Goal: Task Accomplishment & Management: Use online tool/utility

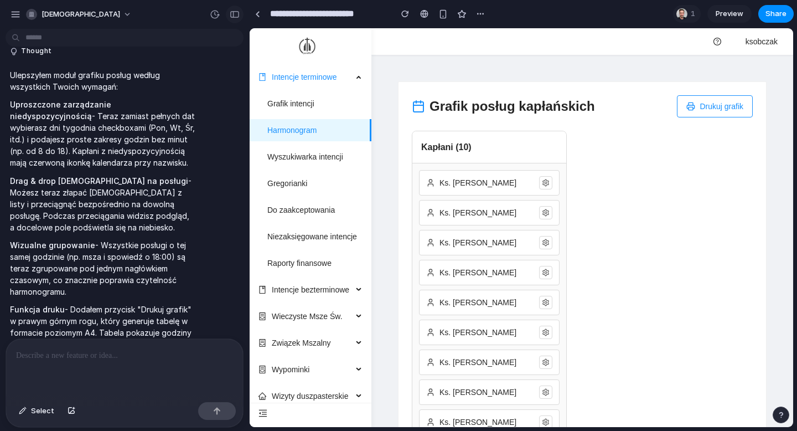
click at [239, 19] on button "button" at bounding box center [235, 15] width 18 height 18
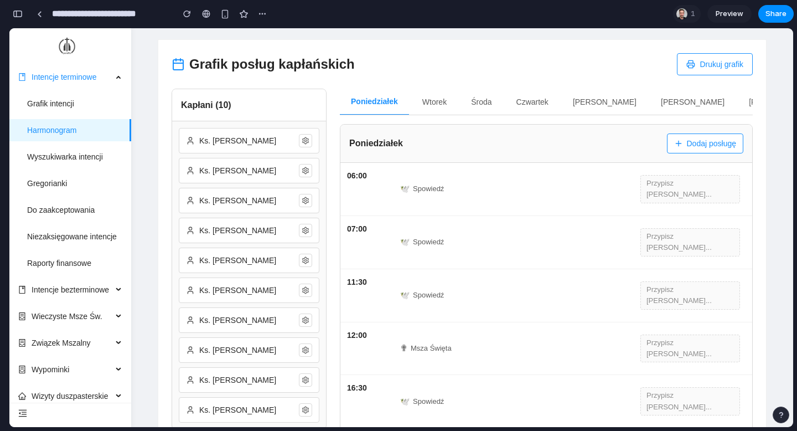
scroll to position [54, 0]
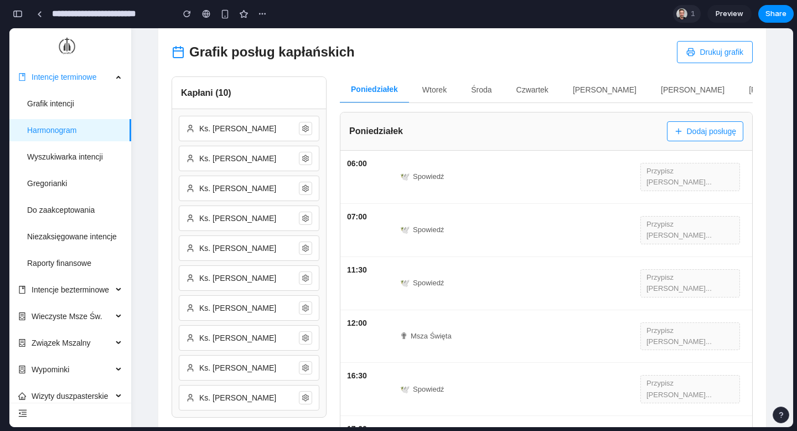
click at [685, 12] on div at bounding box center [682, 13] width 11 height 11
click at [685, 12] on div "Seen by Michał Czarnota" at bounding box center [398, 215] width 797 height 431
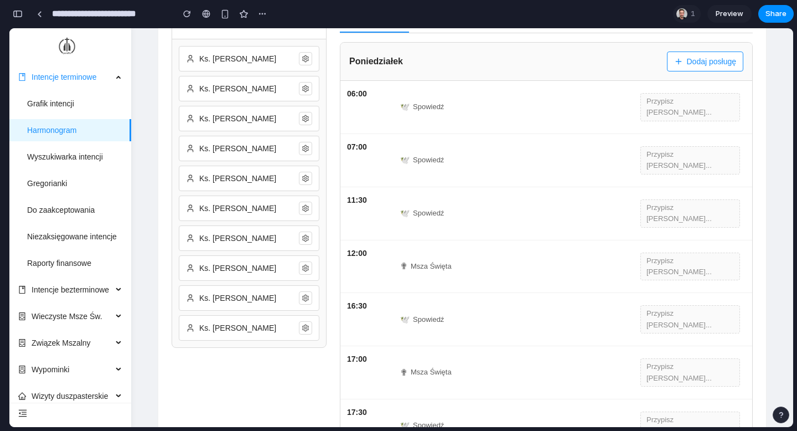
scroll to position [60, 0]
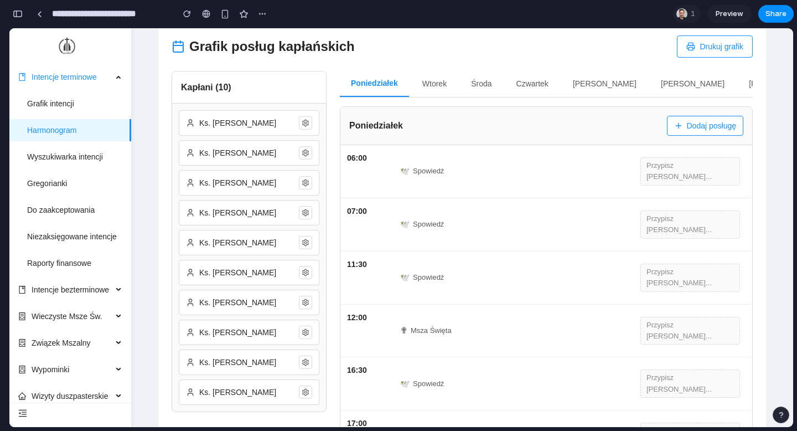
click at [717, 132] on button "Dodaj posługę" at bounding box center [705, 126] width 76 height 20
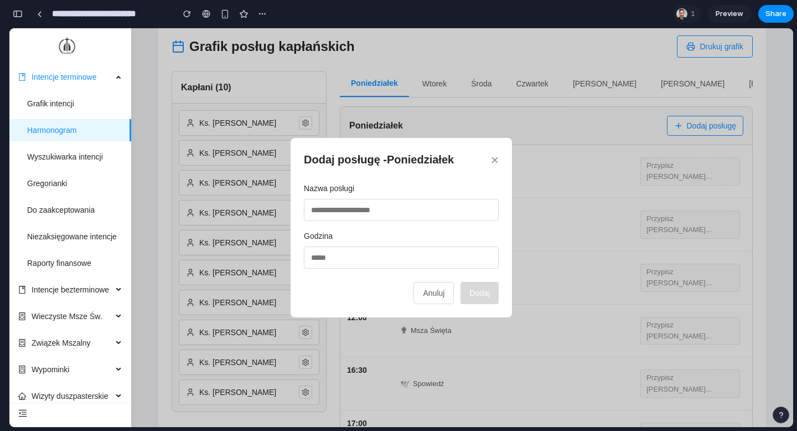
click at [396, 206] on input "text" at bounding box center [401, 210] width 195 height 22
type input "*******"
type input "*****"
click at [480, 289] on button "Dodaj" at bounding box center [480, 293] width 38 height 22
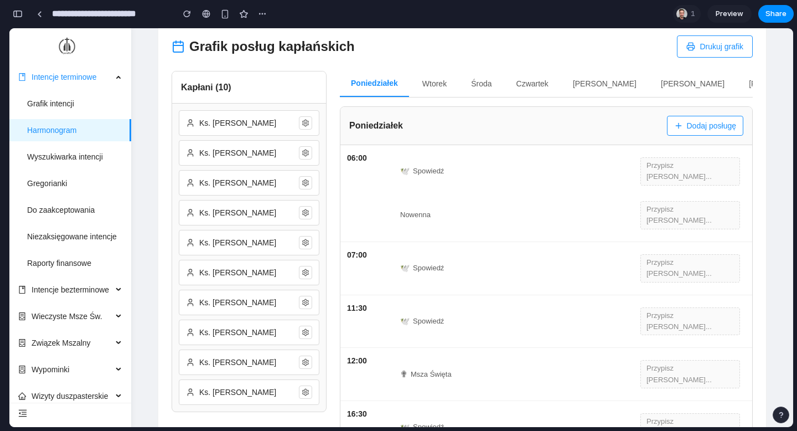
click at [704, 123] on button "Dodaj posługę" at bounding box center [705, 126] width 76 height 20
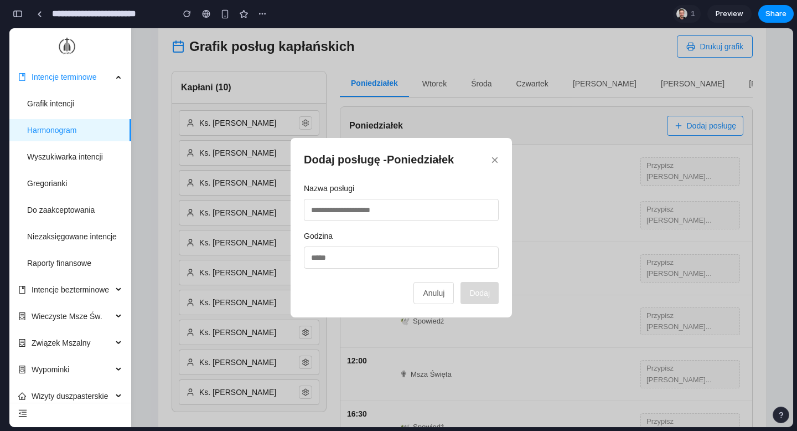
click at [385, 211] on input "text" at bounding box center [401, 210] width 195 height 22
type input "**********"
type input "*****"
click at [472, 285] on button "Dodaj" at bounding box center [480, 293] width 38 height 22
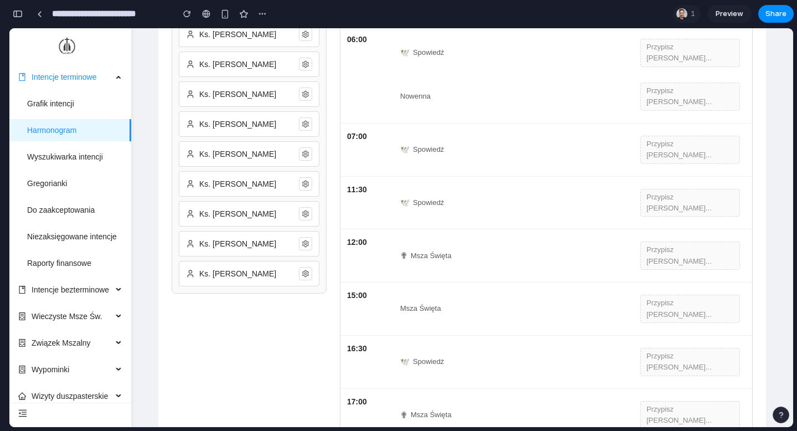
scroll to position [191, 0]
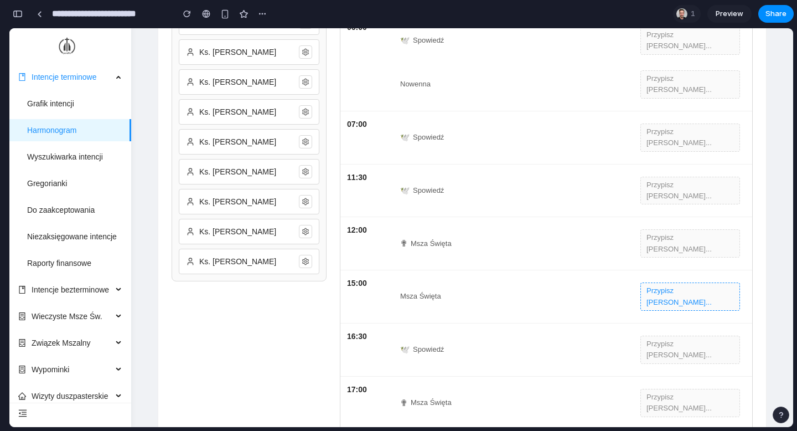
click at [662, 282] on button "Przypisz kapłana..." at bounding box center [691, 296] width 100 height 28
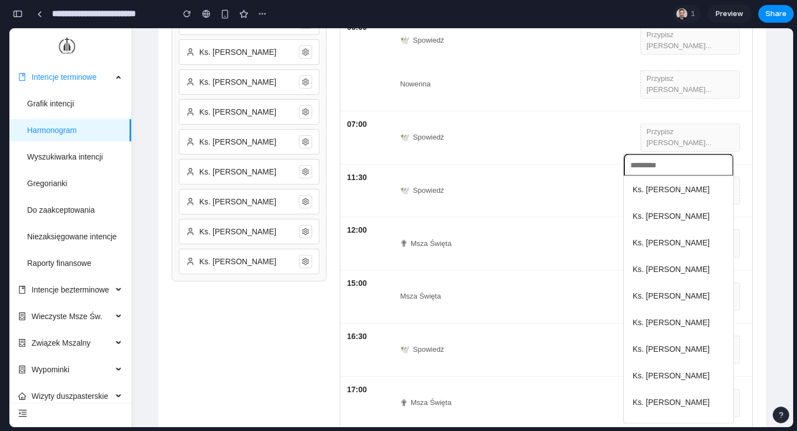
click at [678, 277] on li "Ks. Marek Zieliński" at bounding box center [678, 269] width 105 height 21
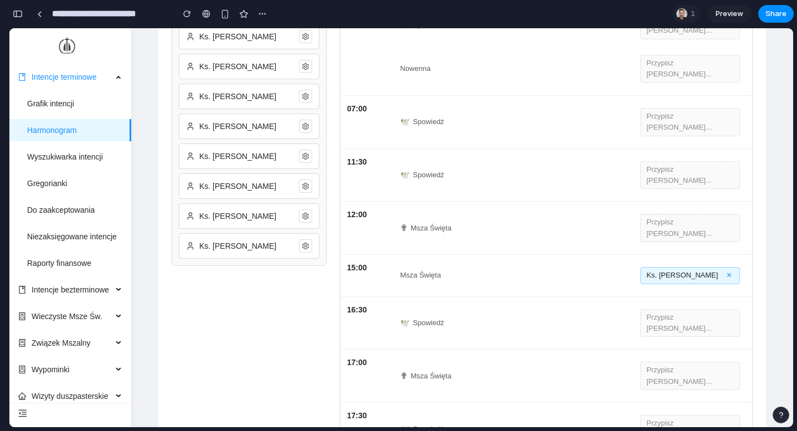
scroll to position [208, 0]
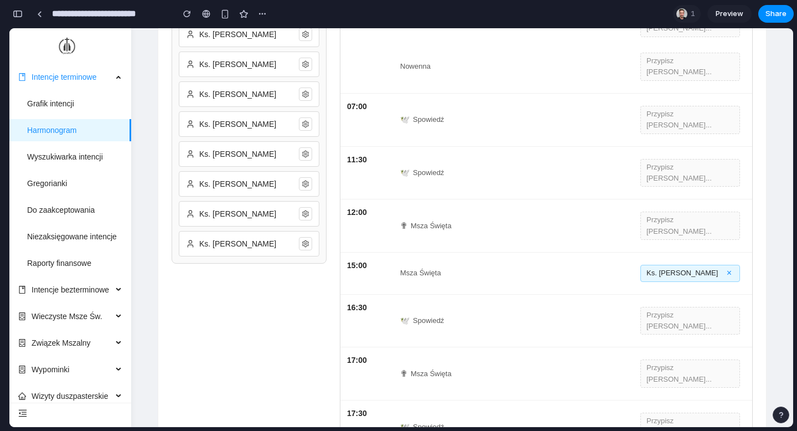
click at [682, 354] on div "✟ Msza Święta Przypisz kapłana..." at bounding box center [570, 373] width 351 height 39
click at [682, 359] on button "Przypisz kapłana..." at bounding box center [691, 373] width 100 height 28
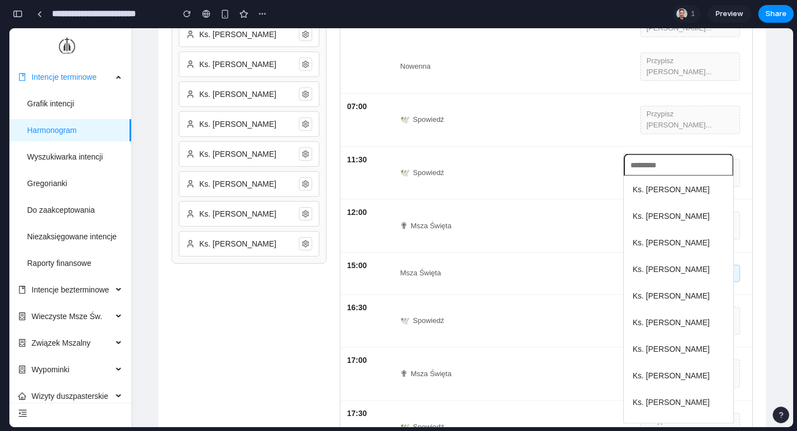
click at [687, 269] on span "Ks. Marek Zieliński" at bounding box center [671, 269] width 77 height 12
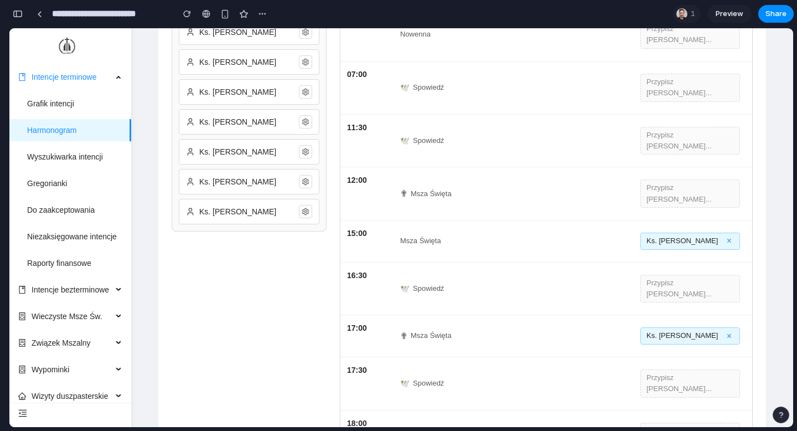
scroll to position [246, 0]
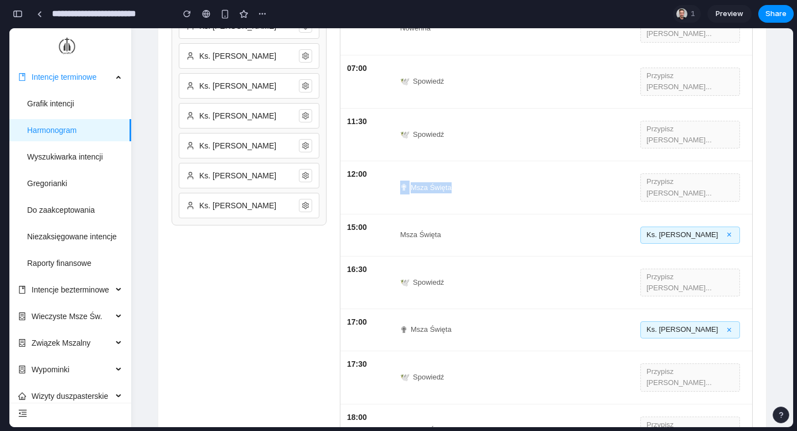
drag, startPoint x: 398, startPoint y: 135, endPoint x: 455, endPoint y: 135, distance: 57.0
click at [455, 168] on div "✟ Msza Święta Przypisz kapłana..." at bounding box center [570, 187] width 351 height 39
copy div "✟ Msza Święta"
click at [439, 229] on span "Msza Święta" at bounding box center [420, 234] width 41 height 11
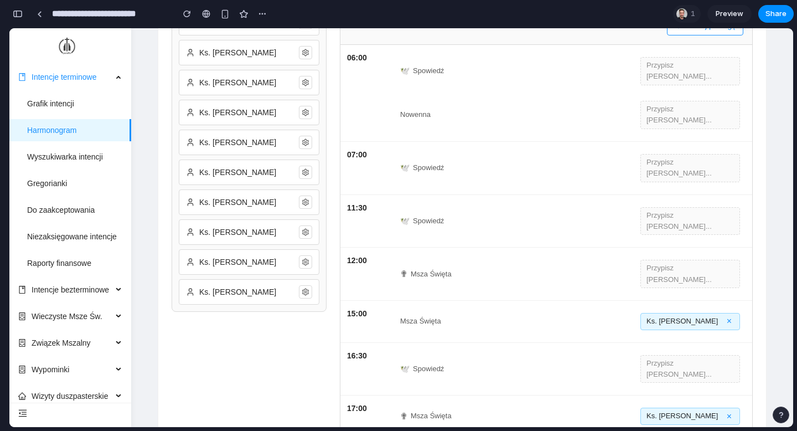
scroll to position [93, 0]
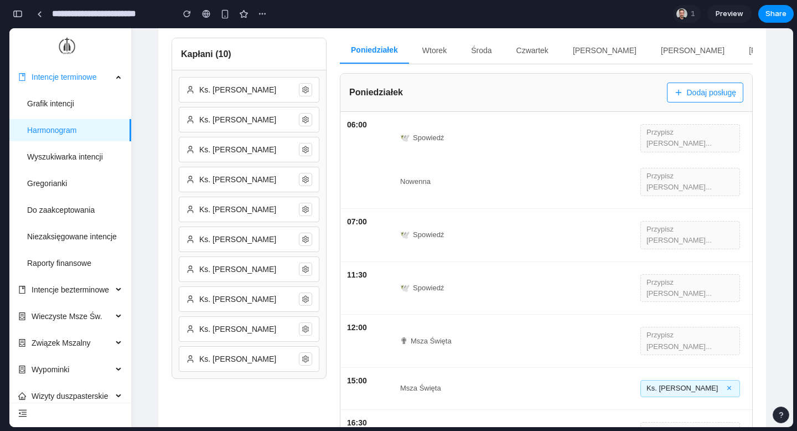
click at [18, 16] on div "button" at bounding box center [18, 14] width 10 height 8
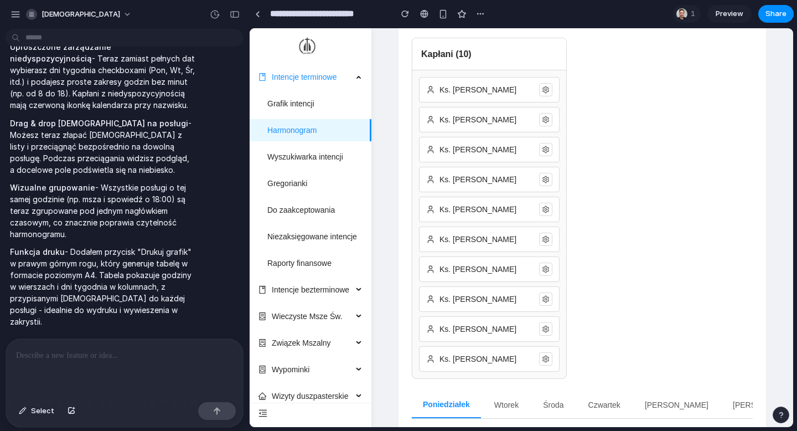
scroll to position [1026, 0]
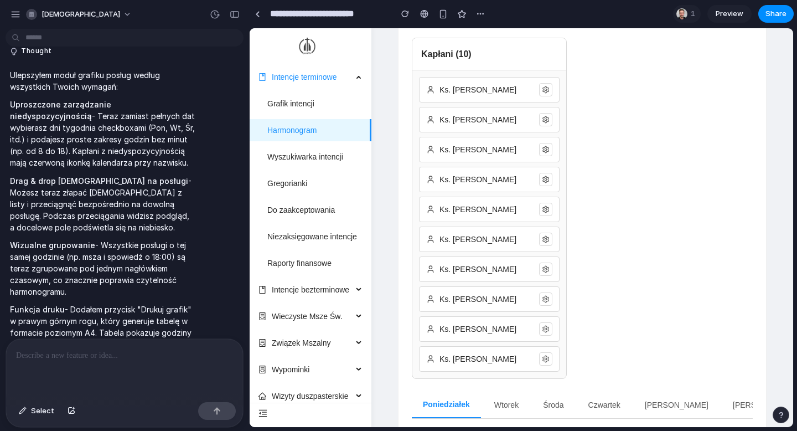
click at [126, 358] on p at bounding box center [124, 355] width 217 height 13
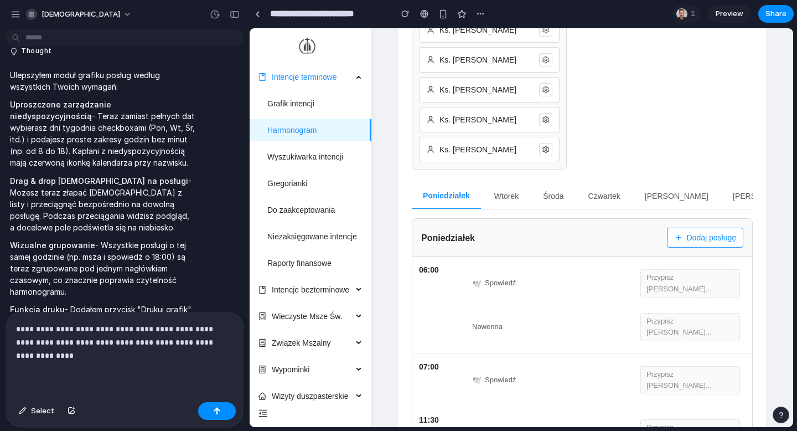
scroll to position [314, 0]
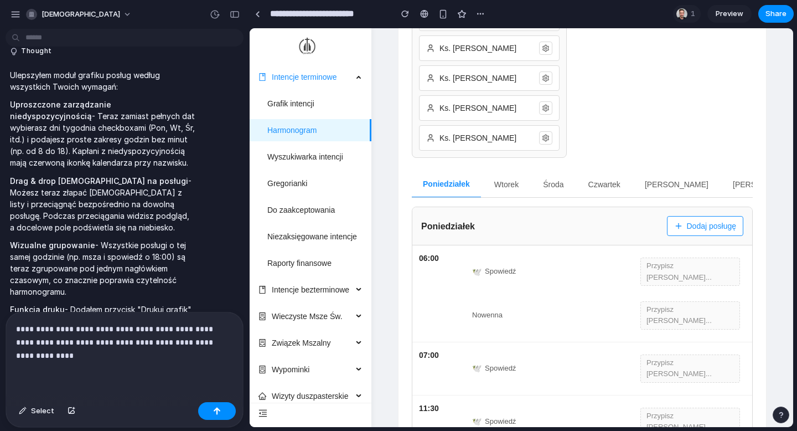
click at [505, 194] on button "Wtorek" at bounding box center [506, 184] width 47 height 27
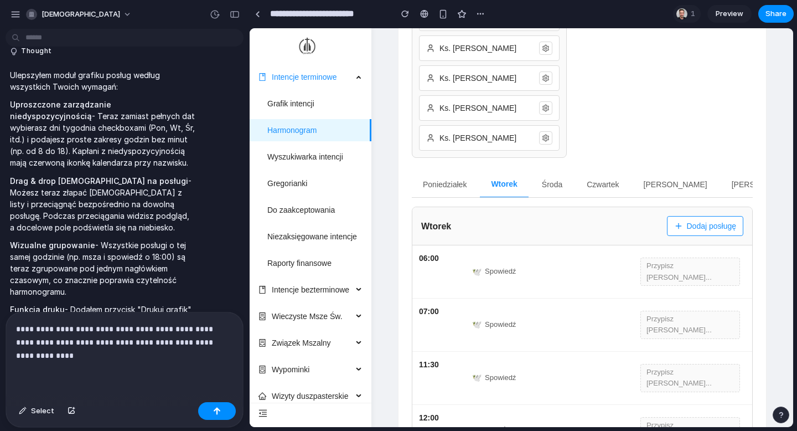
click at [455, 189] on button "Poniedziałek" at bounding box center [445, 184] width 66 height 27
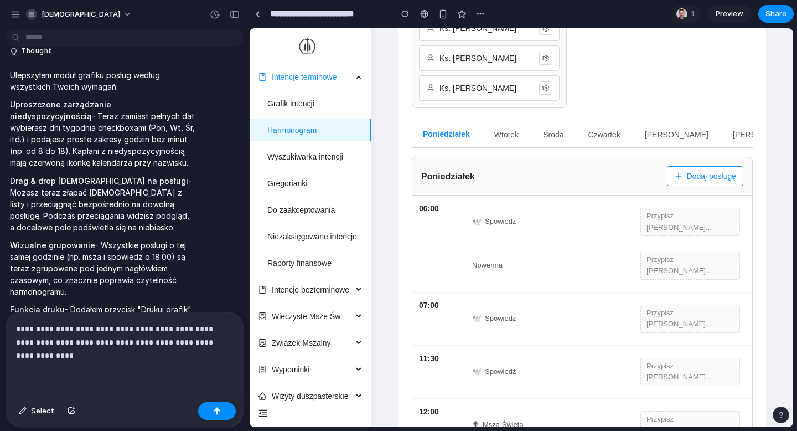
scroll to position [365, 0]
click at [169, 347] on p "**********" at bounding box center [124, 342] width 217 height 40
click at [158, 364] on div "**********" at bounding box center [124, 354] width 237 height 85
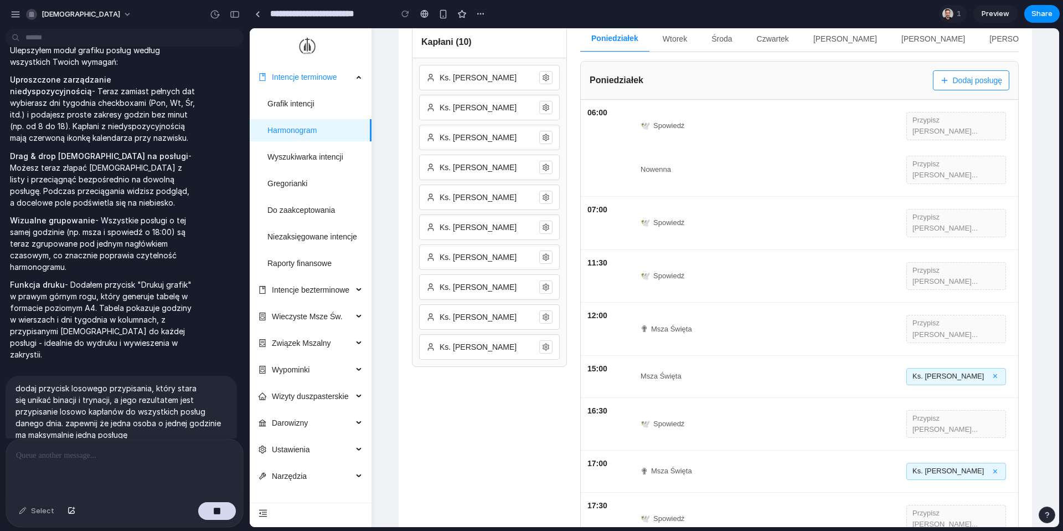
scroll to position [106, 0]
click at [549, 255] on icon at bounding box center [546, 257] width 8 height 8
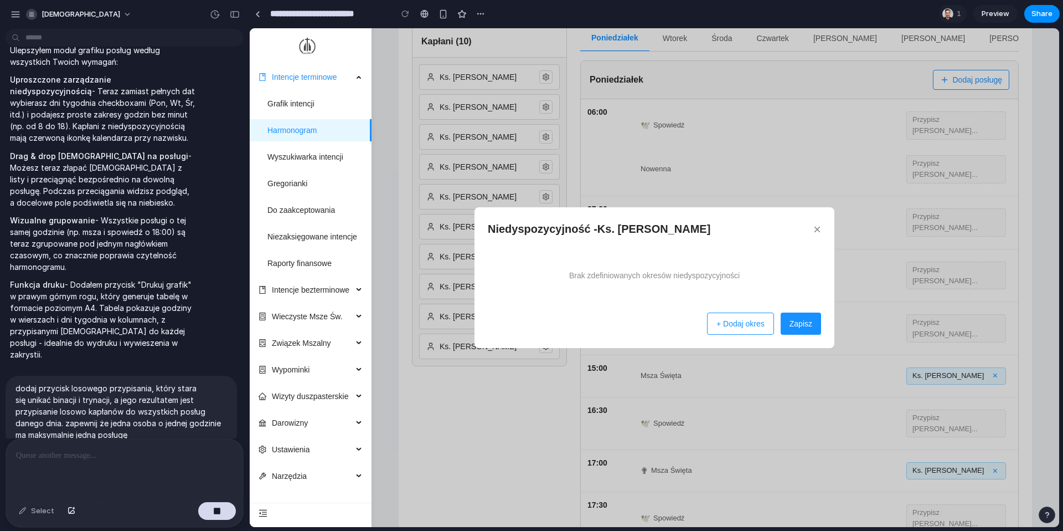
click at [737, 328] on button "+ Dodaj okres" at bounding box center [740, 323] width 67 height 22
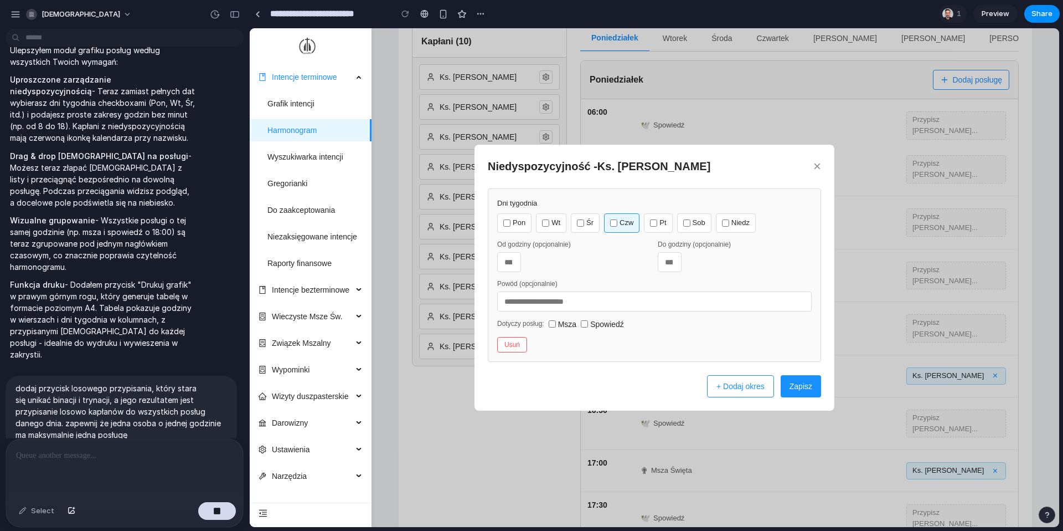
click at [570, 222] on div "Pon Wt Śr Czw Pt Sob Niedz" at bounding box center [654, 222] width 315 height 19
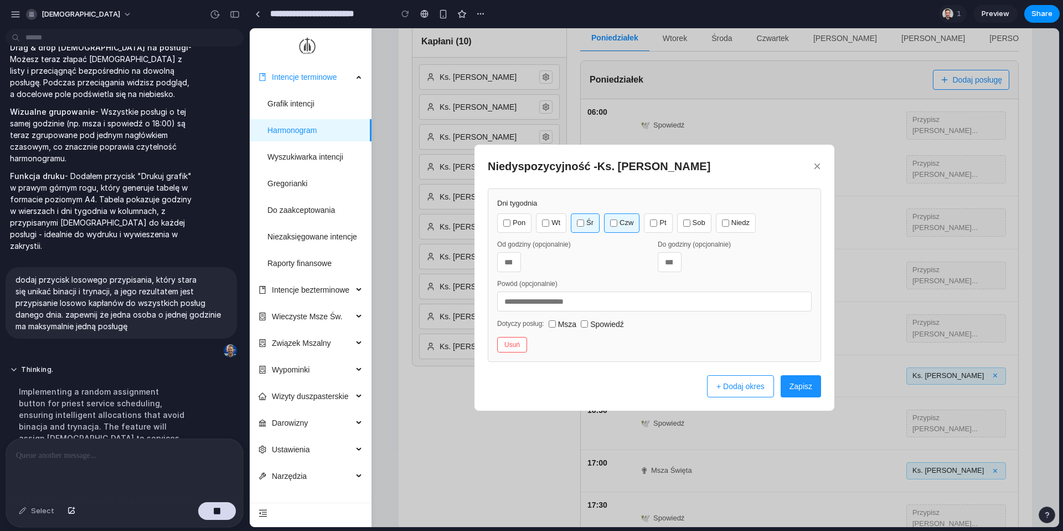
click at [515, 264] on input "number" at bounding box center [509, 262] width 24 height 20
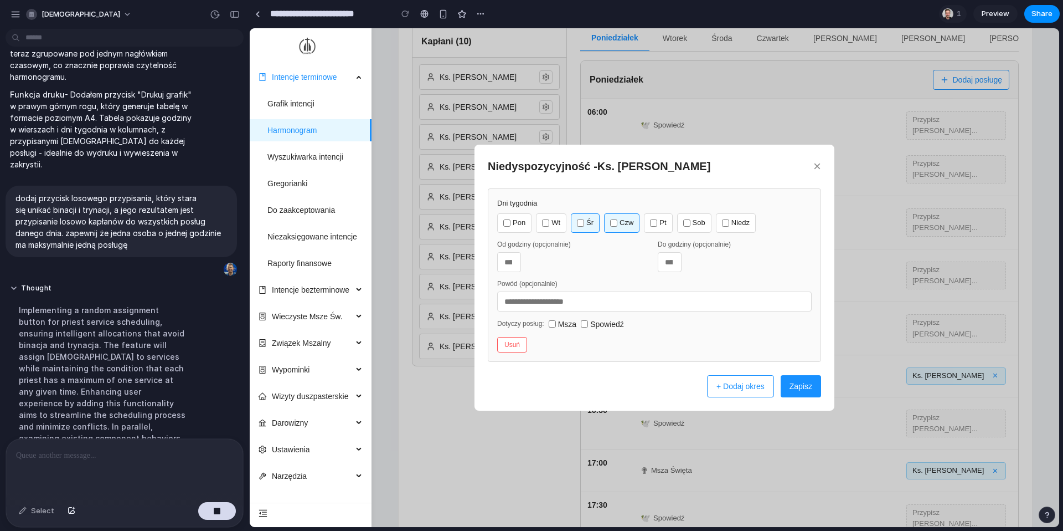
scroll to position [1265, 0]
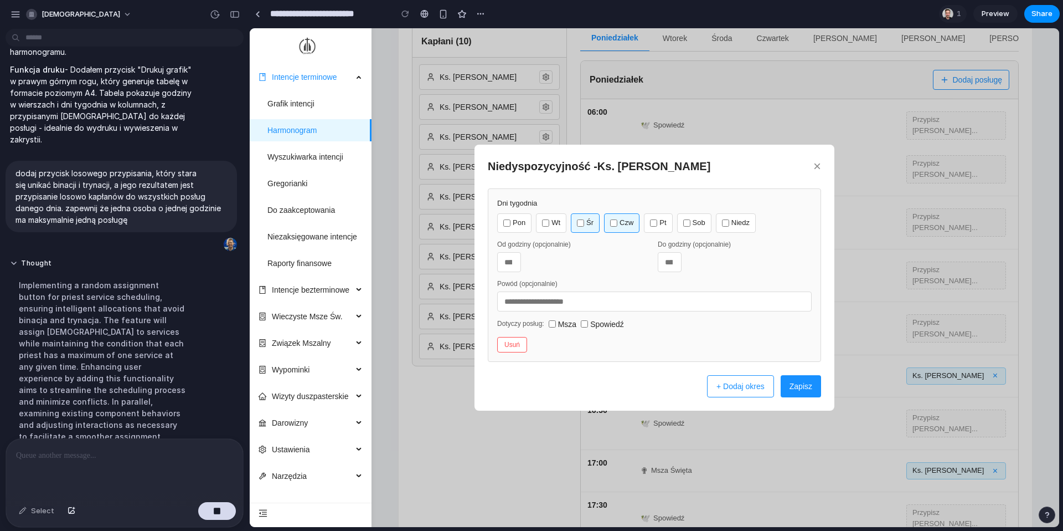
click at [797, 169] on button "×" at bounding box center [818, 165] width 8 height 13
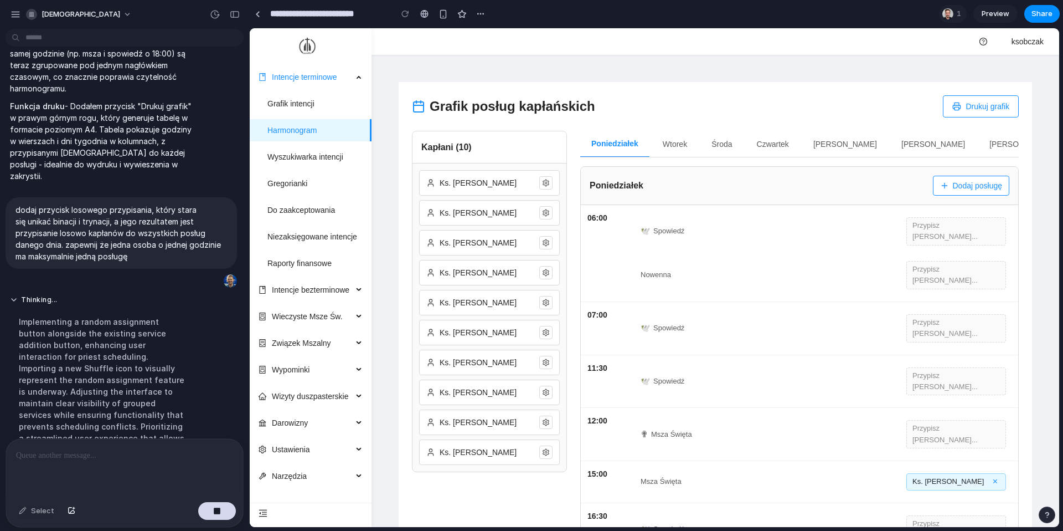
scroll to position [1254, 0]
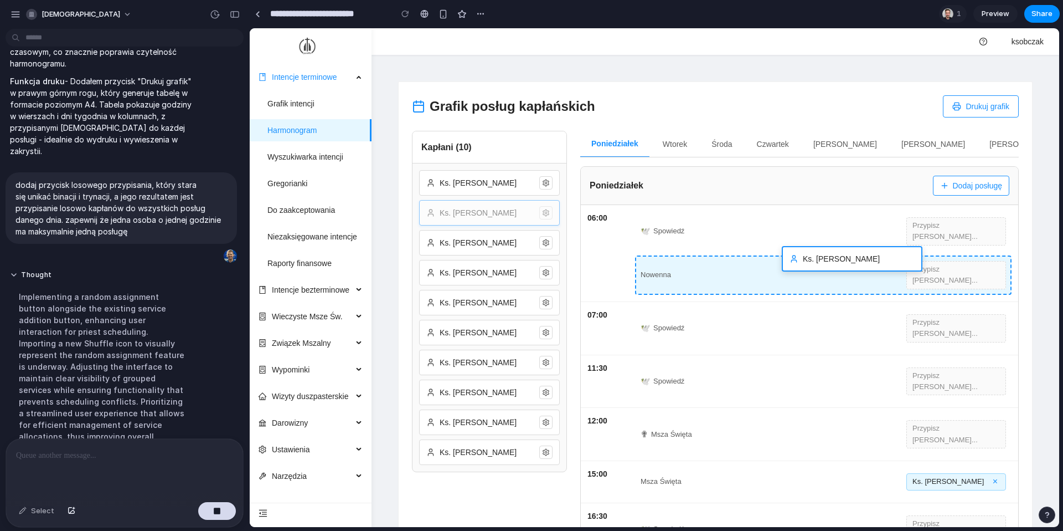
drag, startPoint x: 503, startPoint y: 216, endPoint x: 866, endPoint y: 262, distance: 365.7
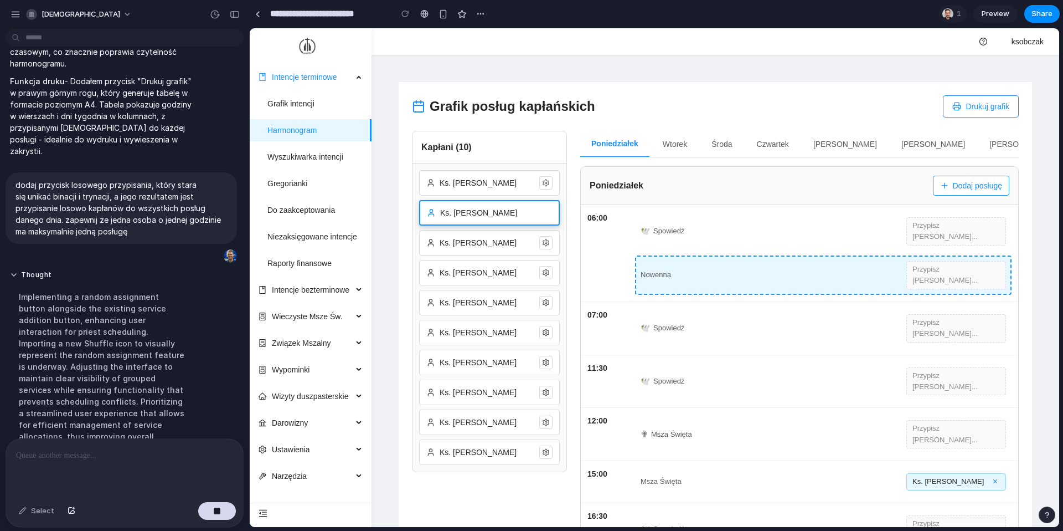
click at [797, 262] on div "Grafik posług kapłańskich Drukuj grafik Kapłani ( 10 ) Ks. Jan Kowalski Ks. Pio…" at bounding box center [716, 453] width 634 height 742
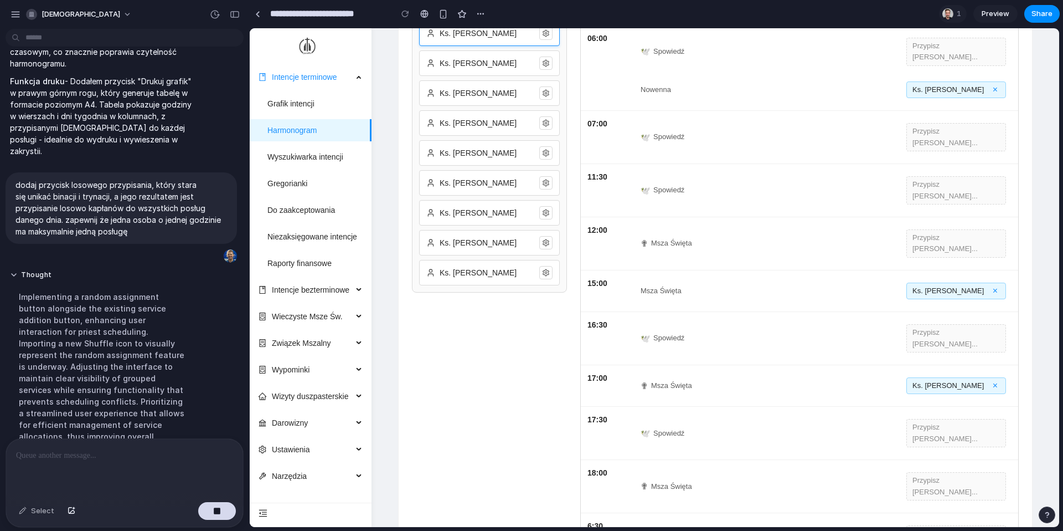
scroll to position [153, 0]
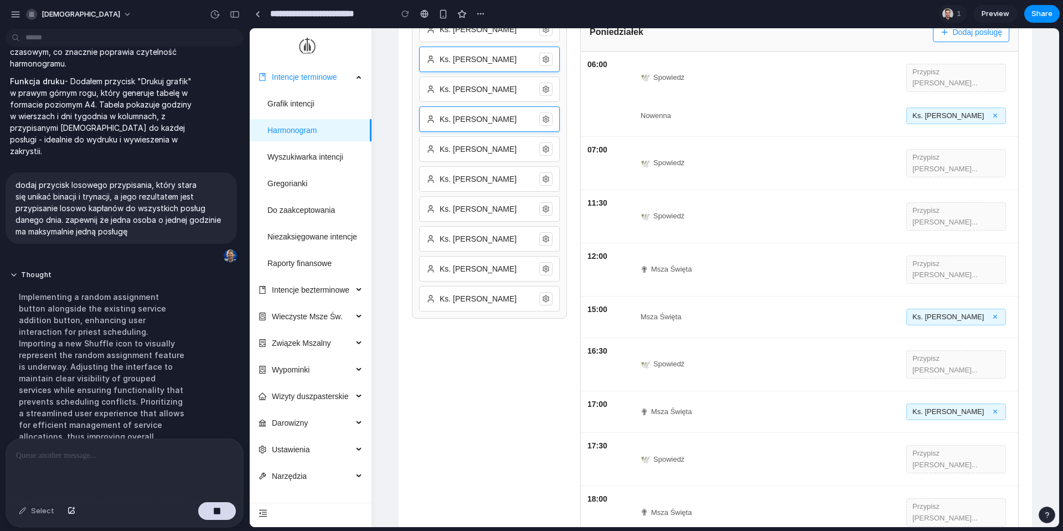
click at [476, 110] on div "Ks. Marek Zieliński" at bounding box center [489, 118] width 141 height 25
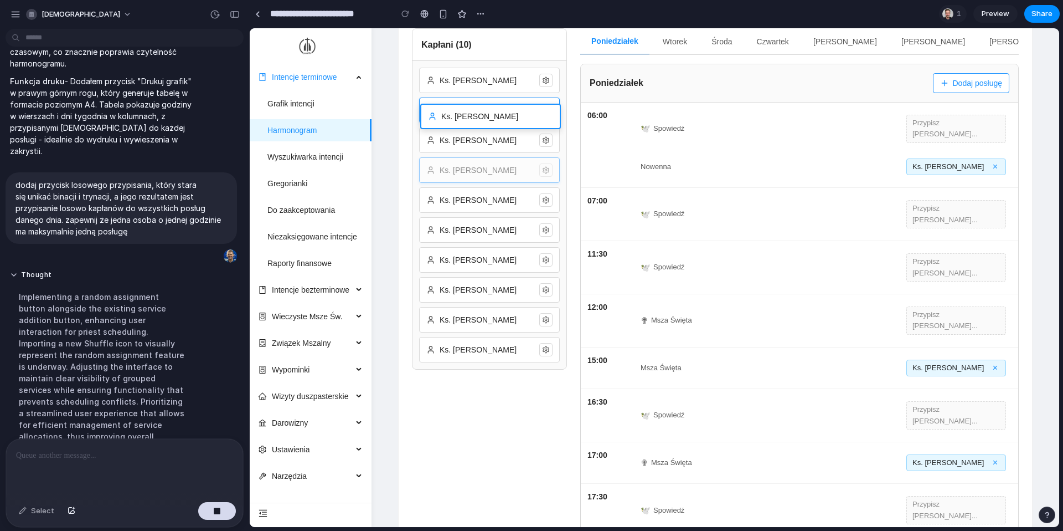
scroll to position [83, 0]
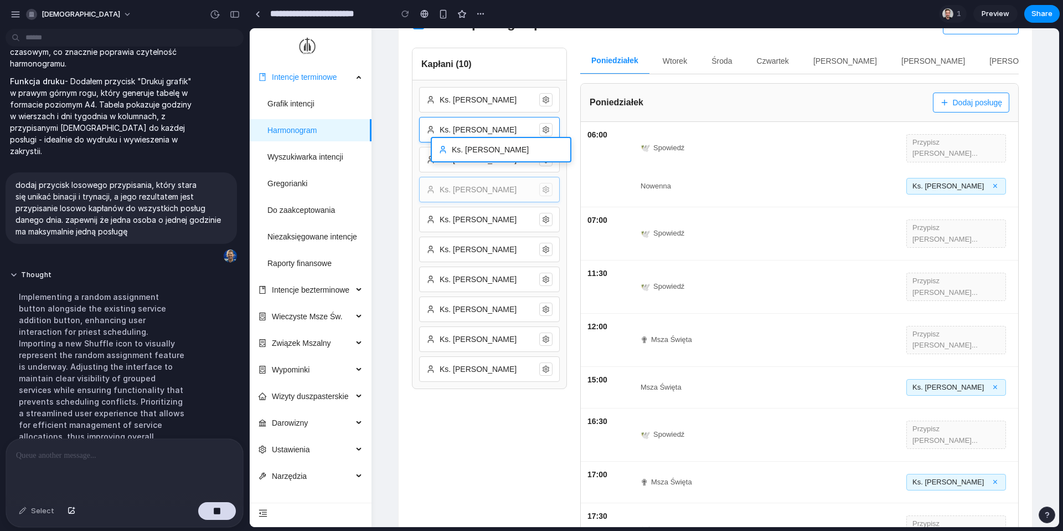
drag, startPoint x: 476, startPoint y: 110, endPoint x: 486, endPoint y: 140, distance: 32.2
click at [486, 140] on div "Grafik posług kapłańskich Drukuj grafik Kapłani ( 10 ) Ks. Jan Kowalski Ks. Pio…" at bounding box center [716, 364] width 634 height 730
drag, startPoint x: 488, startPoint y: 191, endPoint x: 490, endPoint y: 139, distance: 51.5
click at [491, 139] on div "Grafik posług kapłańskich Drukuj grafik Kapłani ( 10 ) Ks. Jan Kowalski Ks. Pio…" at bounding box center [716, 364] width 634 height 730
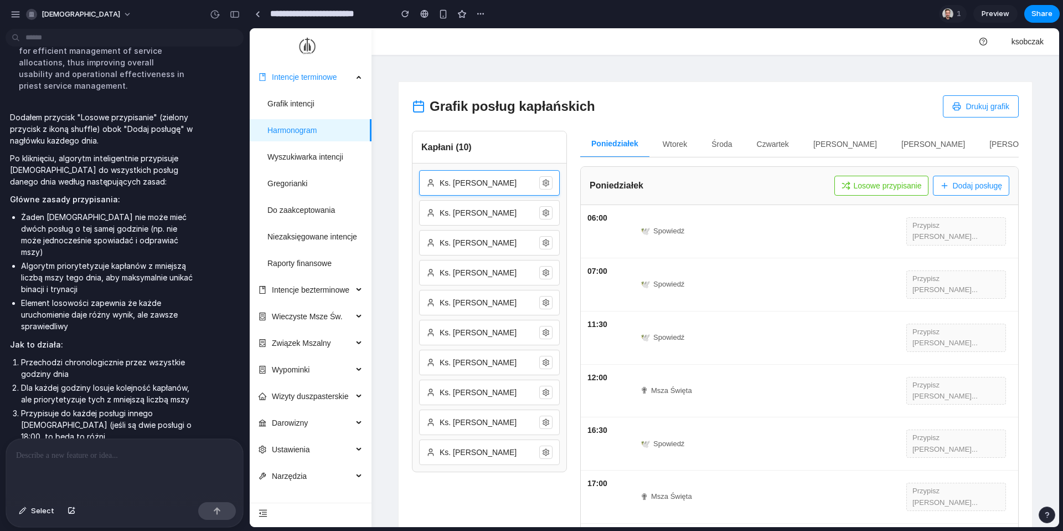
scroll to position [0, 0]
click at [797, 189] on button "Losowe przypisanie" at bounding box center [882, 186] width 95 height 20
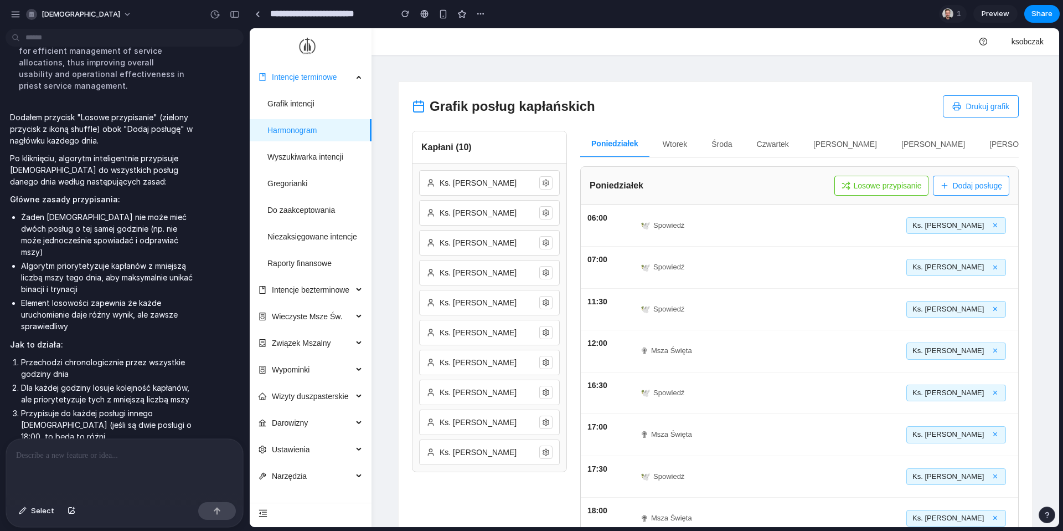
click at [797, 197] on div "Poniedziałek Losowe przypisanie Dodaj posługę" at bounding box center [800, 186] width 438 height 38
click at [797, 191] on button "Losowe przypisanie" at bounding box center [882, 186] width 95 height 20
click at [662, 148] on button "Wtorek" at bounding box center [675, 144] width 47 height 27
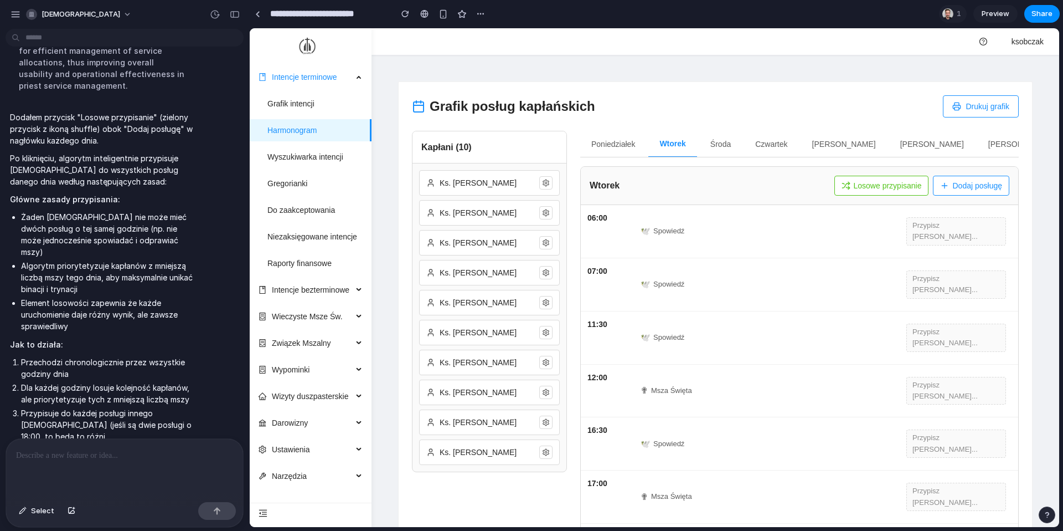
click at [797, 181] on button "Losowe przypisanie" at bounding box center [882, 186] width 95 height 20
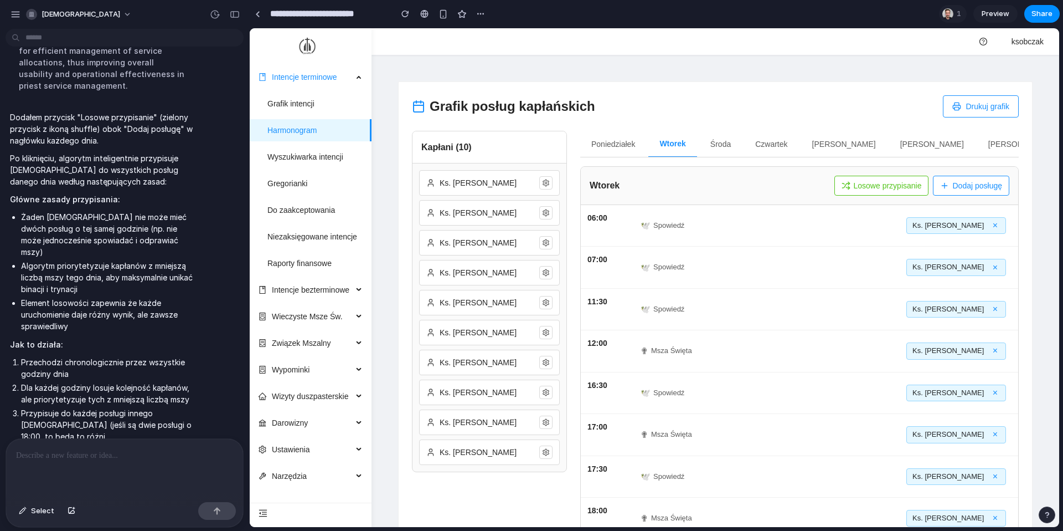
click at [714, 136] on button "Środa" at bounding box center [720, 144] width 43 height 27
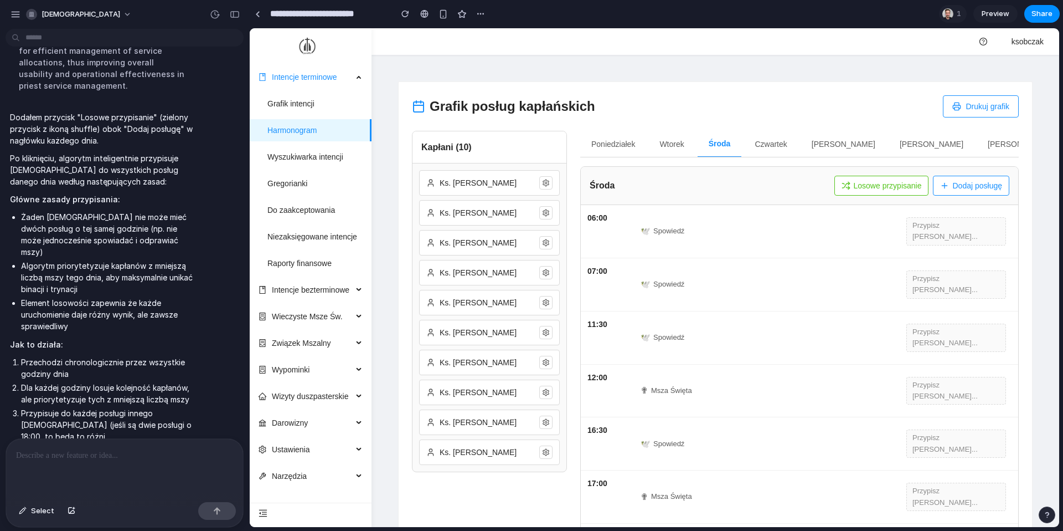
click at [797, 177] on button "Losowe przypisanie" at bounding box center [882, 186] width 95 height 20
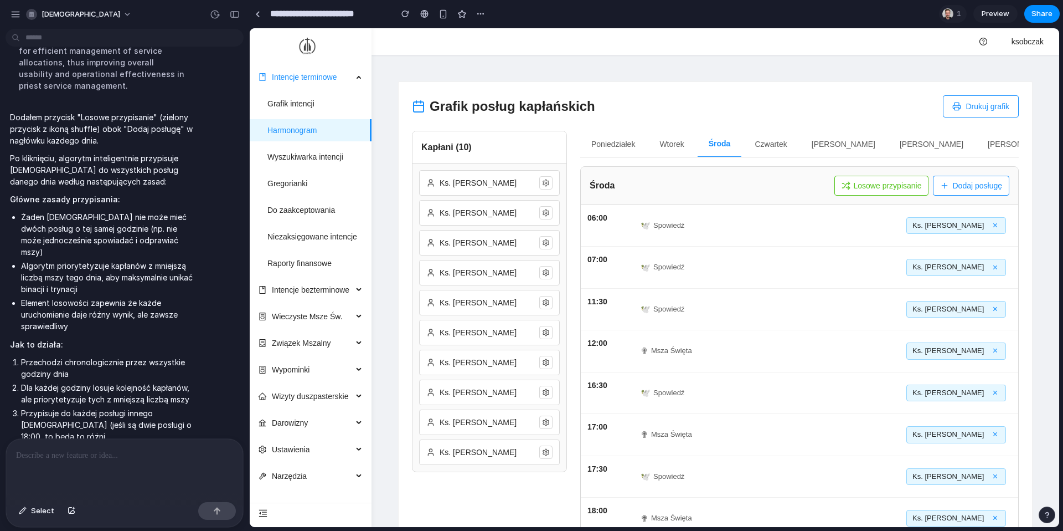
click at [790, 148] on button "Czwartek" at bounding box center [771, 144] width 54 height 27
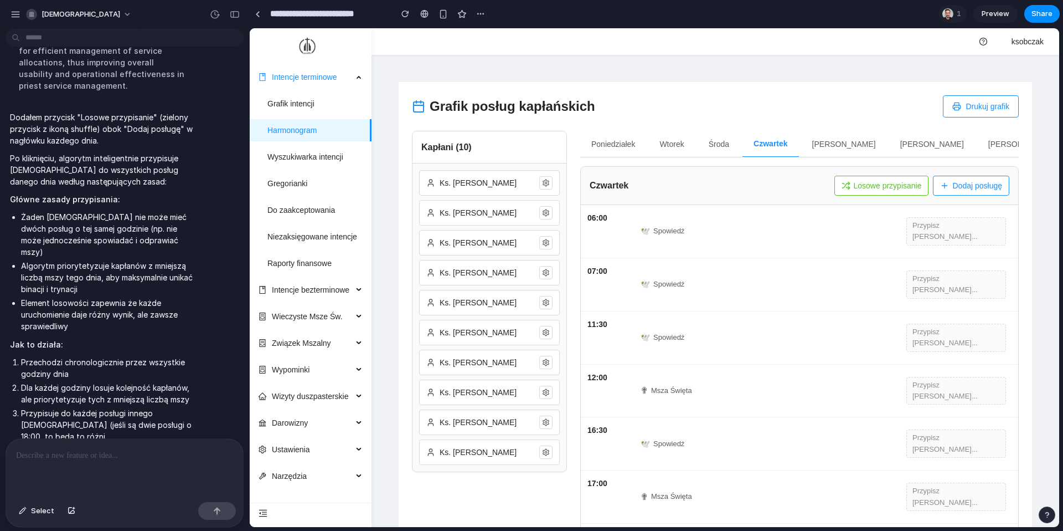
click at [797, 185] on button "Losowe przypisanie" at bounding box center [882, 186] width 95 height 20
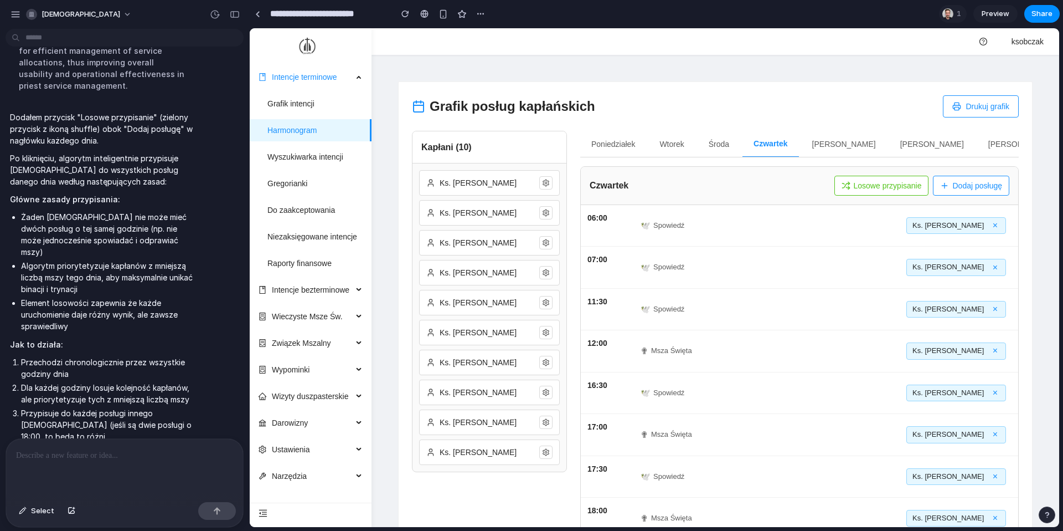
click at [797, 158] on div "Poniedziałek Wtorek Środa Czwartek Piątek Sobota Niedziela Czwartek Losowe przy…" at bounding box center [799, 377] width 439 height 492
click at [797, 151] on button "Piątek" at bounding box center [844, 144] width 86 height 27
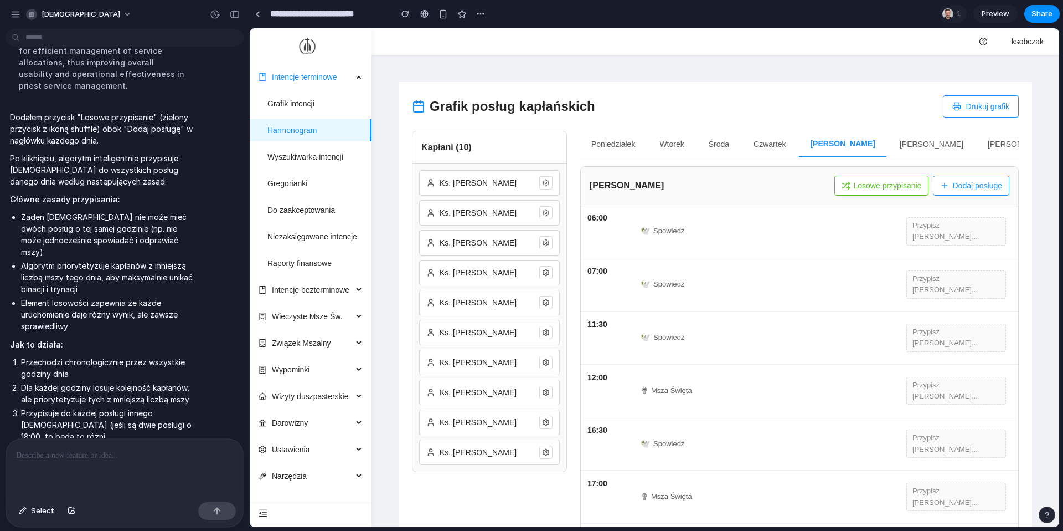
click at [797, 186] on button "Losowe przypisanie" at bounding box center [882, 186] width 95 height 20
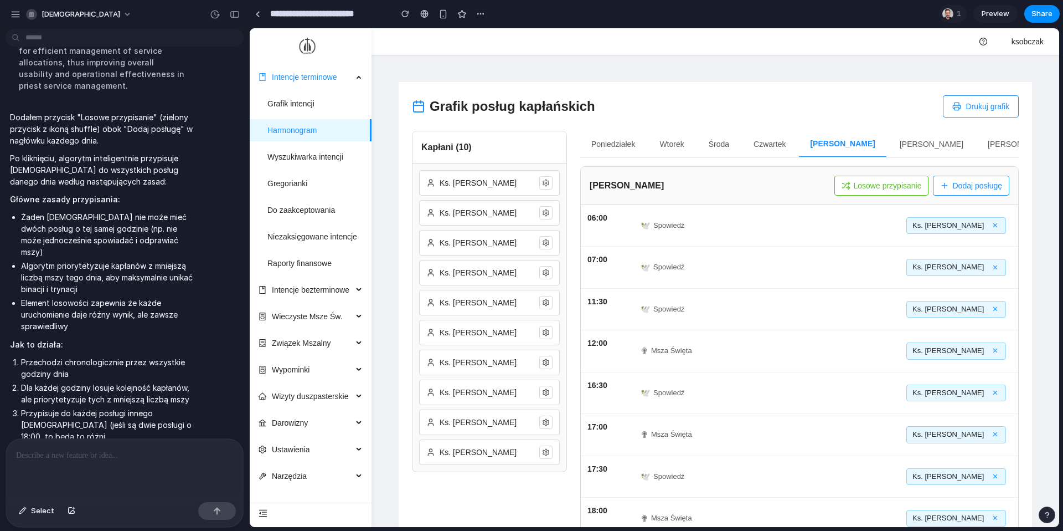
click at [797, 145] on button "Sobota" at bounding box center [932, 144] width 86 height 27
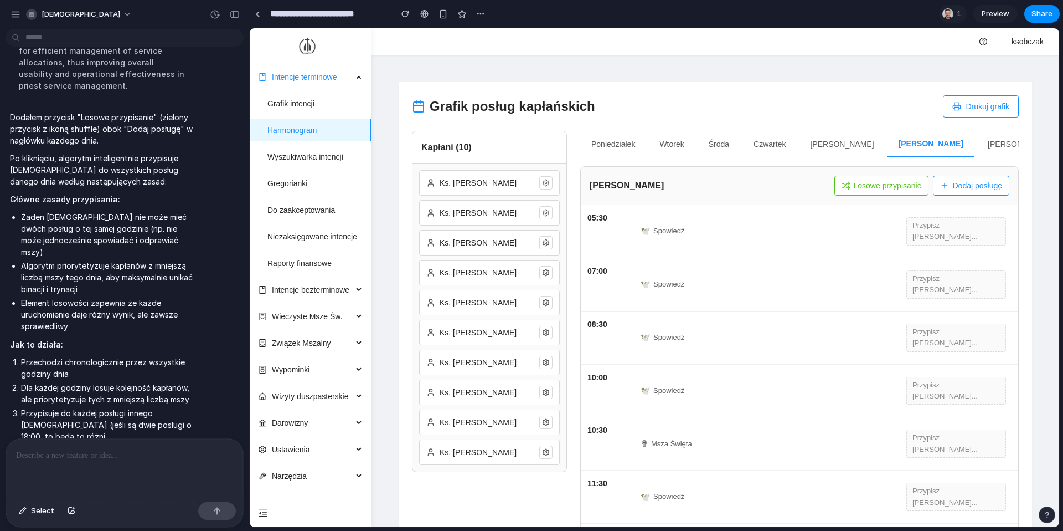
click at [797, 193] on button "Losowe przypisanie" at bounding box center [882, 186] width 95 height 20
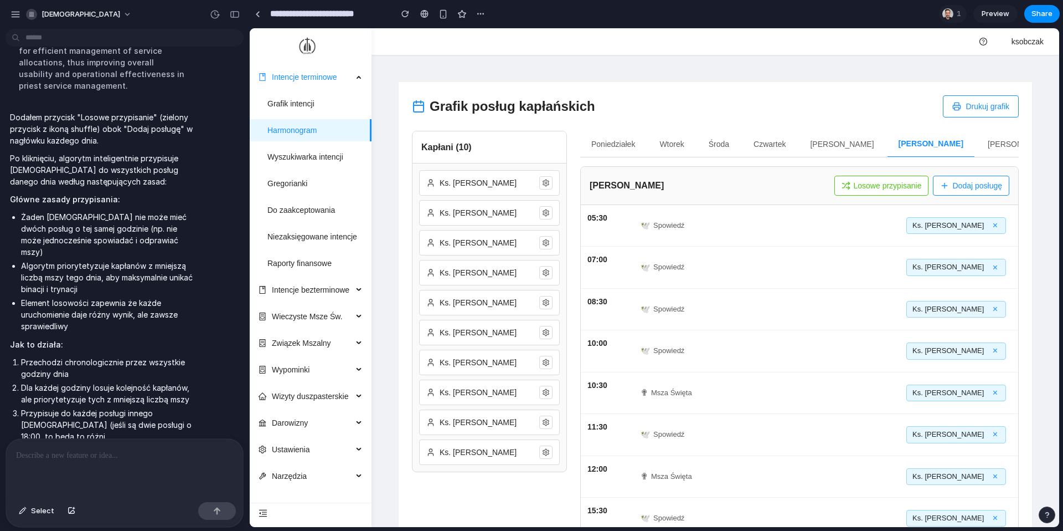
click at [797, 151] on button "Niedziela" at bounding box center [1020, 144] width 86 height 27
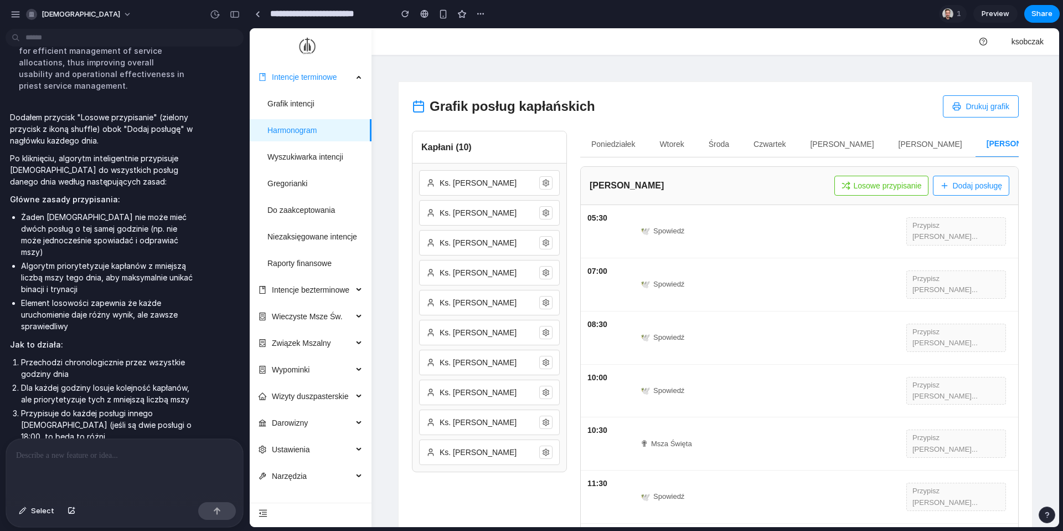
click at [797, 197] on div "Niedziela Losowe przypisanie Dodaj posługę" at bounding box center [800, 186] width 438 height 38
click at [797, 182] on button "Losowe przypisanie" at bounding box center [882, 186] width 95 height 20
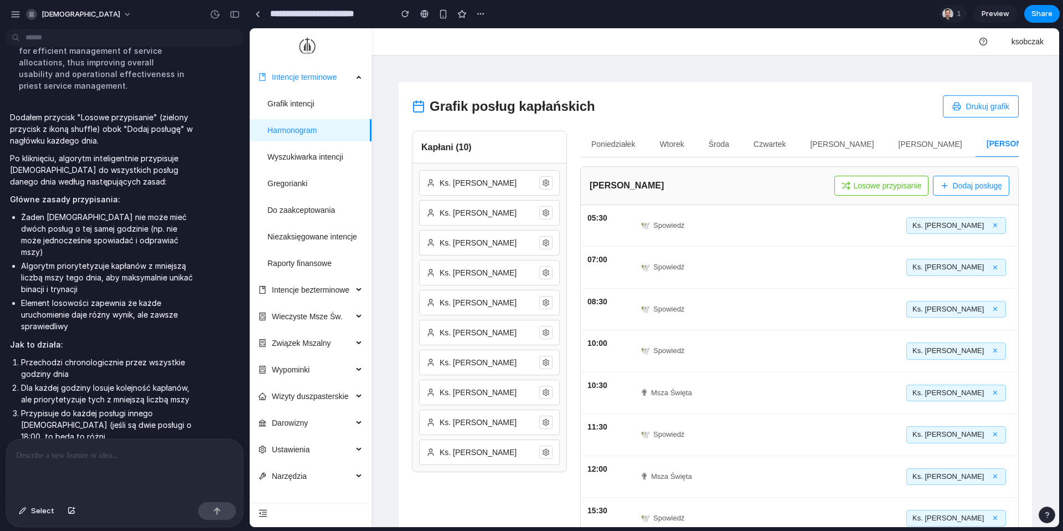
click at [797, 137] on button "Sobota" at bounding box center [931, 144] width 86 height 27
click at [797, 112] on button "Drukuj grafik" at bounding box center [981, 106] width 76 height 22
click at [93, 430] on div at bounding box center [124, 468] width 237 height 59
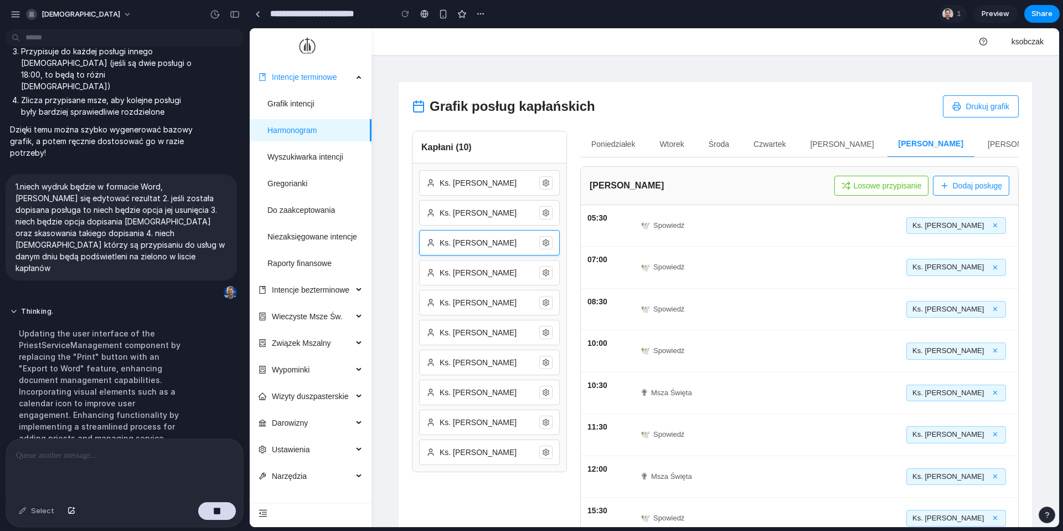
scroll to position [1822, 0]
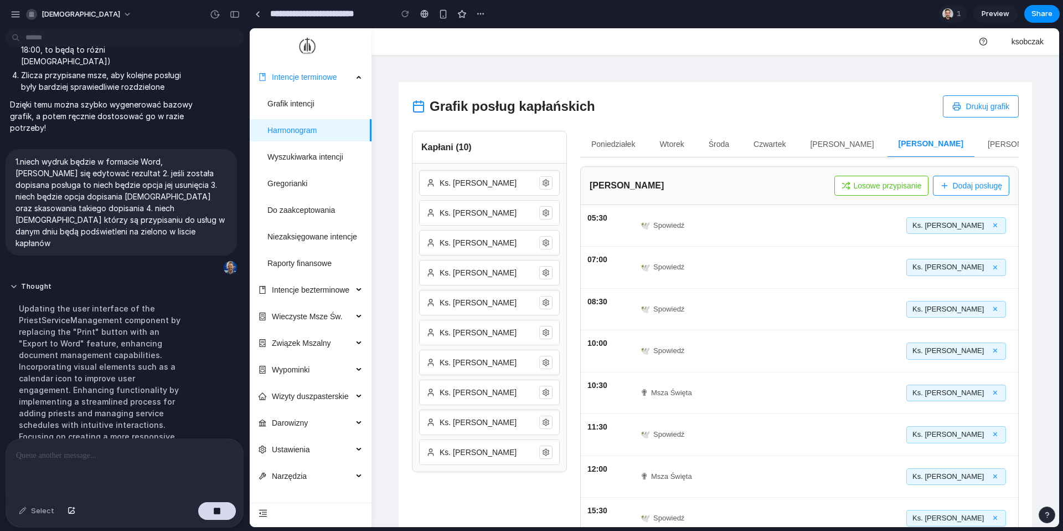
click at [670, 134] on button "Wtorek" at bounding box center [672, 144] width 47 height 27
click at [772, 142] on button "Czwartek" at bounding box center [771, 144] width 54 height 27
click at [797, 143] on button "Piątek" at bounding box center [844, 144] width 86 height 27
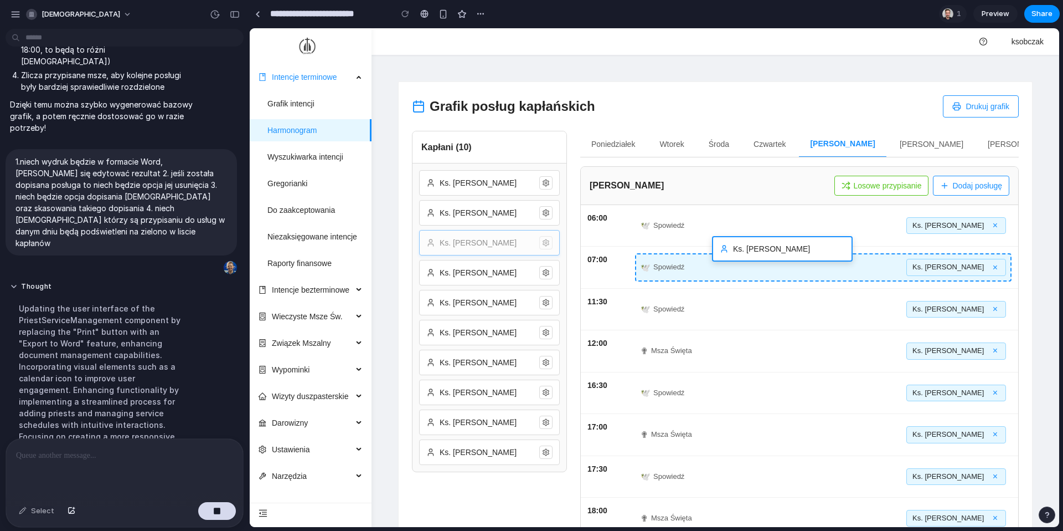
drag, startPoint x: 486, startPoint y: 239, endPoint x: 784, endPoint y: 261, distance: 298.2
click at [784, 261] on div "Grafik posług kapłańskich Drukuj grafik Kapłani ( 10 ) Ks. Jan Kowalski Ks. Pio…" at bounding box center [716, 359] width 634 height 554
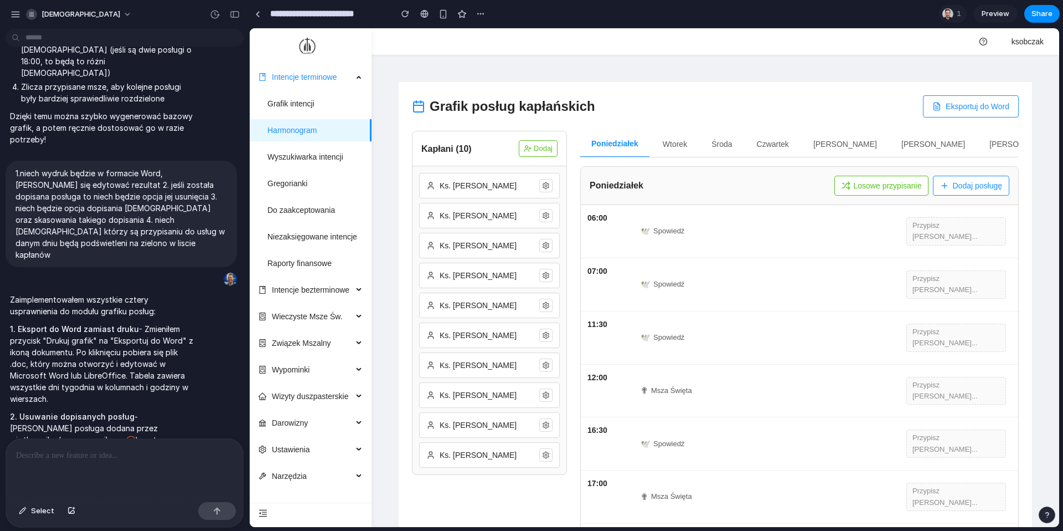
scroll to position [1975, 0]
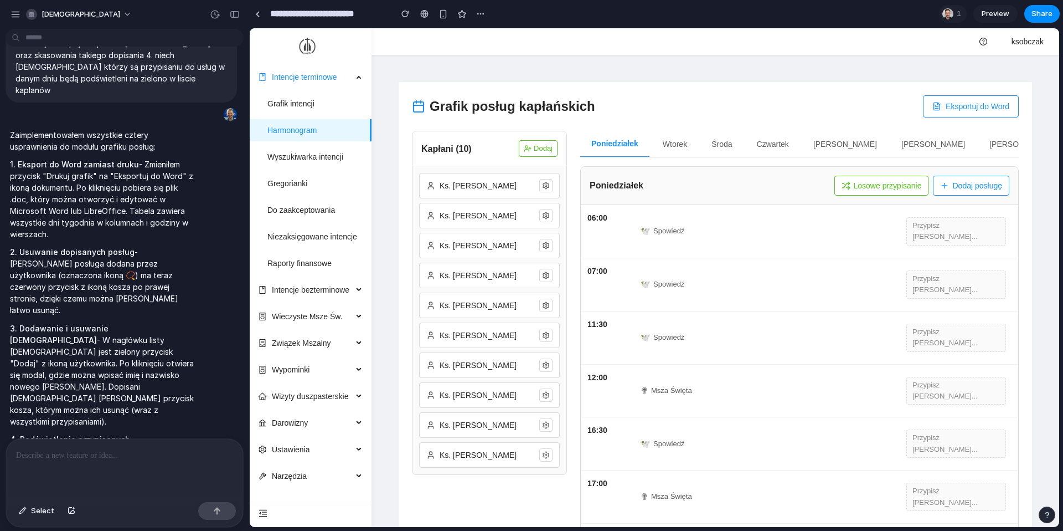
click at [797, 187] on button "Losowe przypisanie" at bounding box center [882, 186] width 95 height 20
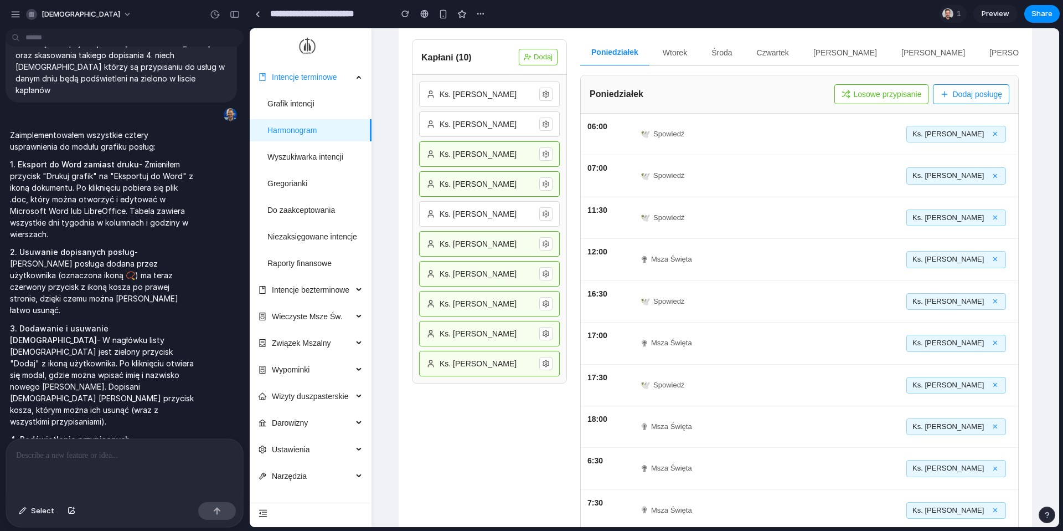
scroll to position [0, 0]
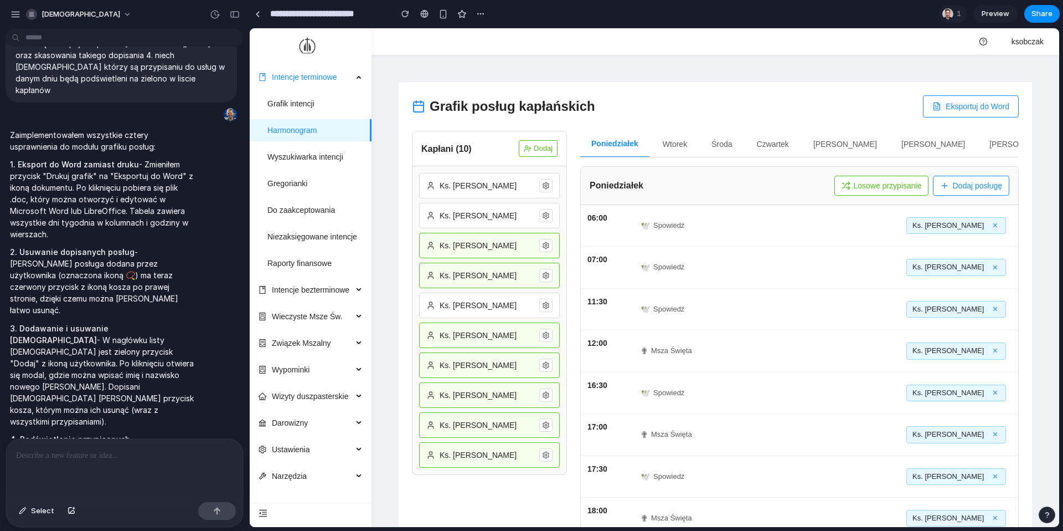
click at [797, 185] on button "Losowe przypisanie" at bounding box center [882, 186] width 95 height 20
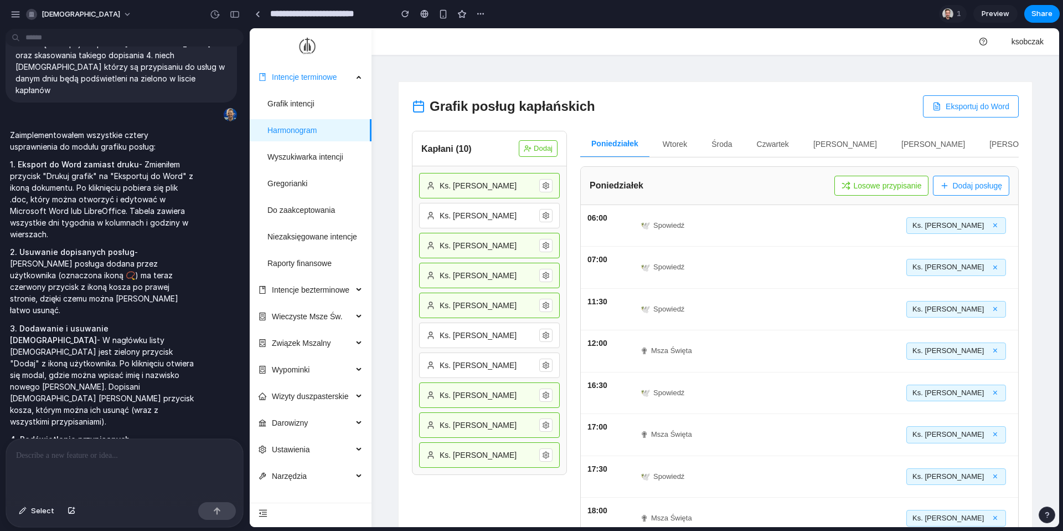
click at [797, 185] on button "Losowe przypisanie" at bounding box center [882, 186] width 95 height 20
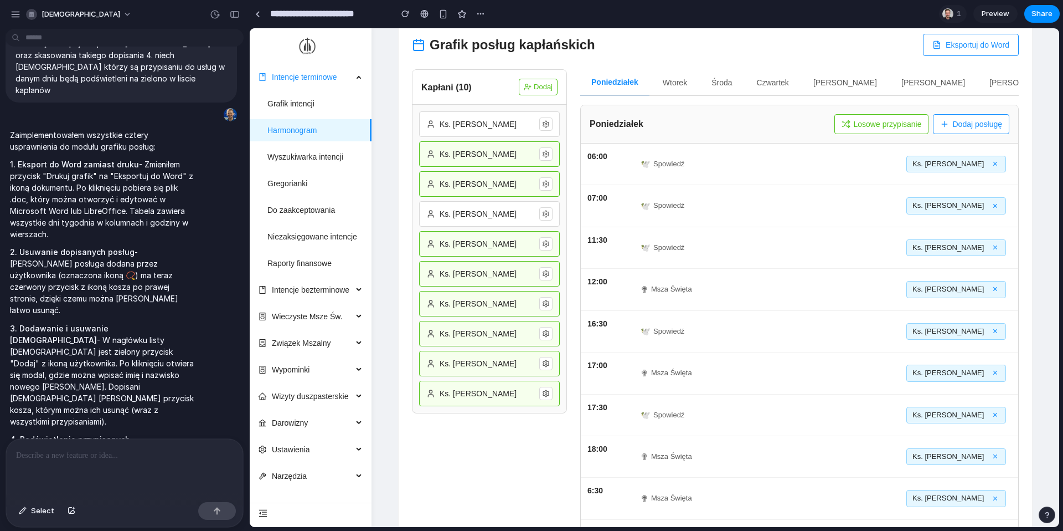
scroll to position [31, 0]
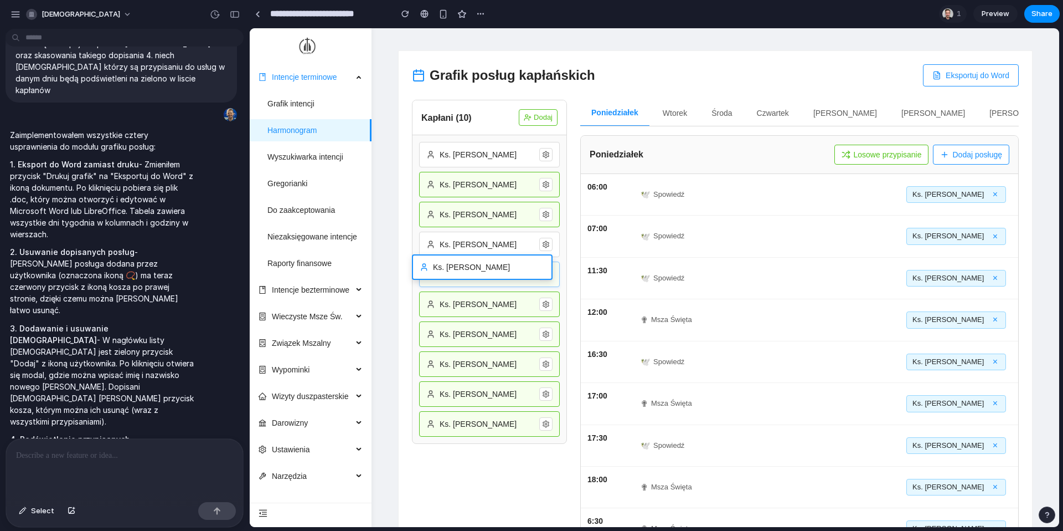
drag, startPoint x: 495, startPoint y: 279, endPoint x: 482, endPoint y: 285, distance: 14.1
click at [482, 285] on div "Grafik posług kapłańskich Eksportuj do Word Kapłani ( 10 ) Dodaj Ks. Jan Kowals…" at bounding box center [716, 328] width 634 height 554
click at [533, 119] on button "Dodaj" at bounding box center [538, 117] width 39 height 17
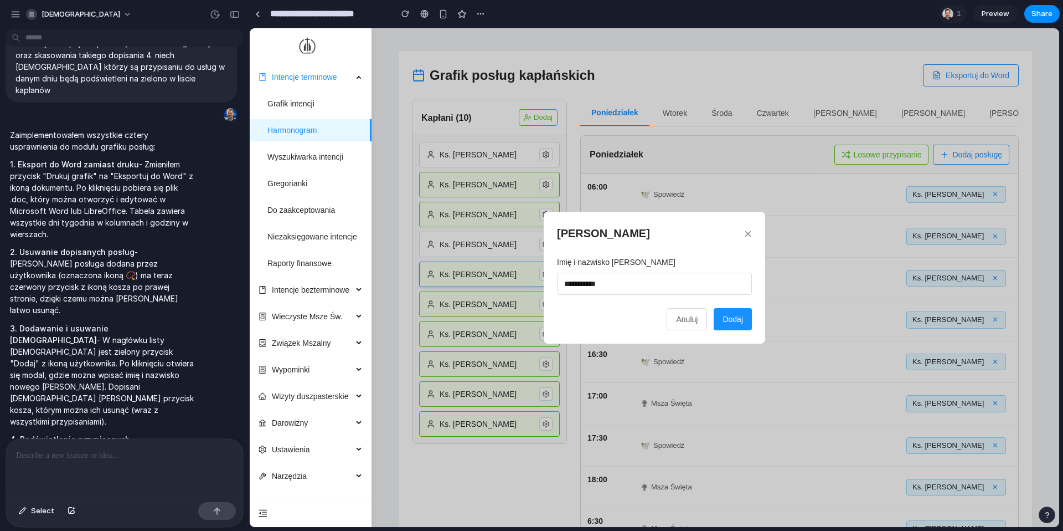
type input "**********"
click at [723, 321] on button "Dodaj" at bounding box center [733, 319] width 38 height 22
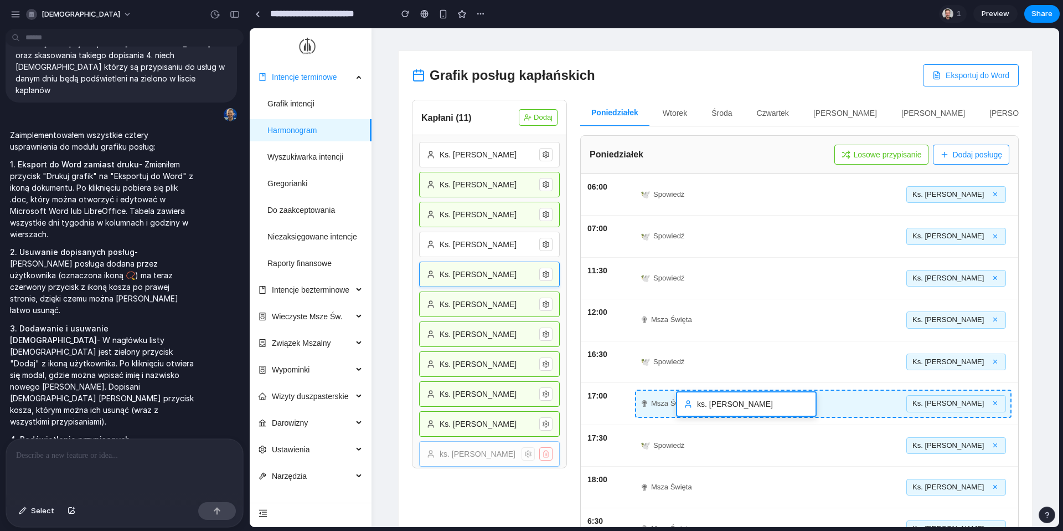
drag, startPoint x: 482, startPoint y: 458, endPoint x: 739, endPoint y: 407, distance: 261.4
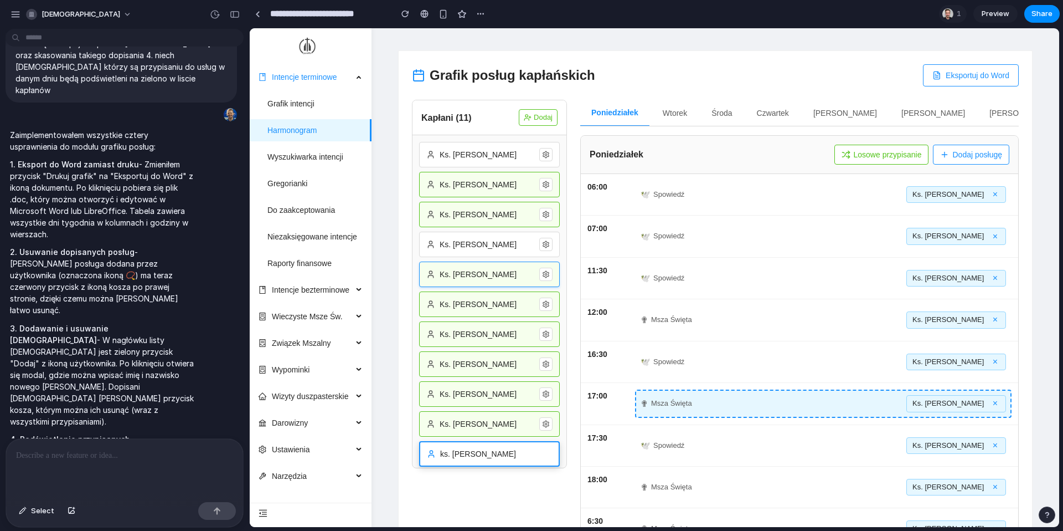
click at [739, 408] on div "Grafik posług kapłańskich Eksportuj do Word Kapłani ( 11 ) Dodaj Ks. Jan Kowals…" at bounding box center [716, 328] width 634 height 554
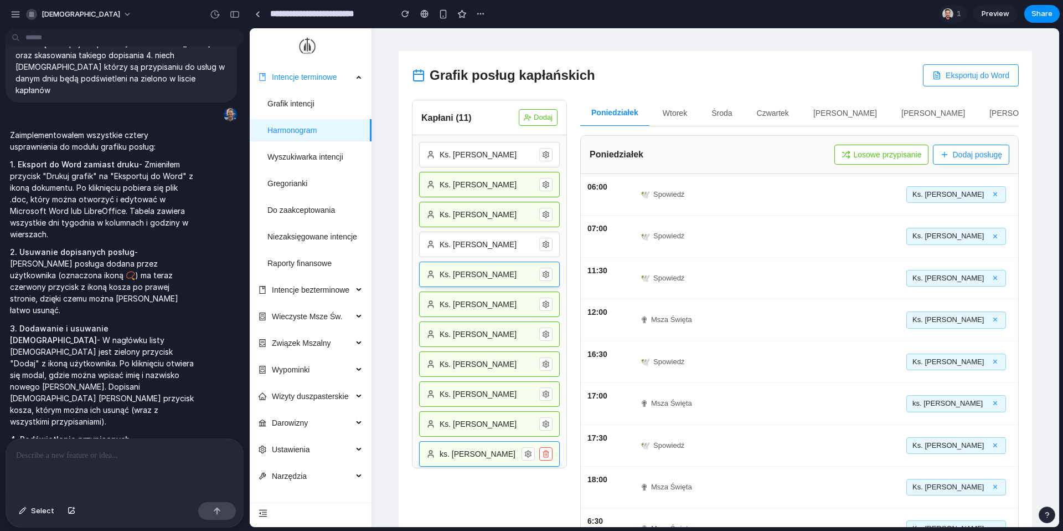
click at [548, 430] on icon at bounding box center [546, 454] width 8 height 8
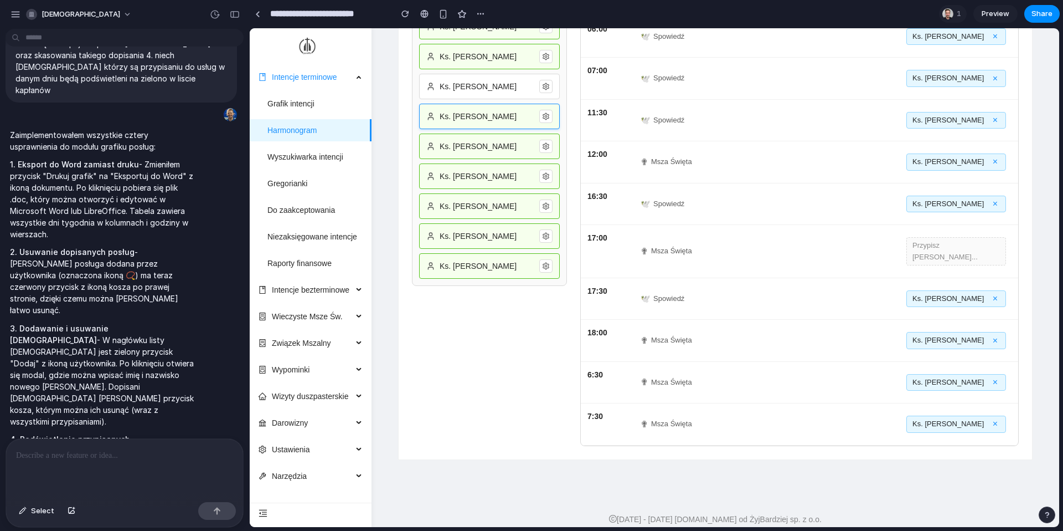
scroll to position [0, 0]
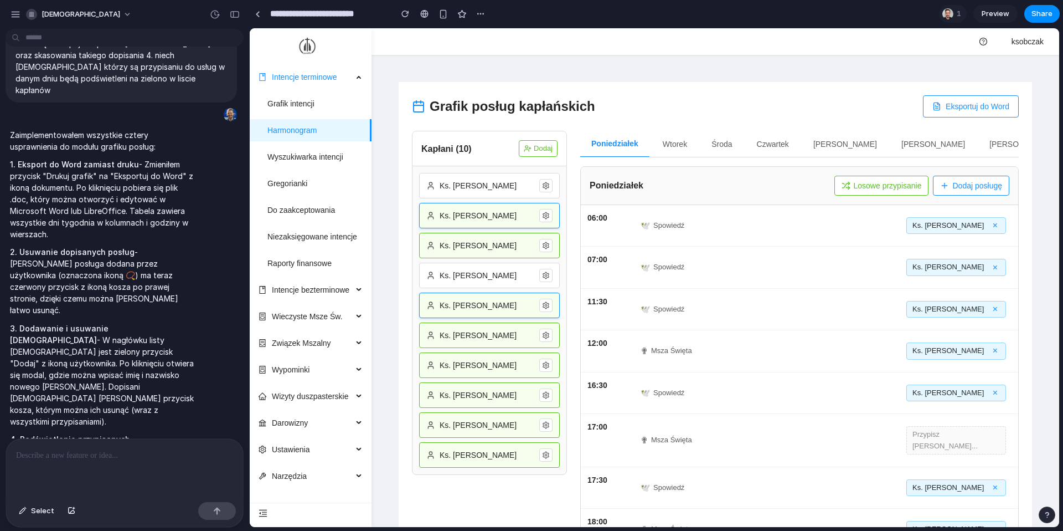
click at [545, 215] on circle at bounding box center [546, 216] width 2 height 2
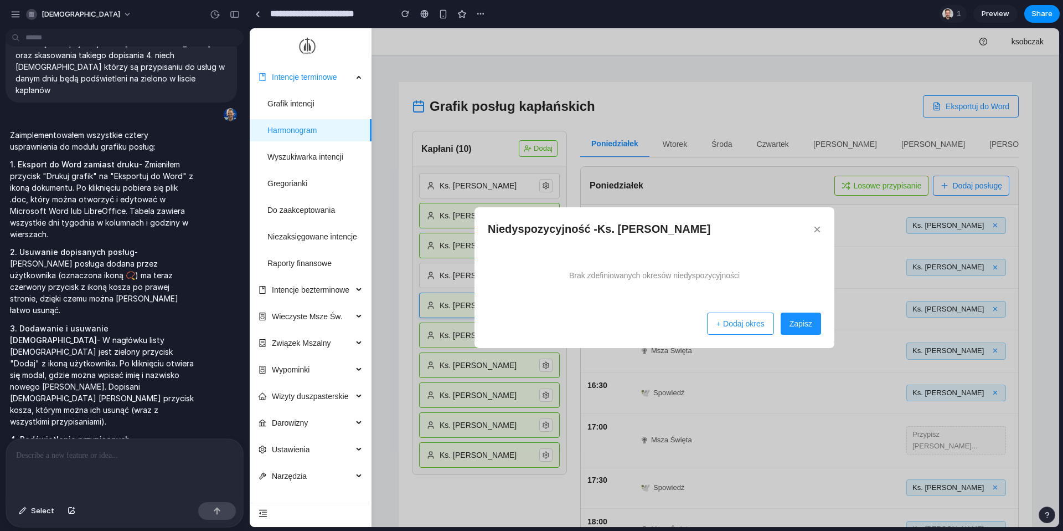
click at [735, 325] on button "+ Dodaj okres" at bounding box center [740, 323] width 67 height 22
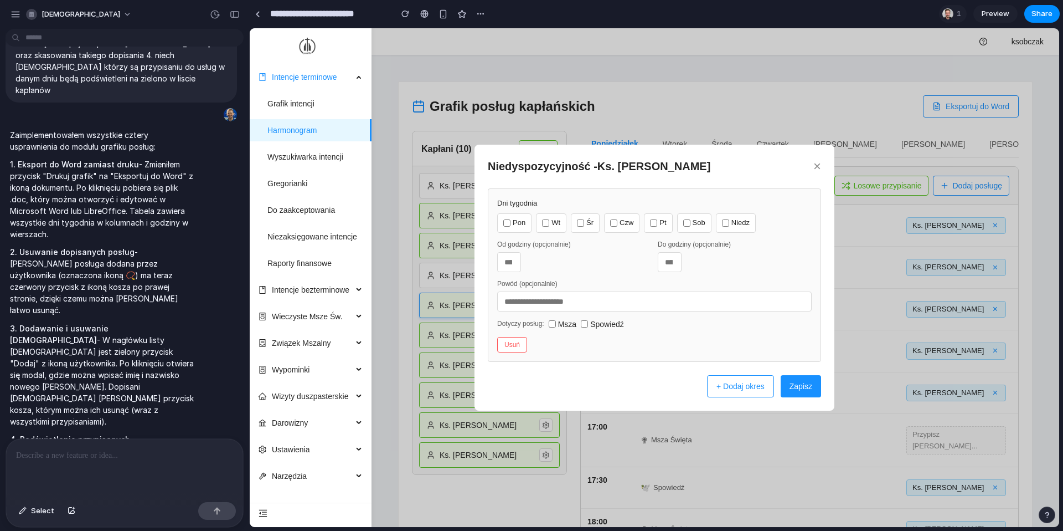
click at [590, 218] on label "Śr" at bounding box center [585, 222] width 29 height 19
click at [676, 219] on div "Pon Wt Śr Czw Pt Sob Niedz" at bounding box center [654, 222] width 315 height 19
click at [693, 222] on label "Sob" at bounding box center [694, 222] width 34 height 19
click at [509, 217] on label "Pon" at bounding box center [514, 222] width 34 height 19
click at [678, 222] on label "Sob" at bounding box center [694, 222] width 34 height 19
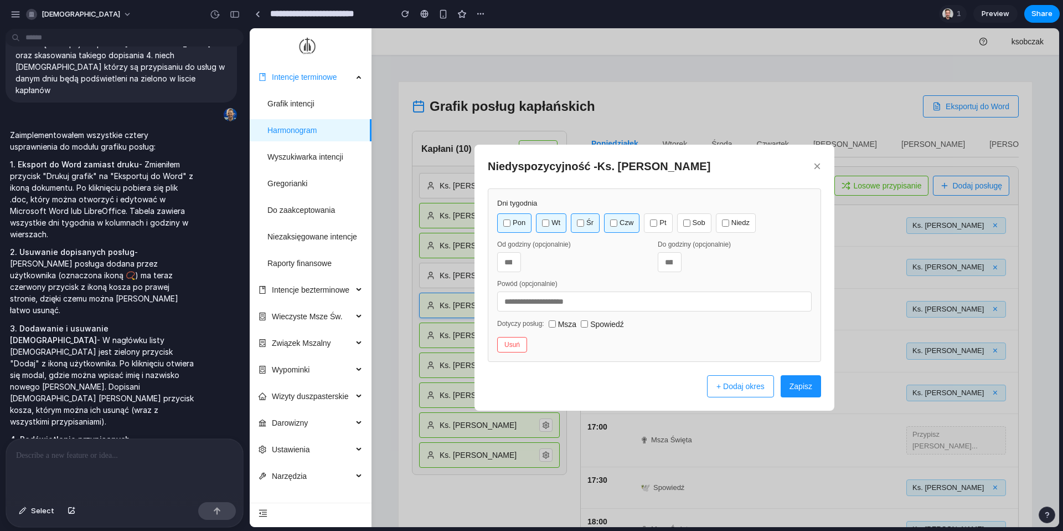
click at [662, 222] on label "Pt" at bounding box center [658, 222] width 28 height 19
click at [699, 222] on label "Sob" at bounding box center [694, 222] width 34 height 19
click at [797, 390] on button "Zapisz" at bounding box center [801, 386] width 40 height 22
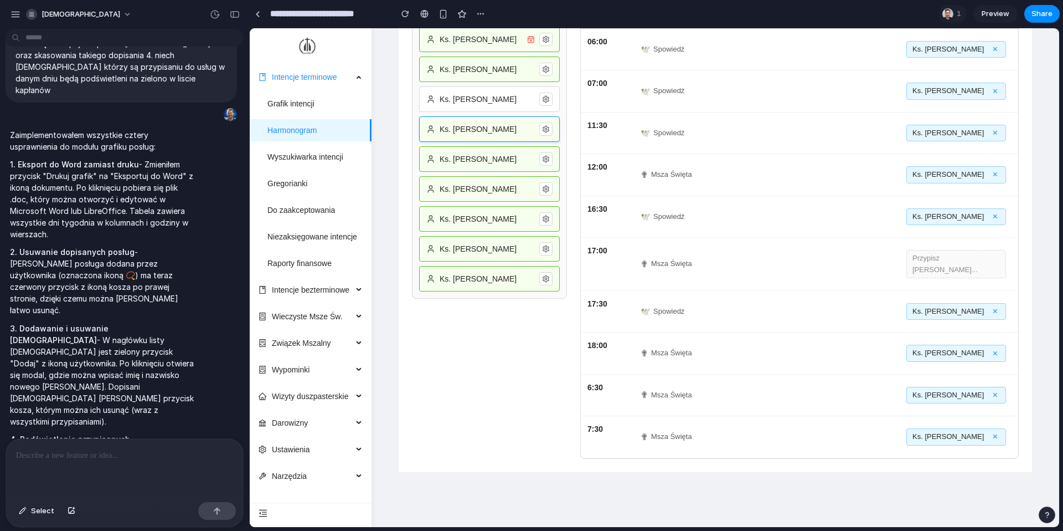
scroll to position [189, 0]
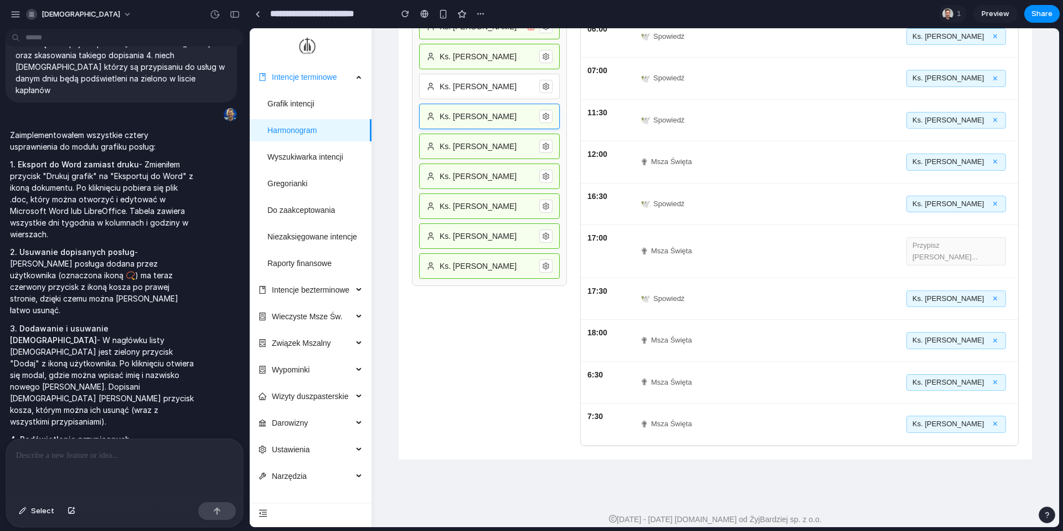
click at [797, 415] on div "Ks. Piotr Nowak ×" at bounding box center [957, 423] width 100 height 17
click at [797, 419] on button "×" at bounding box center [995, 423] width 9 height 9
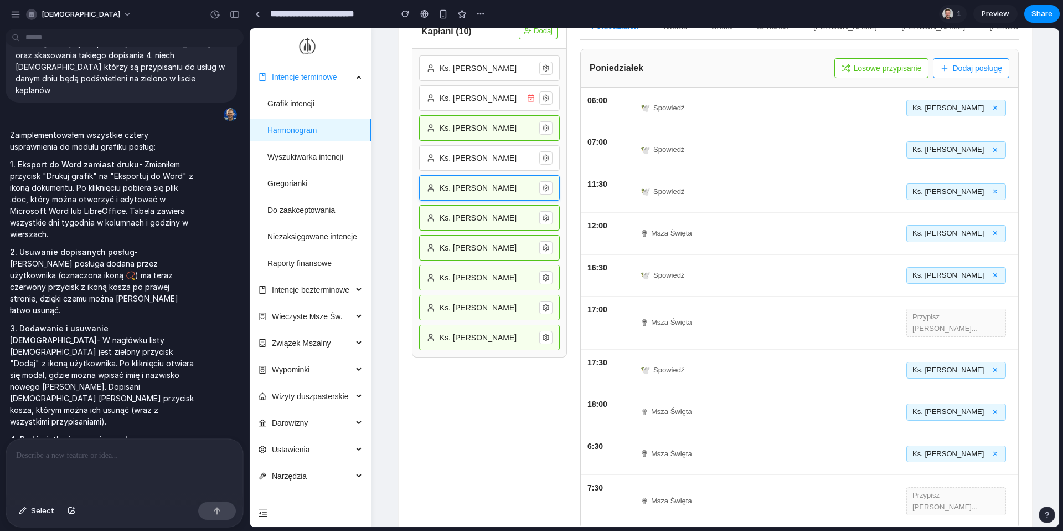
scroll to position [174, 0]
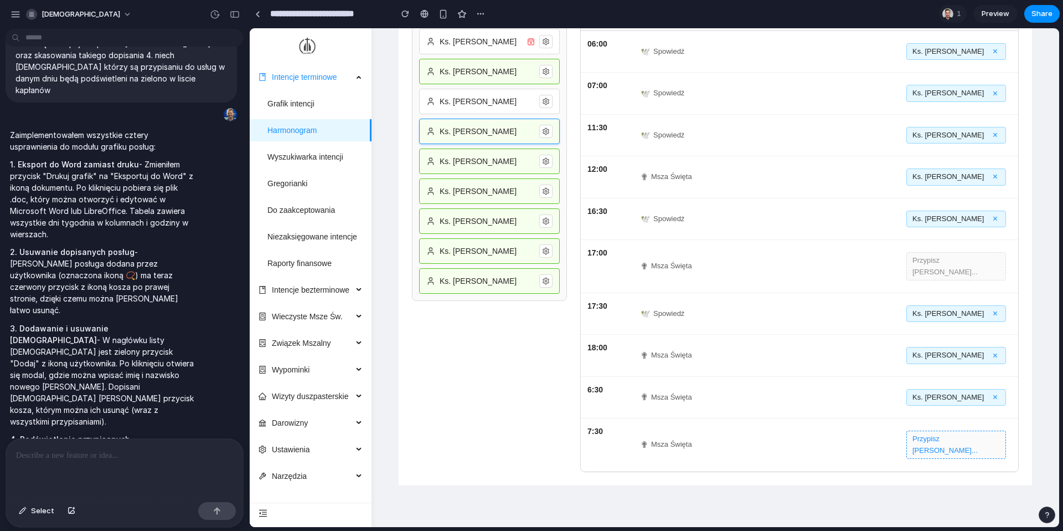
click at [797, 430] on button "Przypisz kapłana..." at bounding box center [957, 444] width 100 height 28
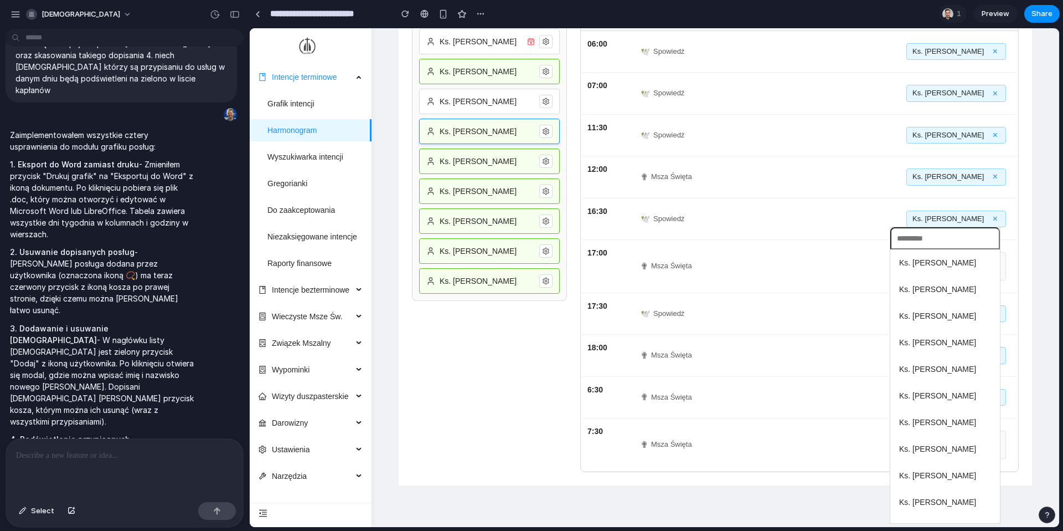
click at [797, 288] on span "Ks. Piotr Nowak" at bounding box center [937, 289] width 77 height 12
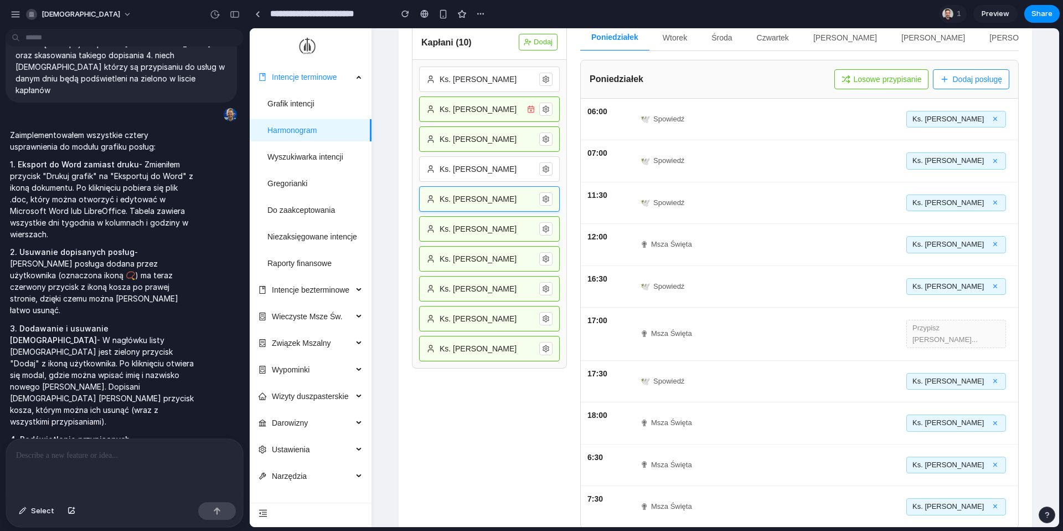
scroll to position [0, 0]
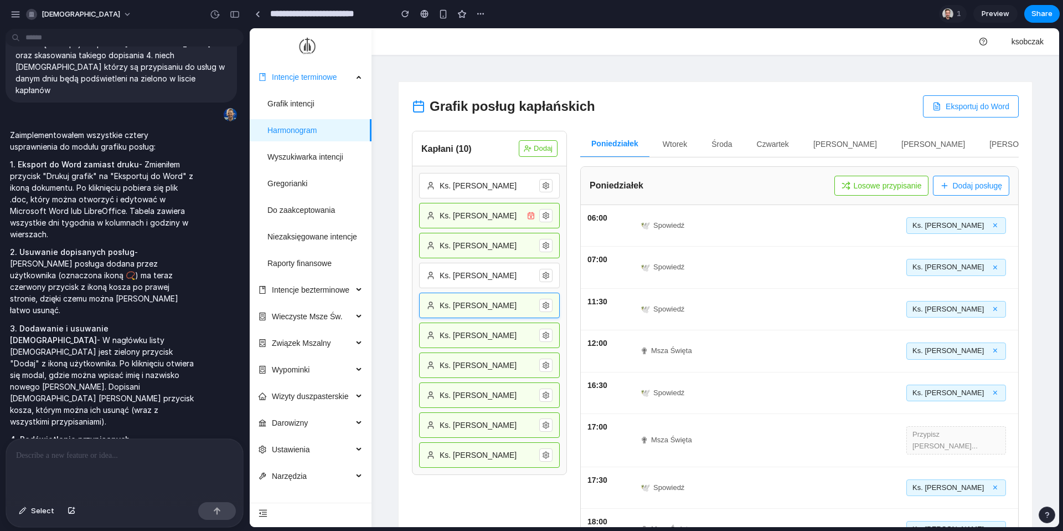
click at [142, 430] on p at bounding box center [124, 455] width 217 height 13
click at [124, 430] on p at bounding box center [124, 455] width 217 height 13
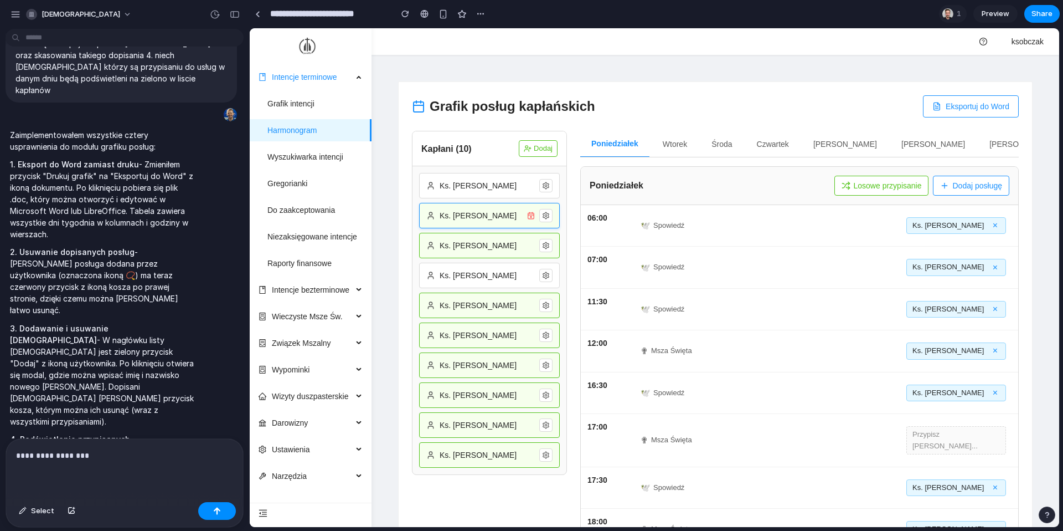
click at [546, 217] on circle at bounding box center [546, 216] width 2 height 2
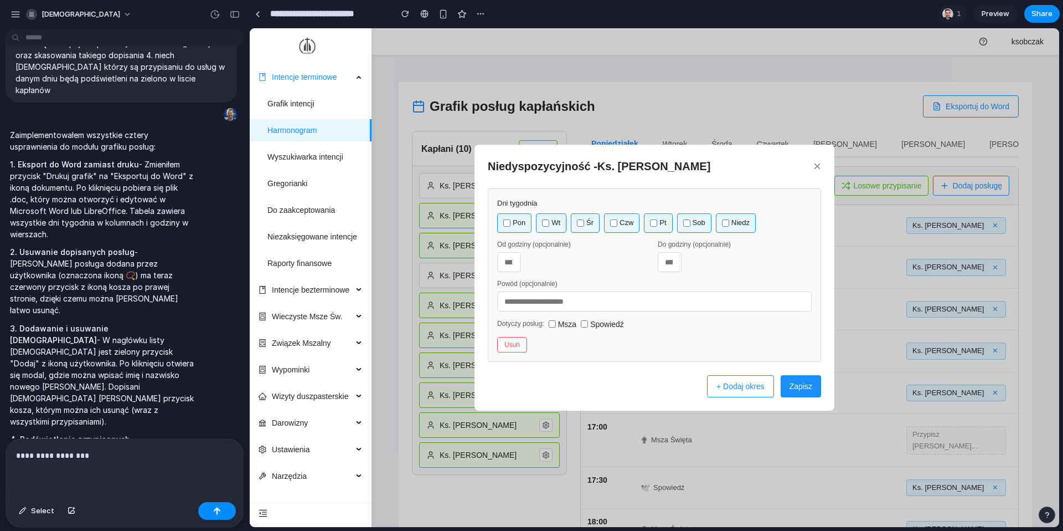
click at [797, 168] on button "×" at bounding box center [818, 165] width 8 height 13
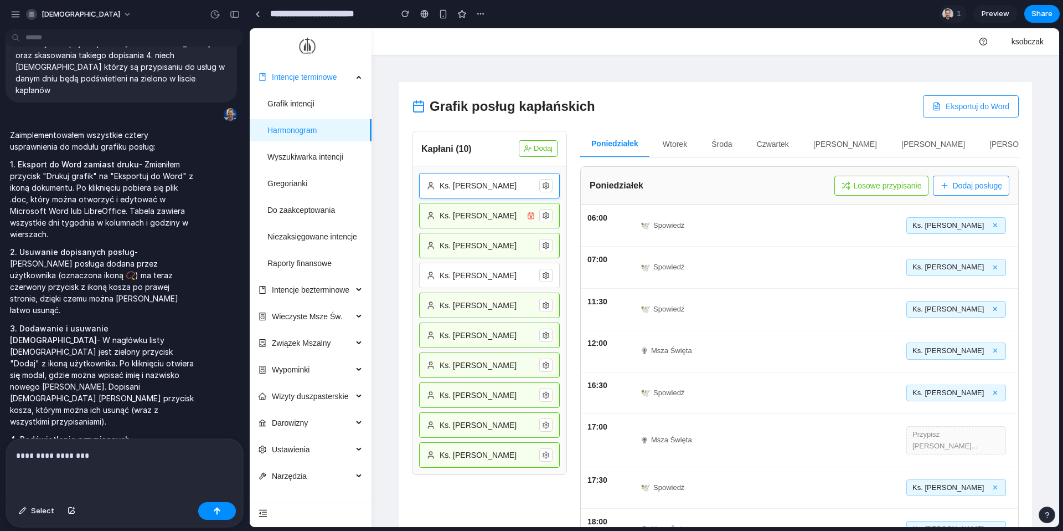
click at [547, 186] on icon at bounding box center [546, 186] width 8 height 8
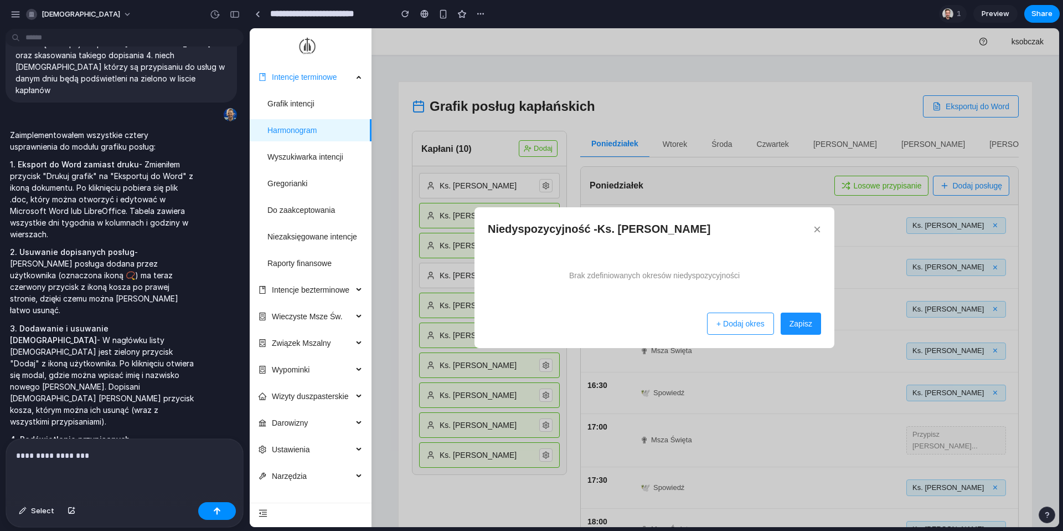
click at [797, 227] on button "×" at bounding box center [818, 229] width 8 height 13
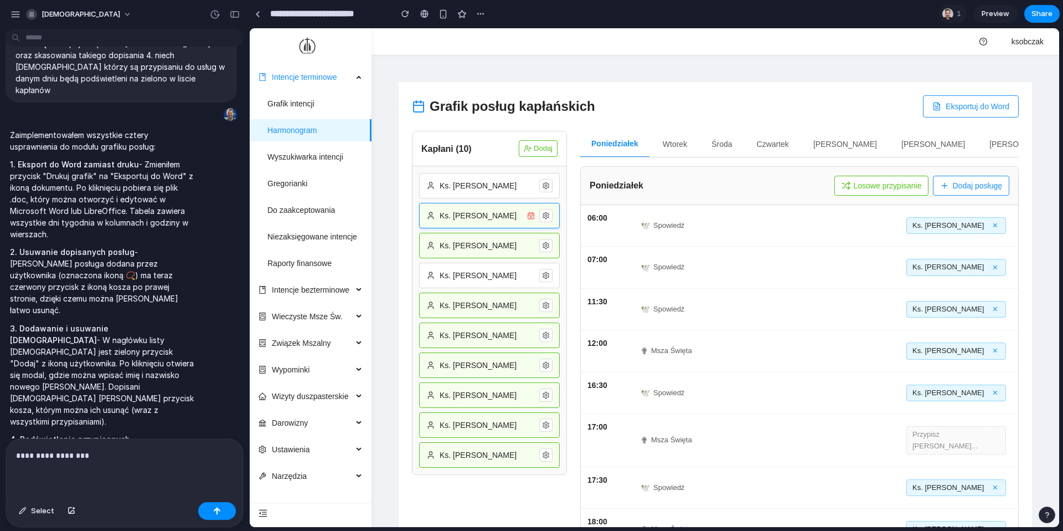
click at [547, 215] on icon at bounding box center [546, 216] width 8 height 8
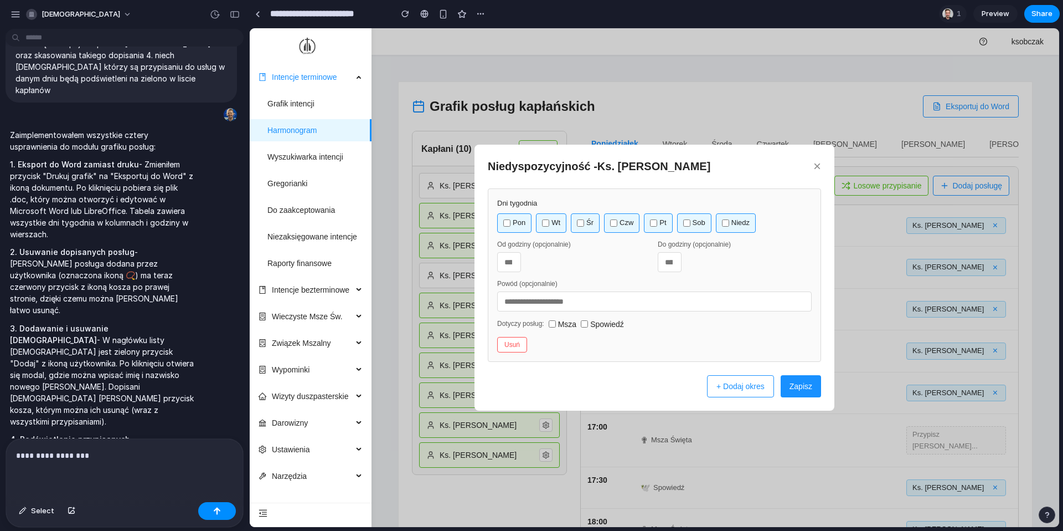
click at [797, 169] on button "×" at bounding box center [818, 165] width 8 height 13
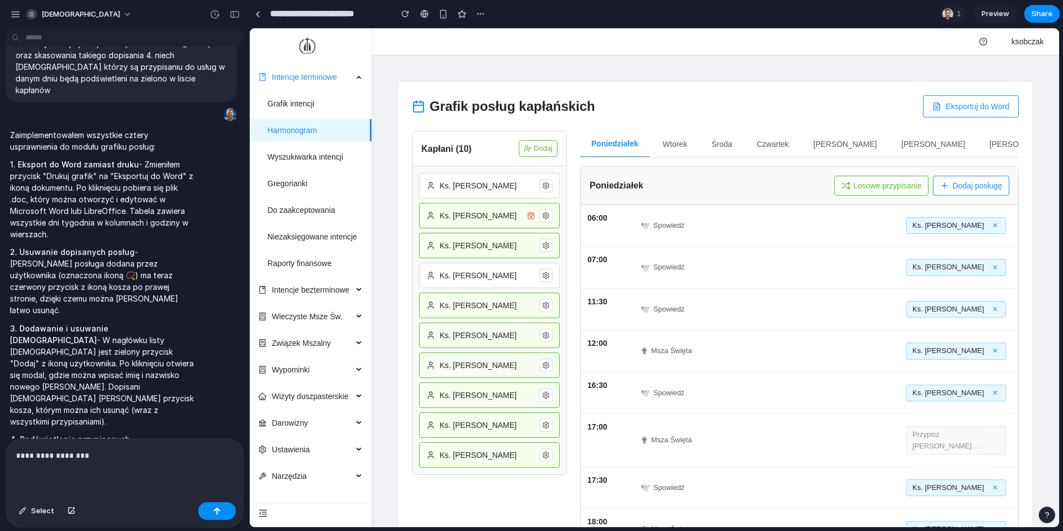
click at [106, 430] on div "**********" at bounding box center [124, 468] width 237 height 59
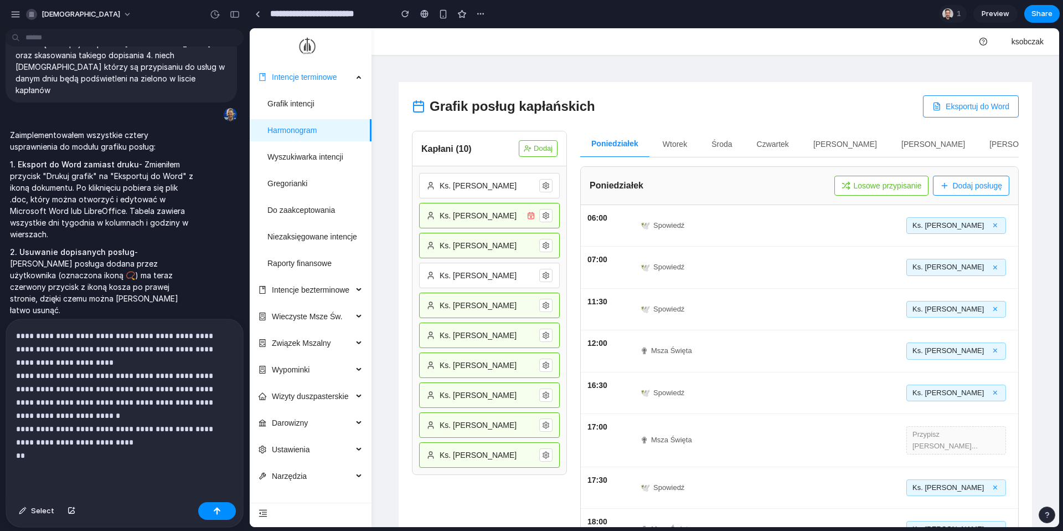
click at [797, 141] on button "Niedziela" at bounding box center [1022, 144] width 86 height 27
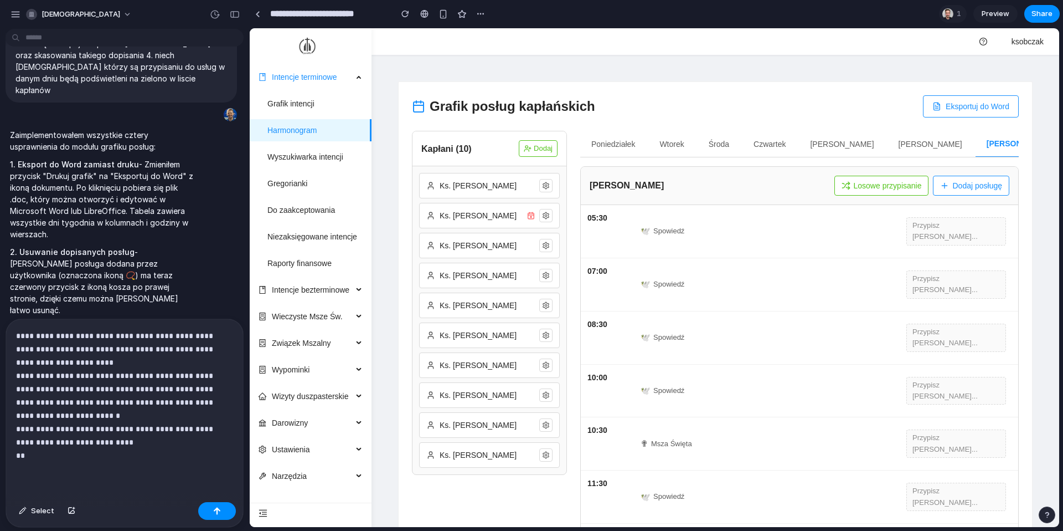
click at [639, 144] on button "Poniedziałek" at bounding box center [613, 144] width 66 height 27
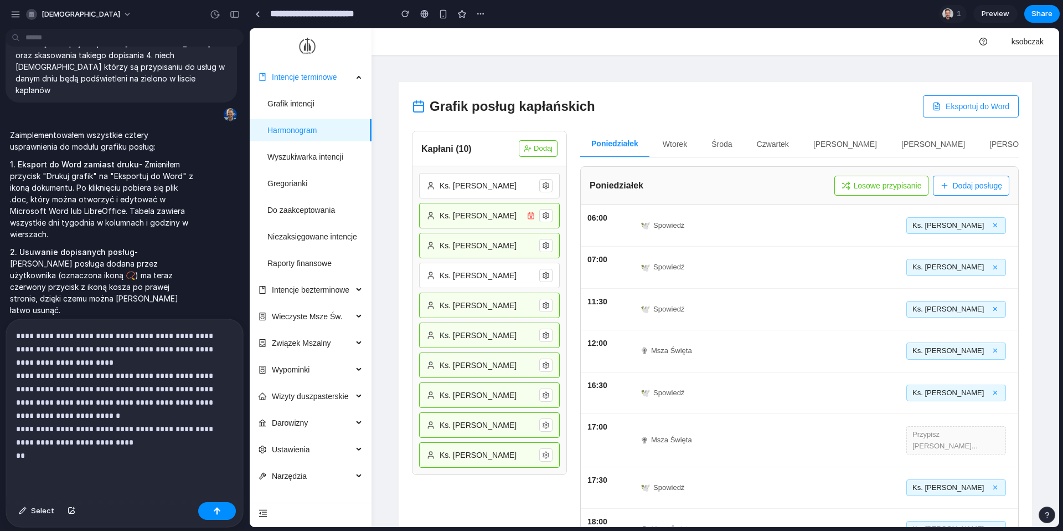
click at [669, 144] on button "Wtorek" at bounding box center [675, 144] width 47 height 27
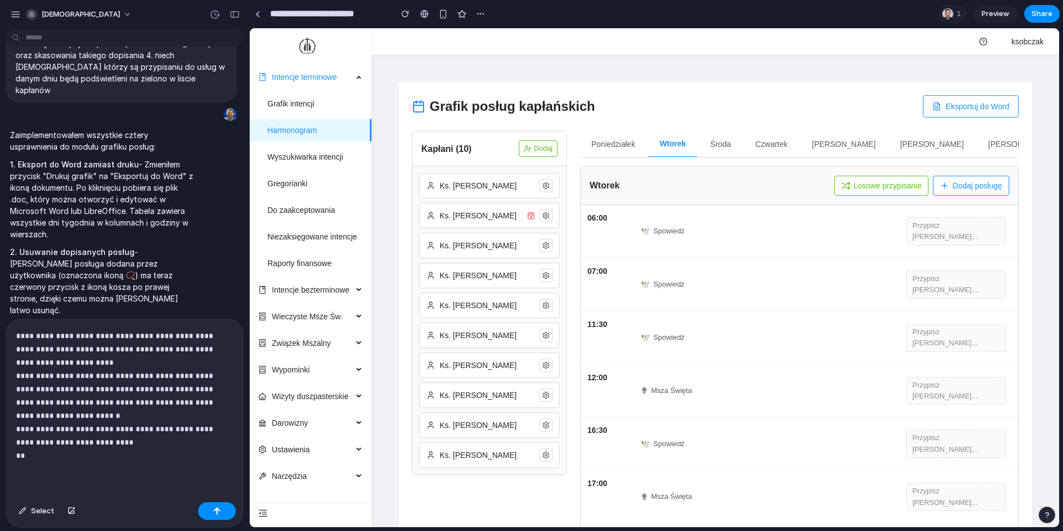
click at [797, 105] on button "Eksportuj do Word" at bounding box center [971, 106] width 96 height 22
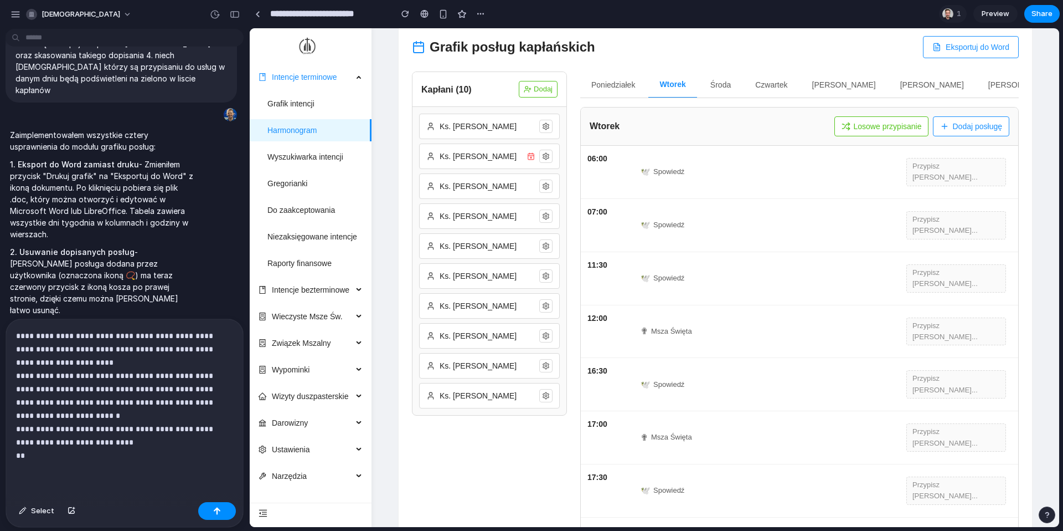
scroll to position [16, 0]
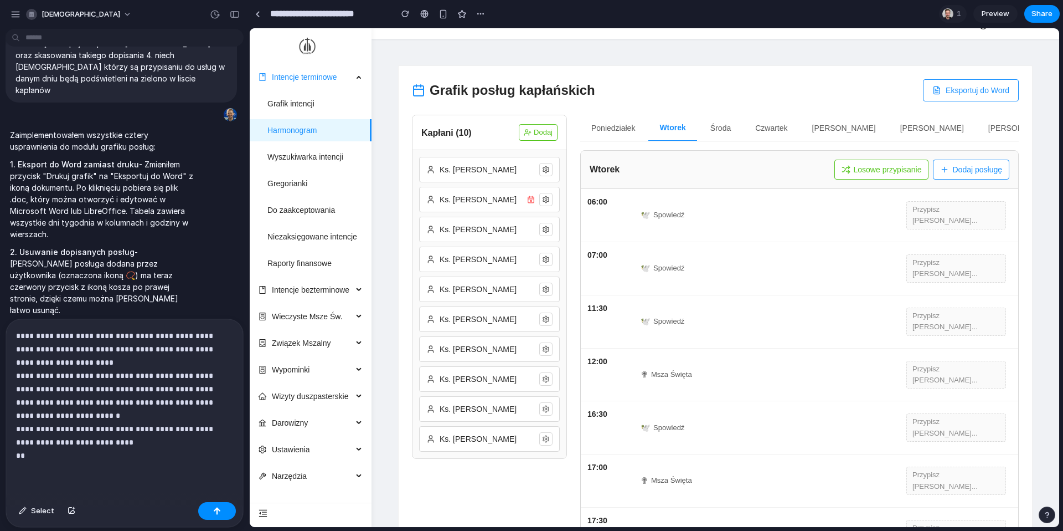
click at [110, 430] on p "**********" at bounding box center [124, 395] width 217 height 133
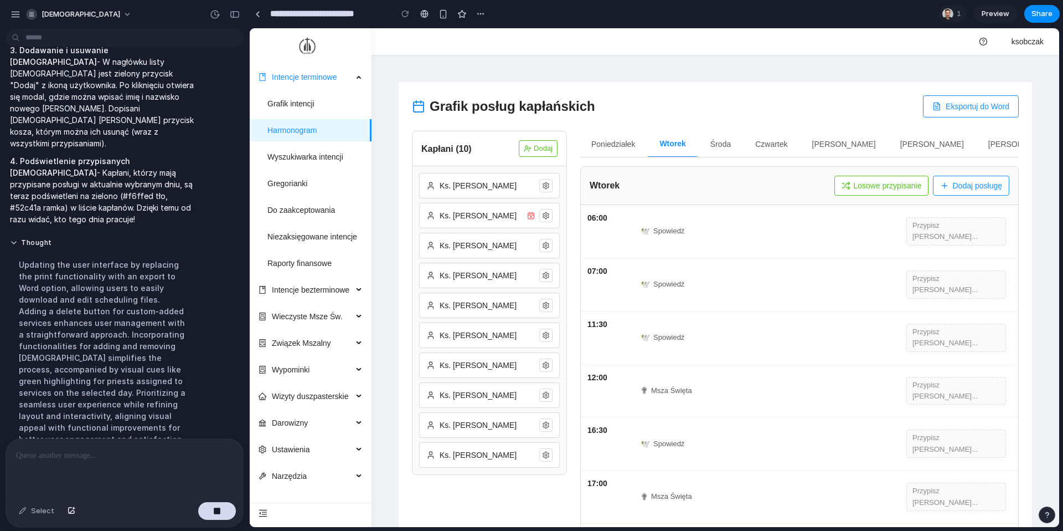
scroll to position [2298, 0]
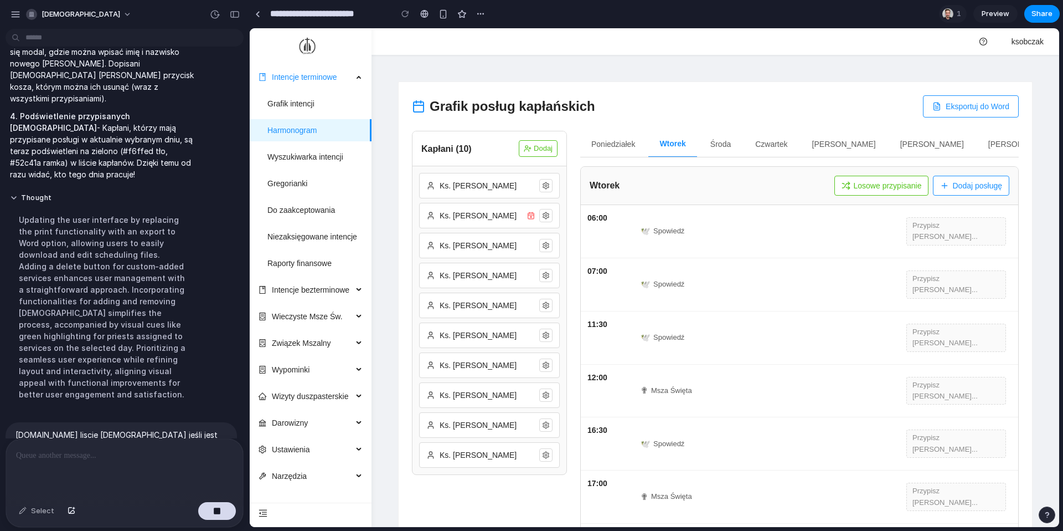
click at [623, 145] on button "Poniedziałek" at bounding box center [613, 144] width 66 height 27
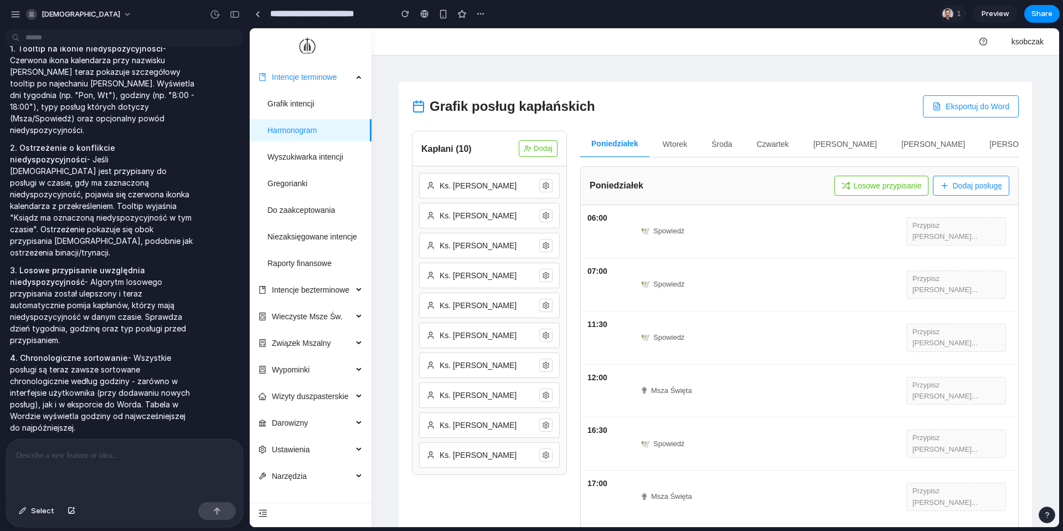
scroll to position [0, 0]
click at [797, 179] on button "Losowe przypisanie" at bounding box center [882, 186] width 95 height 20
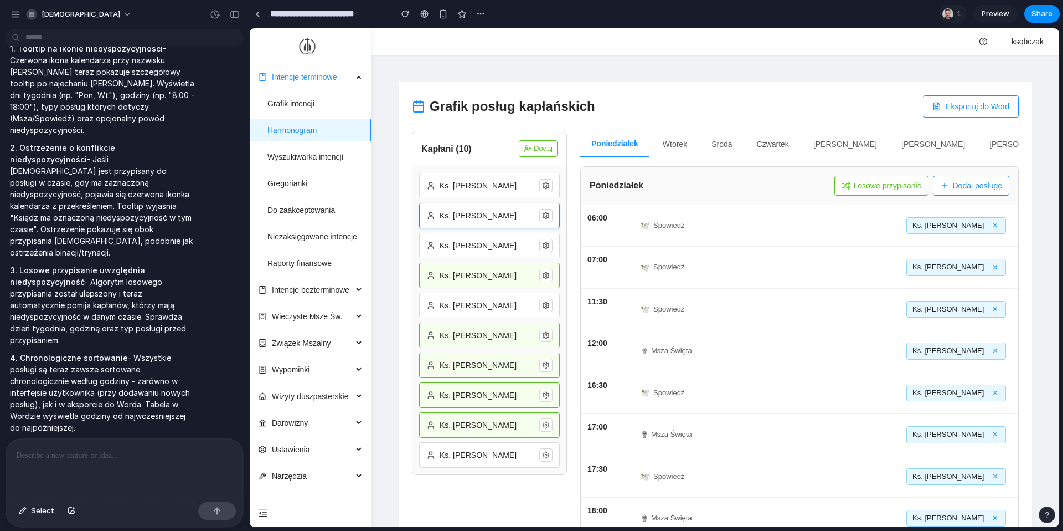
click at [548, 218] on icon at bounding box center [546, 216] width 6 height 7
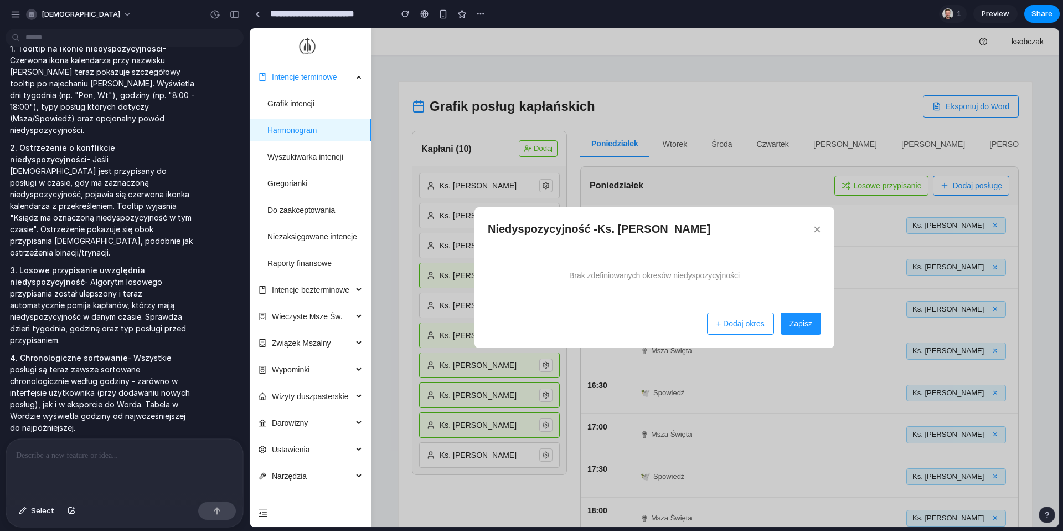
click at [717, 326] on button "+ Dodaj okres" at bounding box center [740, 323] width 67 height 22
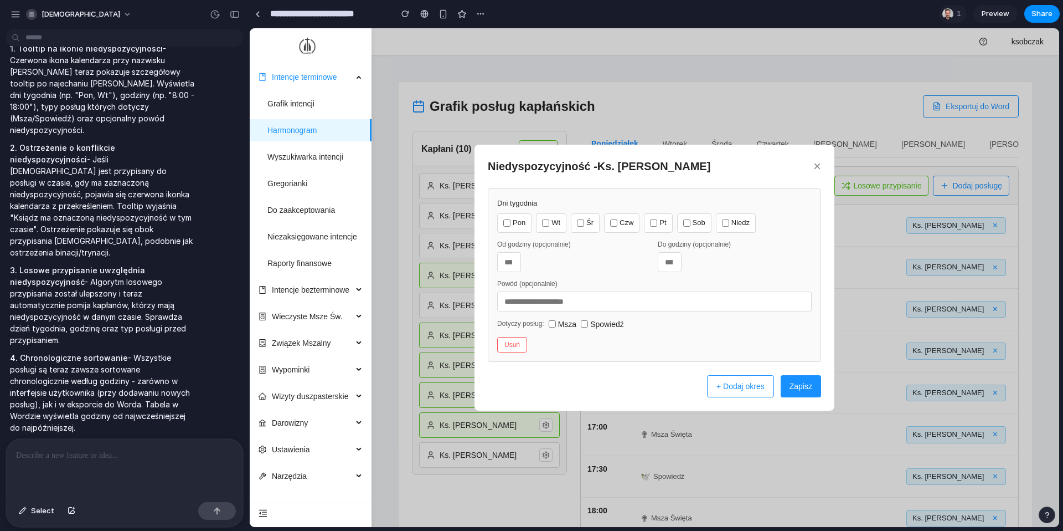
click at [523, 224] on label "Pon" at bounding box center [514, 222] width 34 height 19
click at [552, 223] on label "Wt" at bounding box center [551, 222] width 30 height 19
click at [620, 223] on label "Czw" at bounding box center [621, 222] width 35 height 19
click at [705, 223] on label "Sob" at bounding box center [694, 222] width 34 height 19
click at [797, 383] on button "Zapisz" at bounding box center [801, 386] width 40 height 22
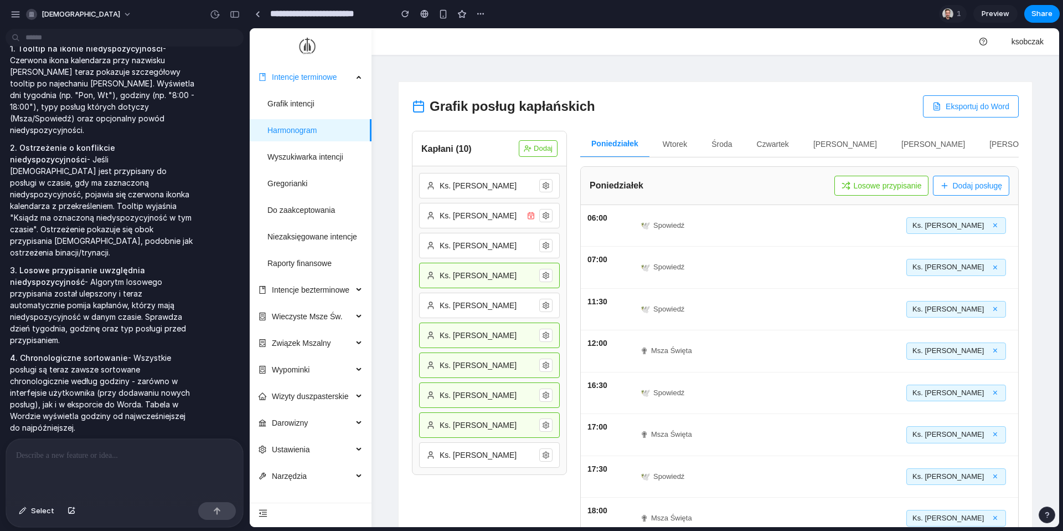
click at [504, 201] on div "Ks. Jan Kowalski Ks. Piotr Nowak Ks. Adam Wiśniewski Ks. Marek Zieliński Ks. To…" at bounding box center [490, 320] width 154 height 308
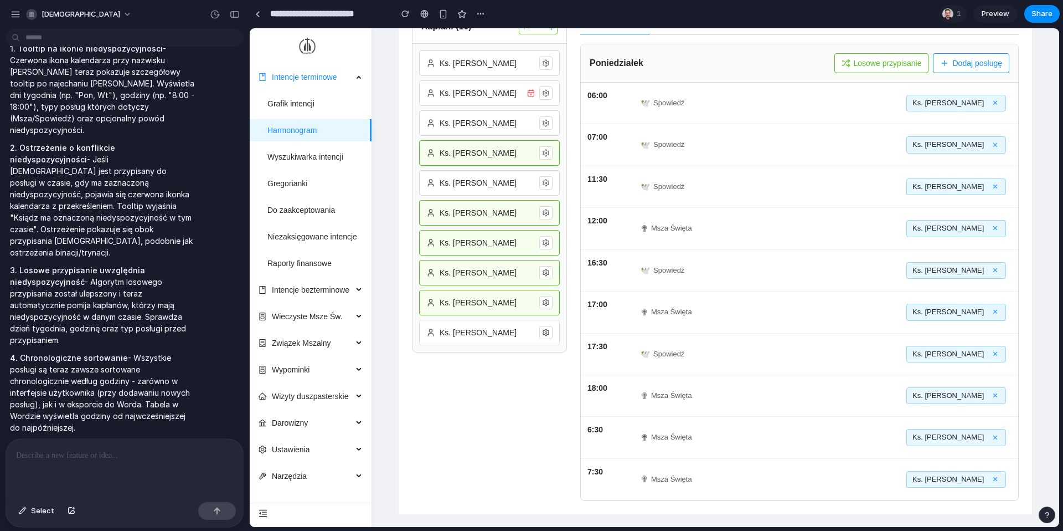
scroll to position [35, 0]
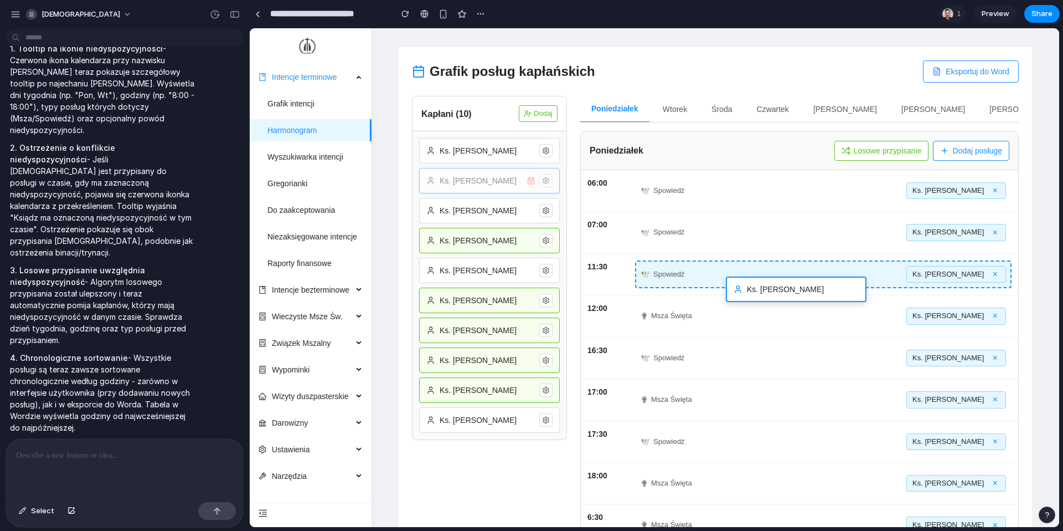
drag, startPoint x: 451, startPoint y: 174, endPoint x: 759, endPoint y: 283, distance: 326.0
click at [759, 283] on div "Grafik posług kapłańskich Eksportuj do Word Kapłani ( 10 ) Dodaj Ks. Jan Kowals…" at bounding box center [716, 324] width 634 height 554
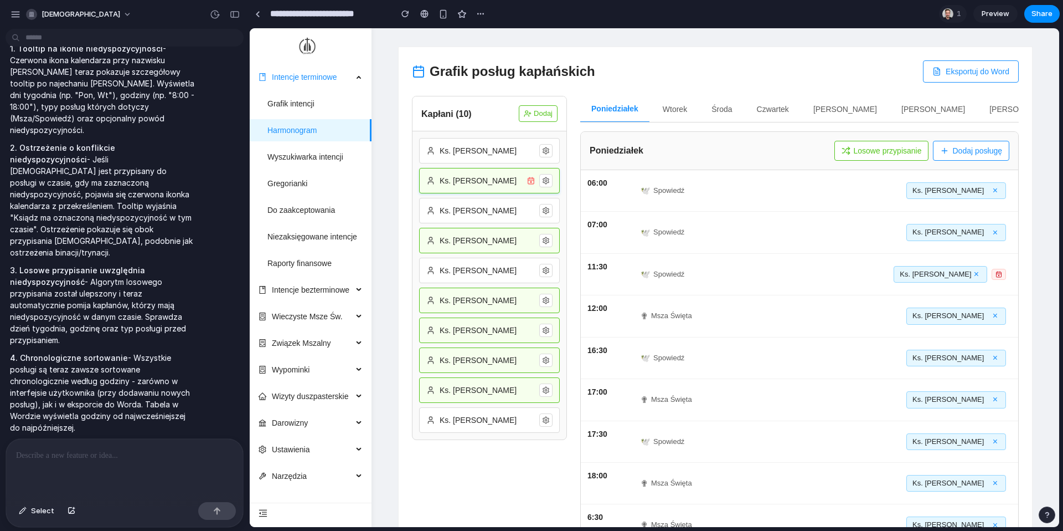
click at [797, 274] on icon at bounding box center [999, 274] width 5 height 0
click at [797, 282] on div "🕊 Spowiedź Ks. Piotr Nowak ×" at bounding box center [823, 274] width 377 height 28
click at [797, 274] on icon at bounding box center [999, 274] width 5 height 0
click at [797, 151] on button "Losowe przypisanie" at bounding box center [882, 151] width 95 height 20
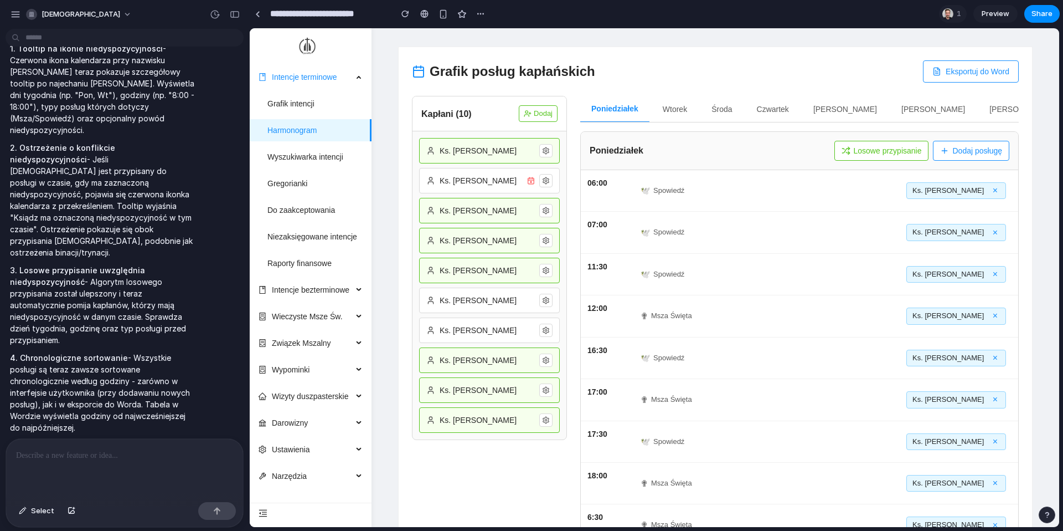
click at [797, 151] on button "Losowe przypisanie" at bounding box center [882, 151] width 95 height 20
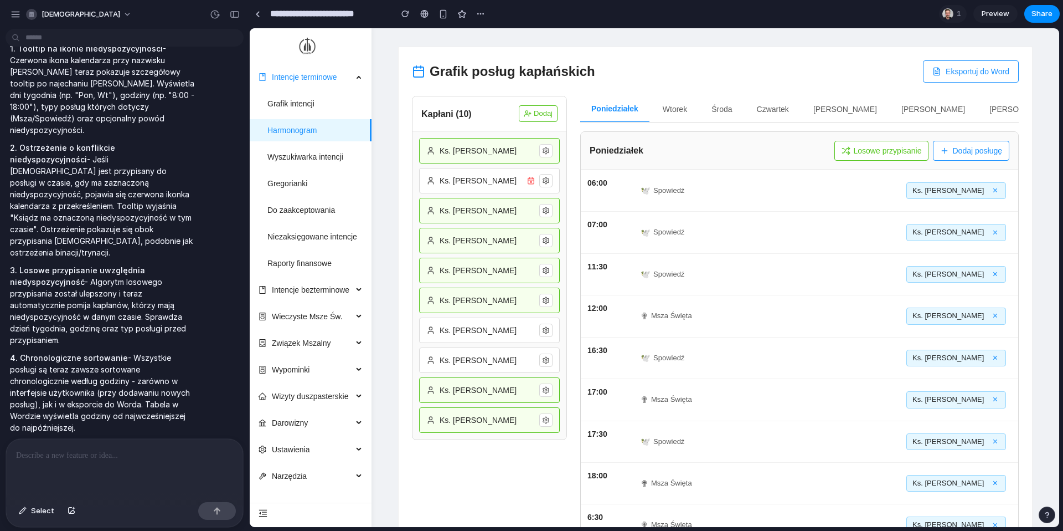
click at [797, 151] on button "Losowe przypisanie" at bounding box center [882, 151] width 95 height 20
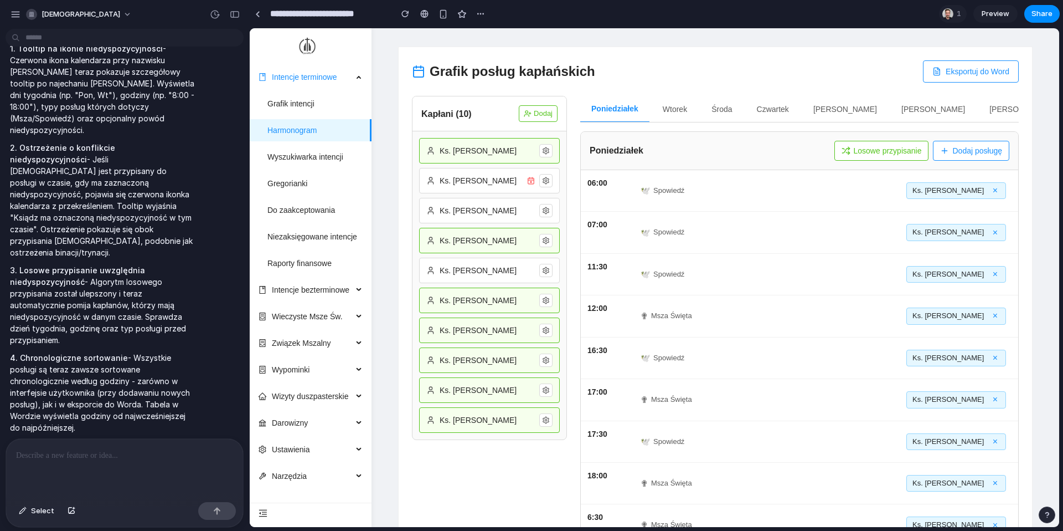
click at [797, 151] on button "Losowe przypisanie" at bounding box center [882, 151] width 95 height 20
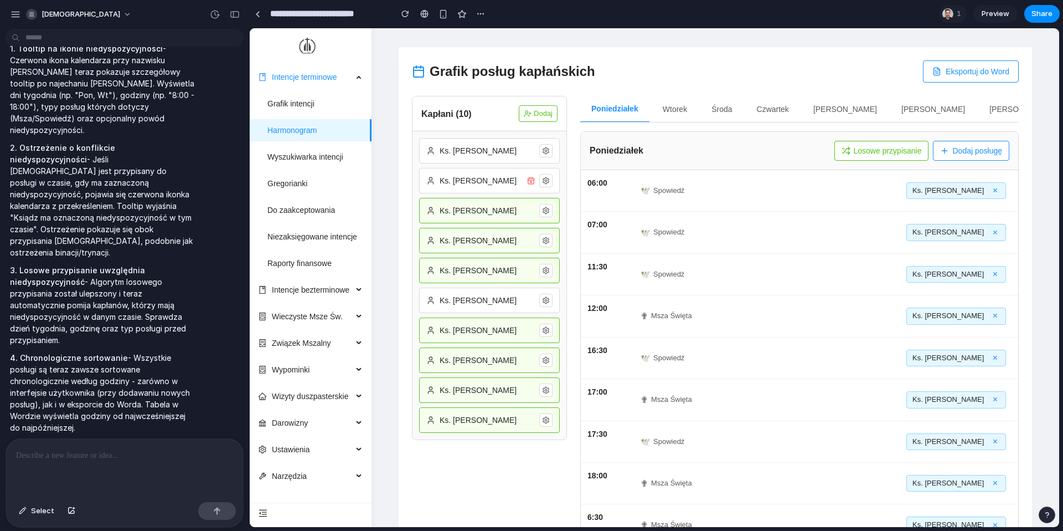
click at [797, 151] on button "Losowe przypisanie" at bounding box center [882, 151] width 95 height 20
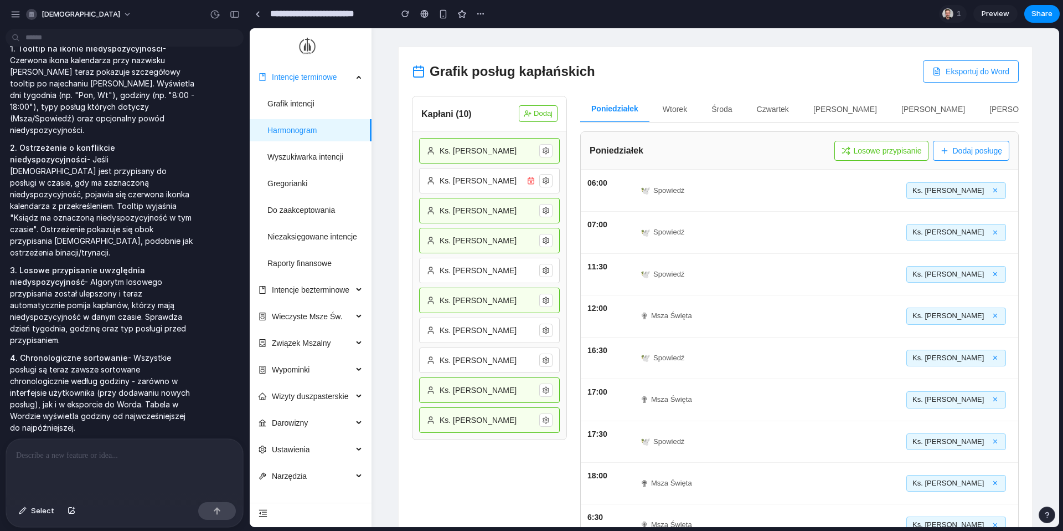
click at [797, 151] on button "Losowe przypisanie" at bounding box center [882, 151] width 95 height 20
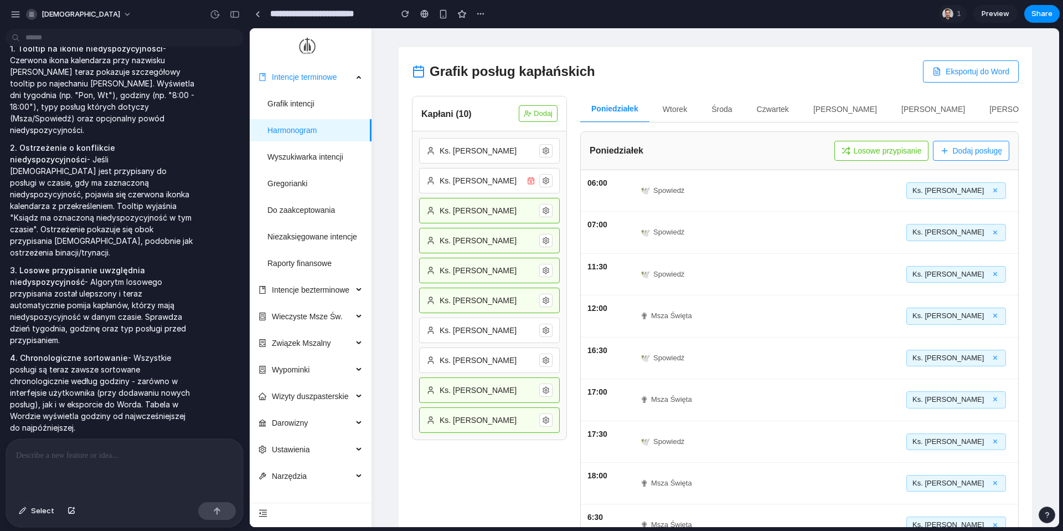
click at [797, 151] on button "Losowe przypisanie" at bounding box center [882, 151] width 95 height 20
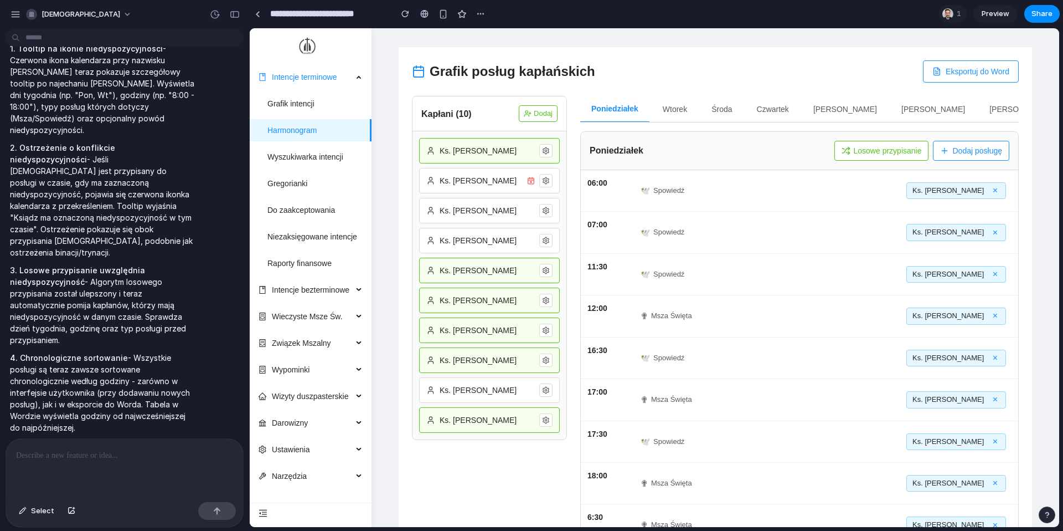
click at [797, 151] on button "Losowe przypisanie" at bounding box center [882, 151] width 95 height 20
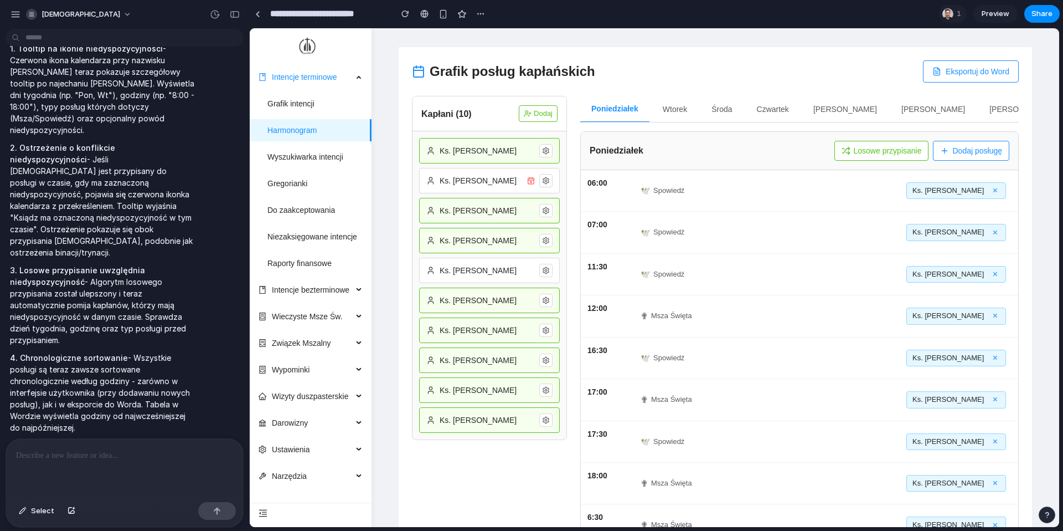
click at [797, 151] on button "Losowe przypisanie" at bounding box center [882, 151] width 95 height 20
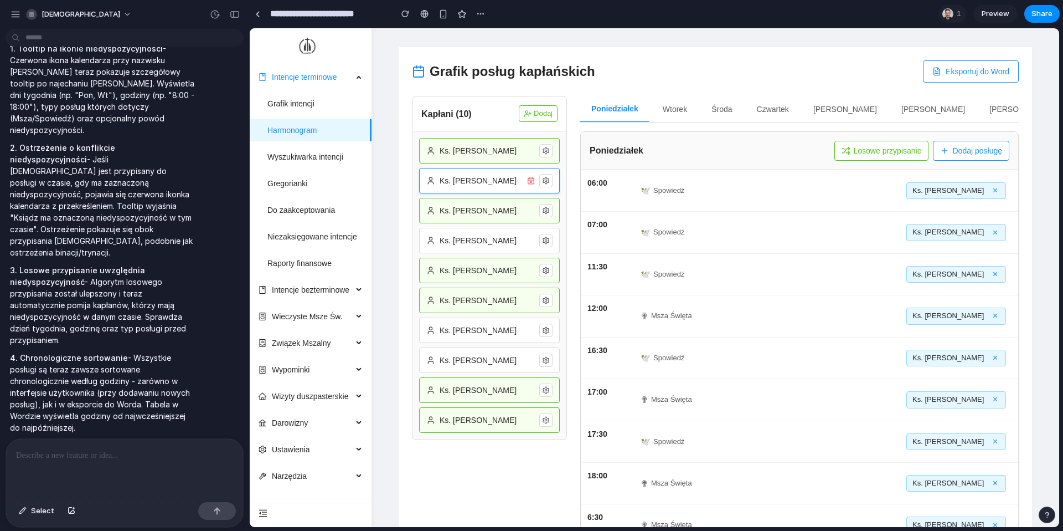
click at [544, 182] on icon at bounding box center [546, 181] width 8 height 8
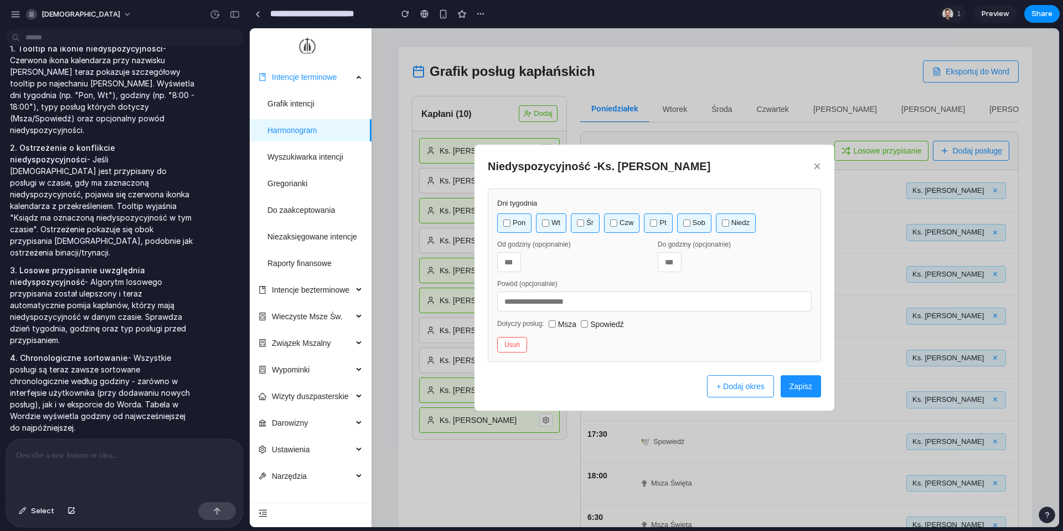
click at [666, 263] on input "number" at bounding box center [670, 262] width 24 height 20
type input "**"
click at [797, 382] on button "Zapisz" at bounding box center [801, 386] width 40 height 22
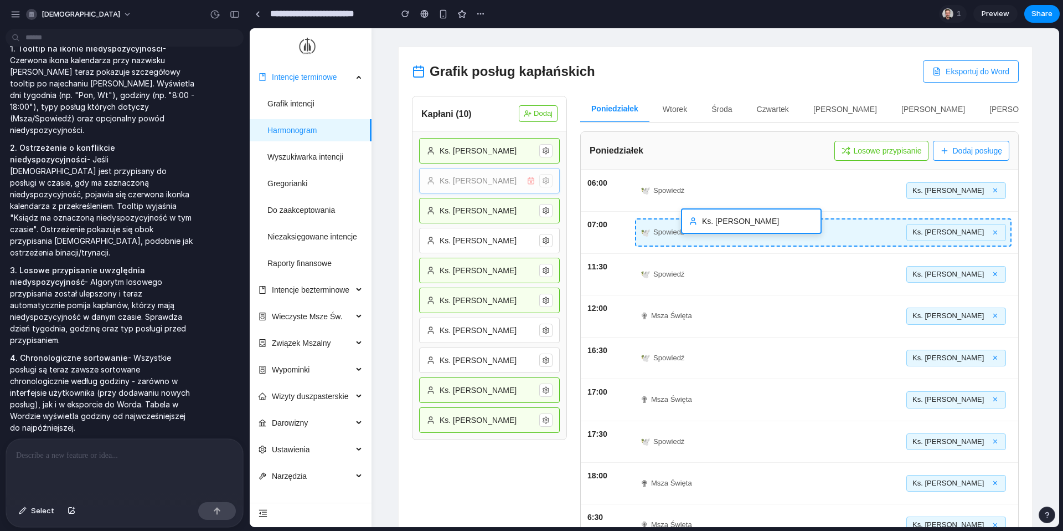
drag, startPoint x: 489, startPoint y: 188, endPoint x: 751, endPoint y: 229, distance: 265.1
click at [751, 229] on div "Grafik posług kapłańskich Eksportuj do Word Kapłani ( 10 ) Dodaj Ks. Jan Kowals…" at bounding box center [716, 324] width 634 height 554
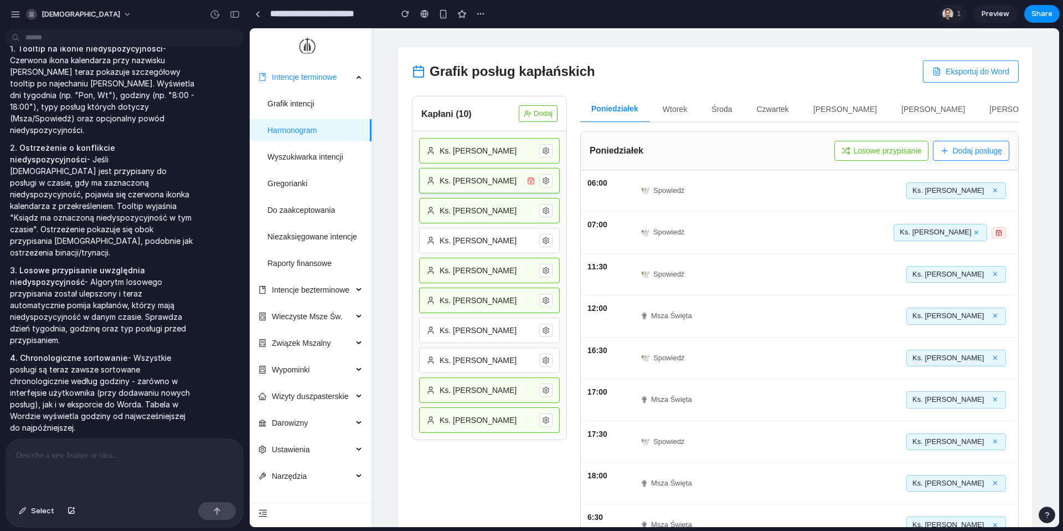
click at [797, 148] on button "Losowe przypisanie" at bounding box center [882, 151] width 95 height 20
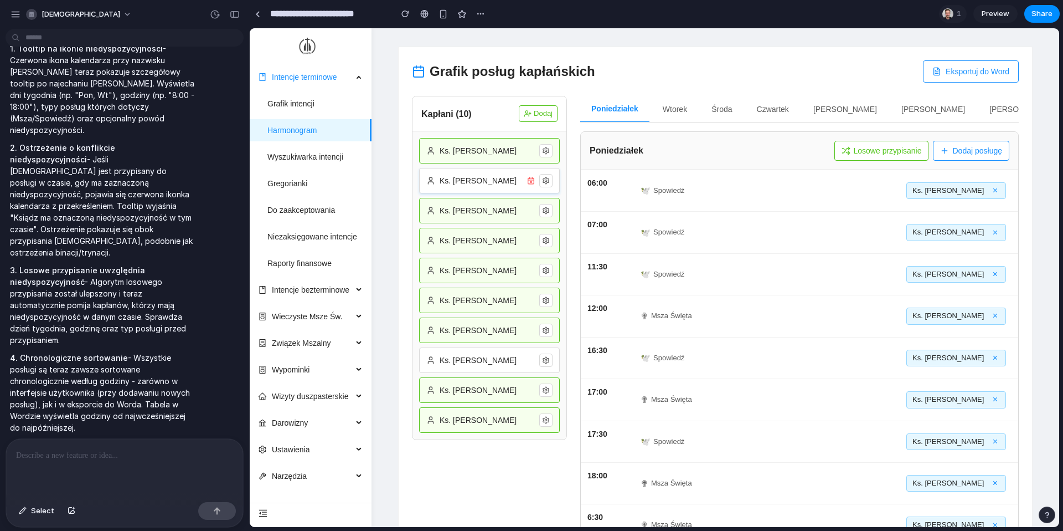
click at [797, 149] on button "Losowe przypisanie" at bounding box center [882, 151] width 95 height 20
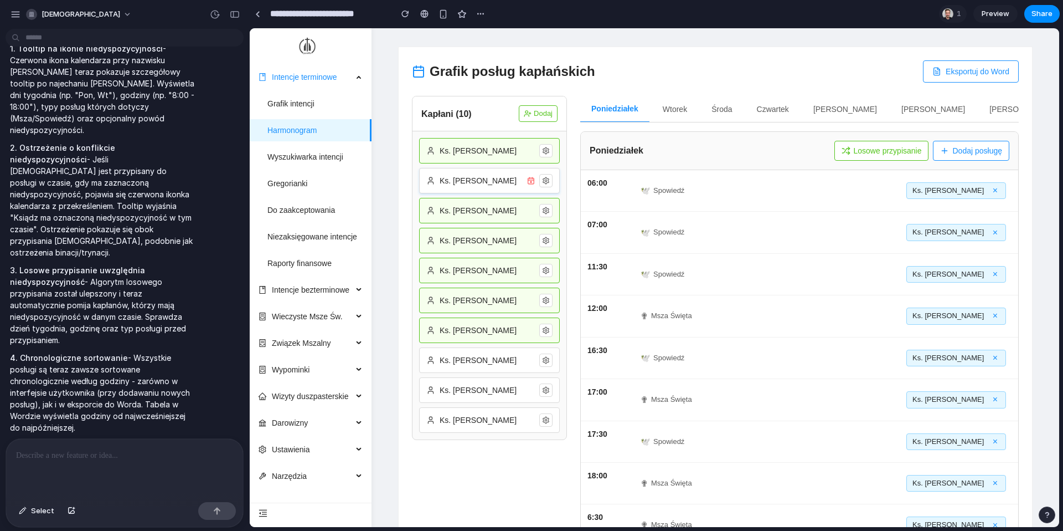
click at [797, 149] on button "Losowe przypisanie" at bounding box center [882, 151] width 95 height 20
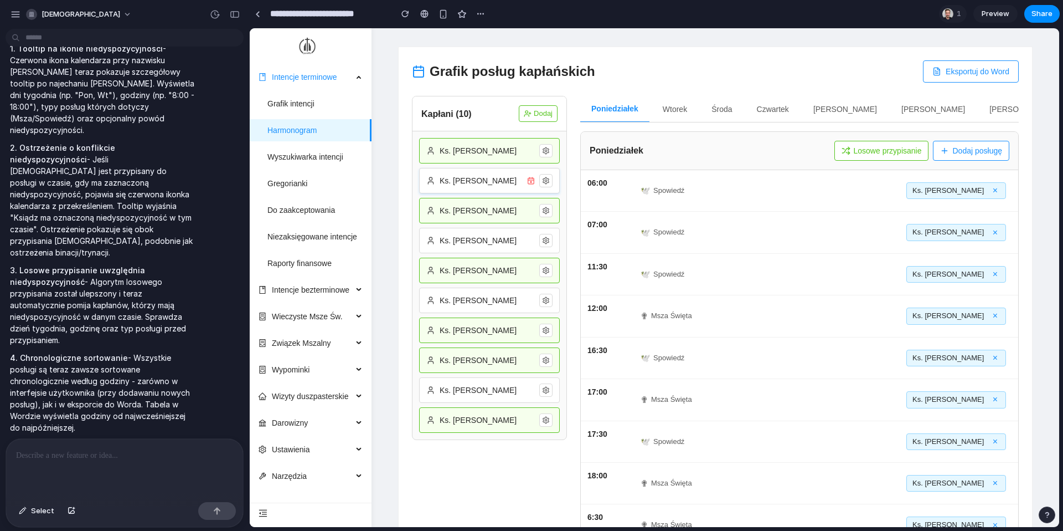
click at [797, 149] on button "Losowe przypisanie" at bounding box center [882, 151] width 95 height 20
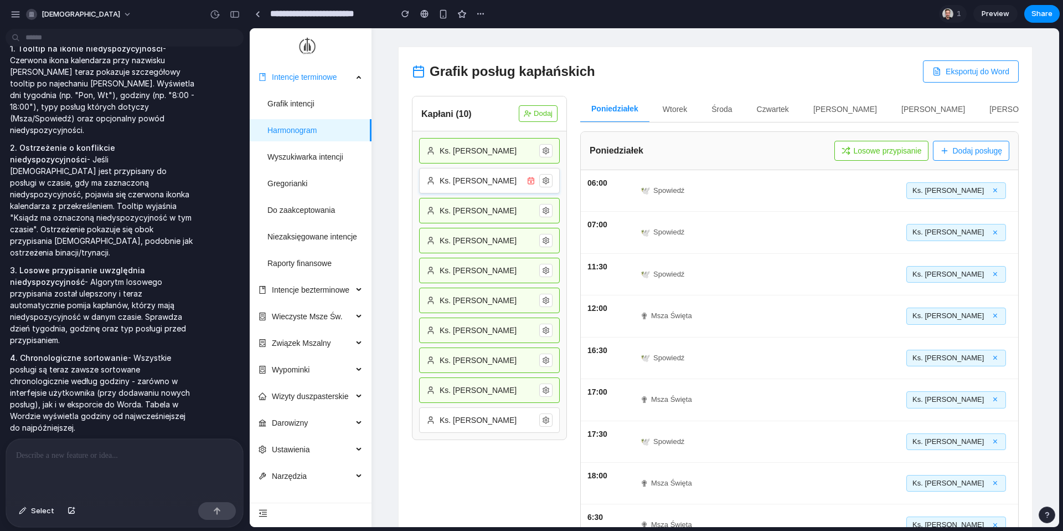
click at [797, 149] on button "Losowe przypisanie" at bounding box center [882, 151] width 95 height 20
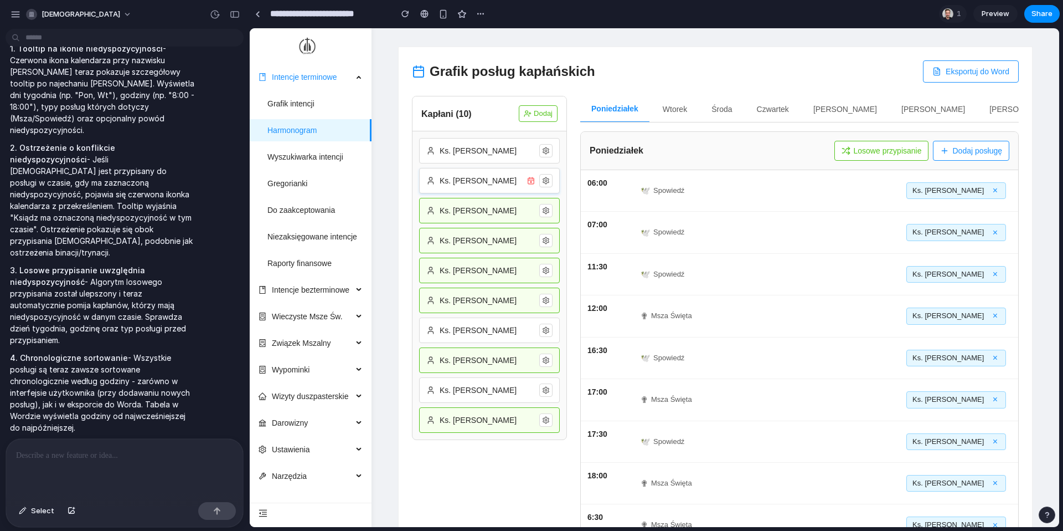
click at [797, 149] on button "Losowe przypisanie" at bounding box center [882, 151] width 95 height 20
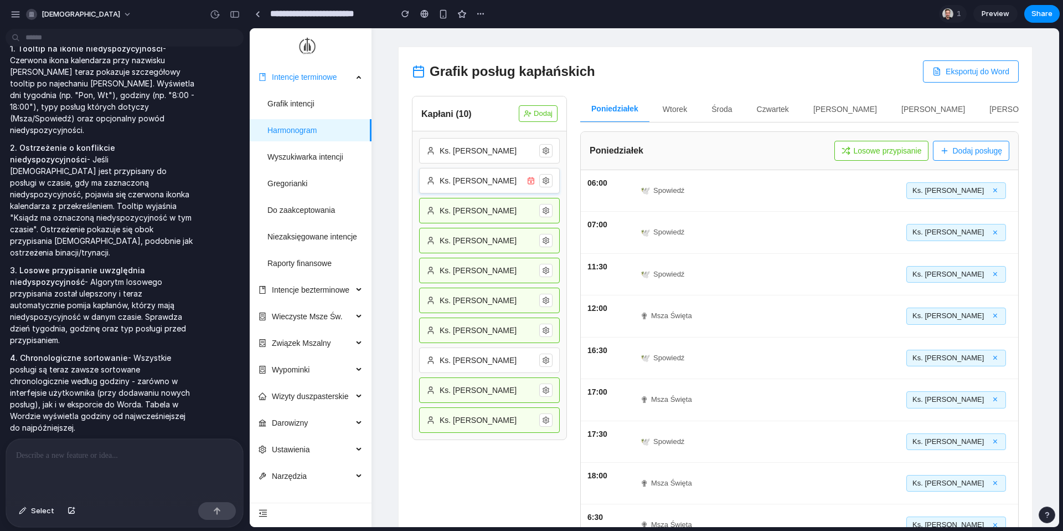
click at [797, 149] on button "Losowe przypisanie" at bounding box center [882, 151] width 95 height 20
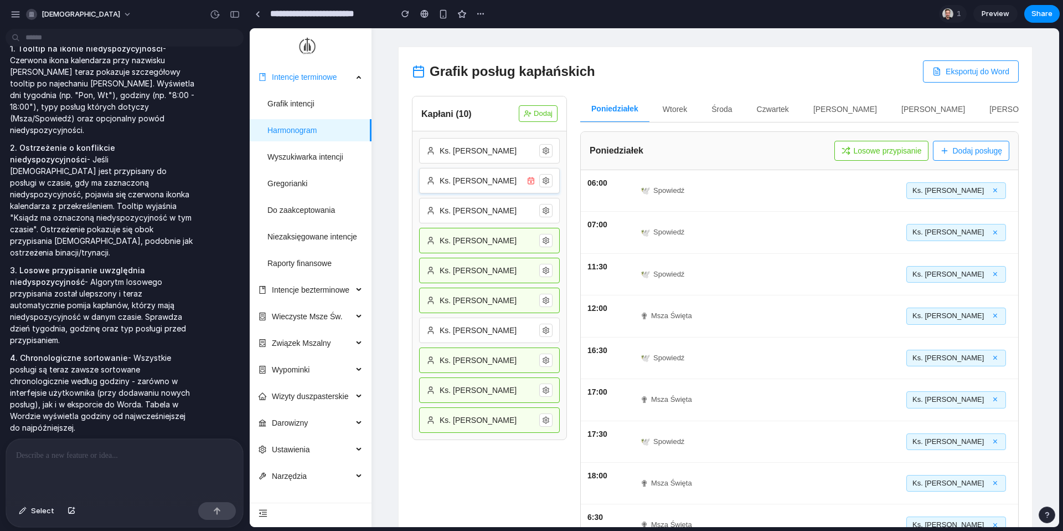
click at [797, 149] on button "Losowe przypisanie" at bounding box center [882, 151] width 95 height 20
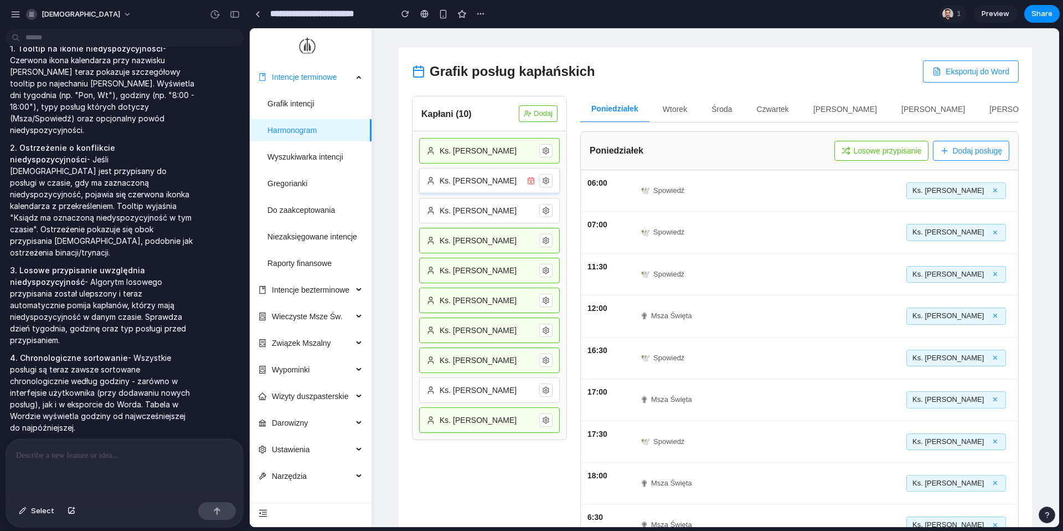
click at [797, 149] on button "Losowe przypisanie" at bounding box center [882, 151] width 95 height 20
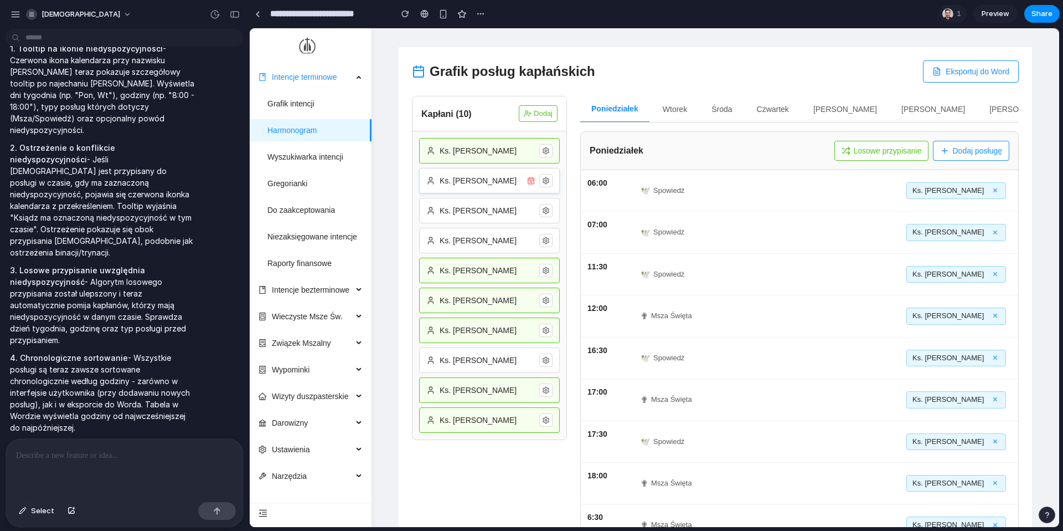
click at [797, 149] on button "Losowe przypisanie" at bounding box center [882, 151] width 95 height 20
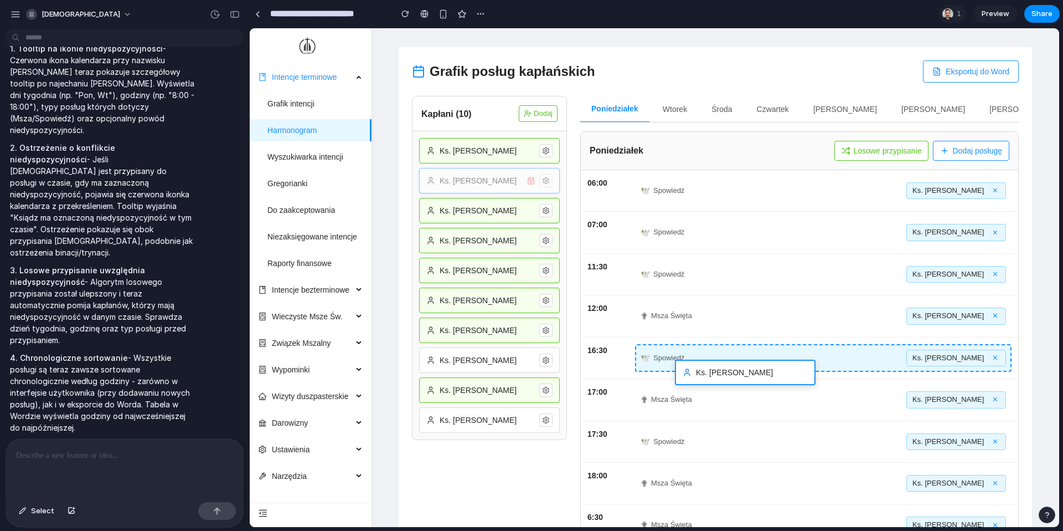
drag, startPoint x: 466, startPoint y: 184, endPoint x: 726, endPoint y: 368, distance: 318.2
click at [726, 369] on div "Grafik posług kapłańskich Eksportuj do Word Kapłani ( 10 ) Dodaj Ks. Jan Kowals…" at bounding box center [716, 324] width 634 height 554
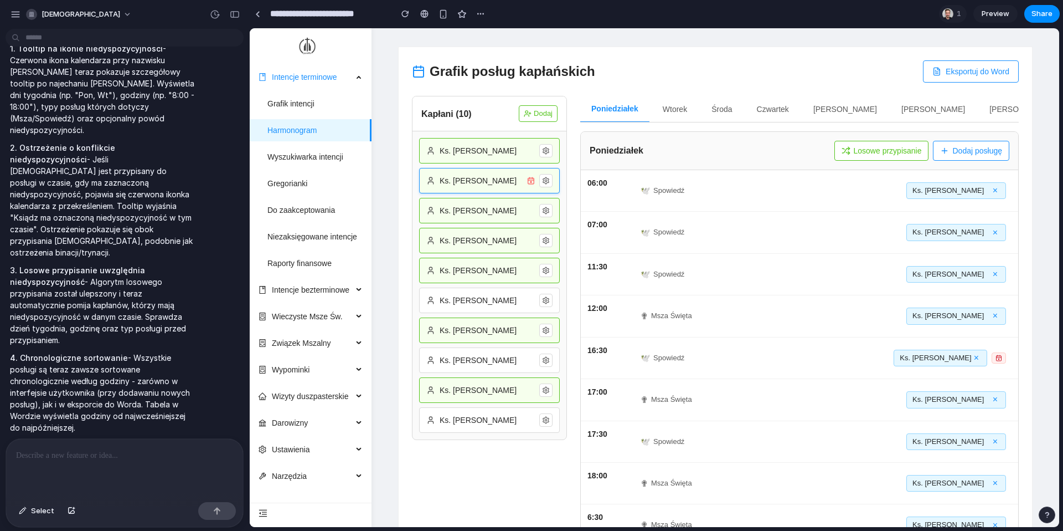
click at [543, 183] on icon at bounding box center [546, 181] width 6 height 7
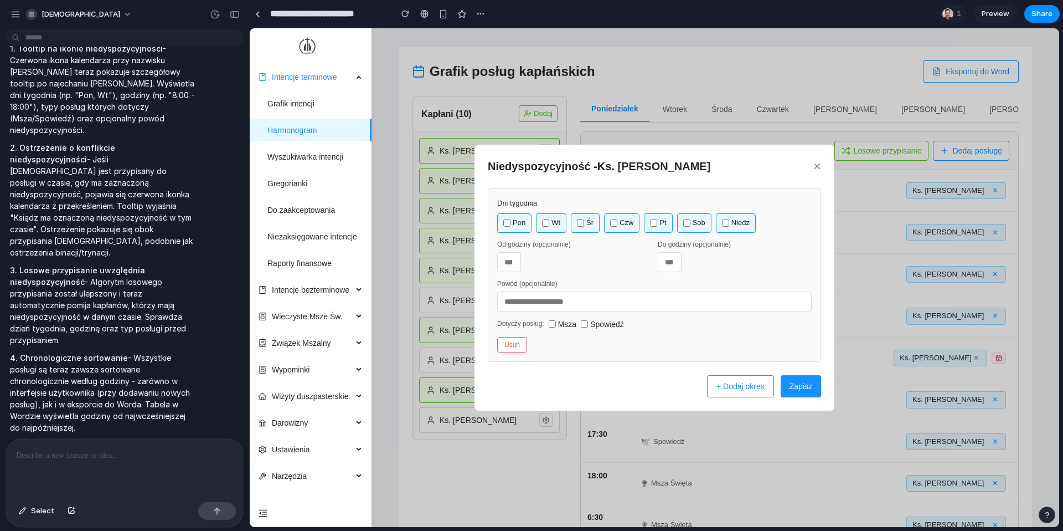
click at [797, 168] on button "×" at bounding box center [818, 165] width 8 height 13
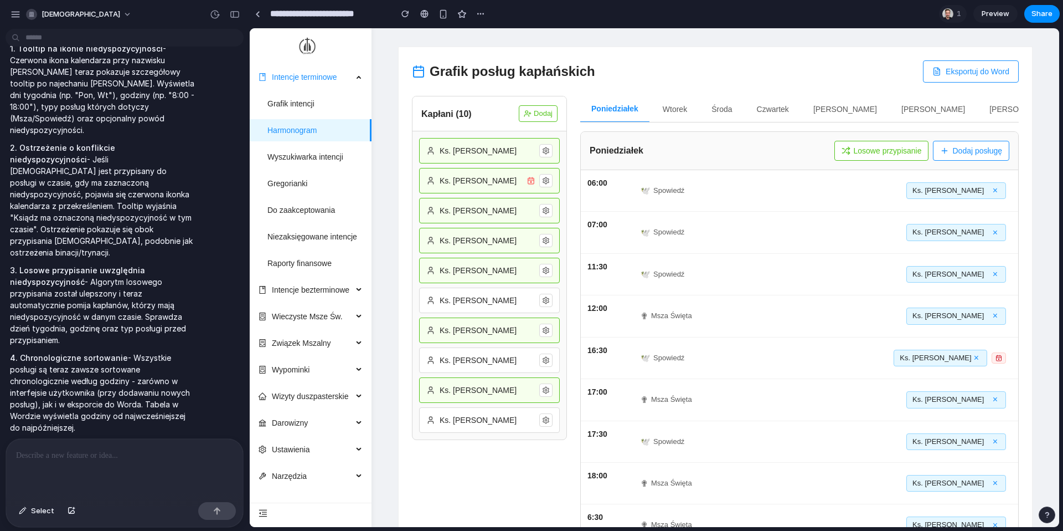
click at [71, 430] on div at bounding box center [124, 468] width 237 height 59
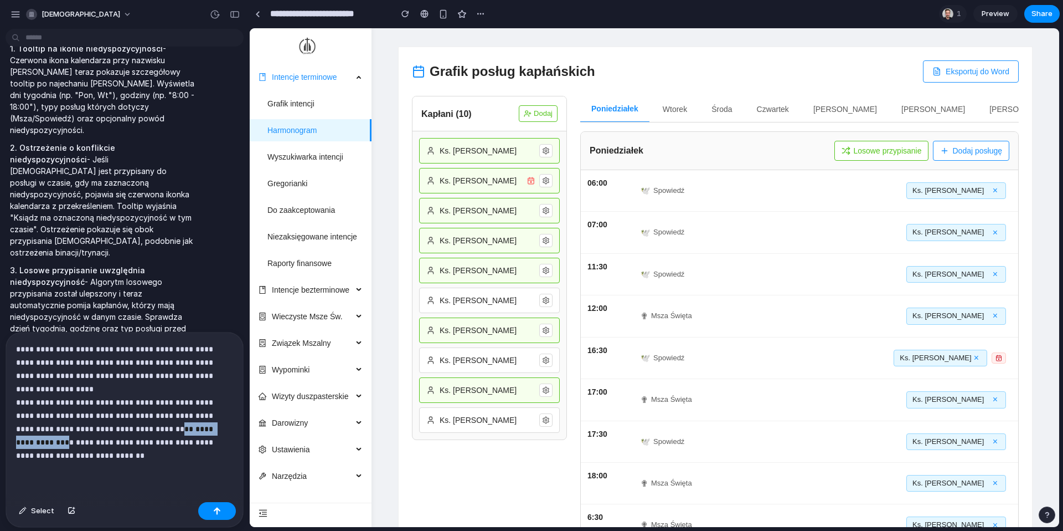
click at [166, 424] on p "**********" at bounding box center [124, 402] width 217 height 120
copy p "**********"
click at [151, 430] on p "**********" at bounding box center [124, 402] width 217 height 120
click at [137, 430] on p "**********" at bounding box center [124, 402] width 217 height 120
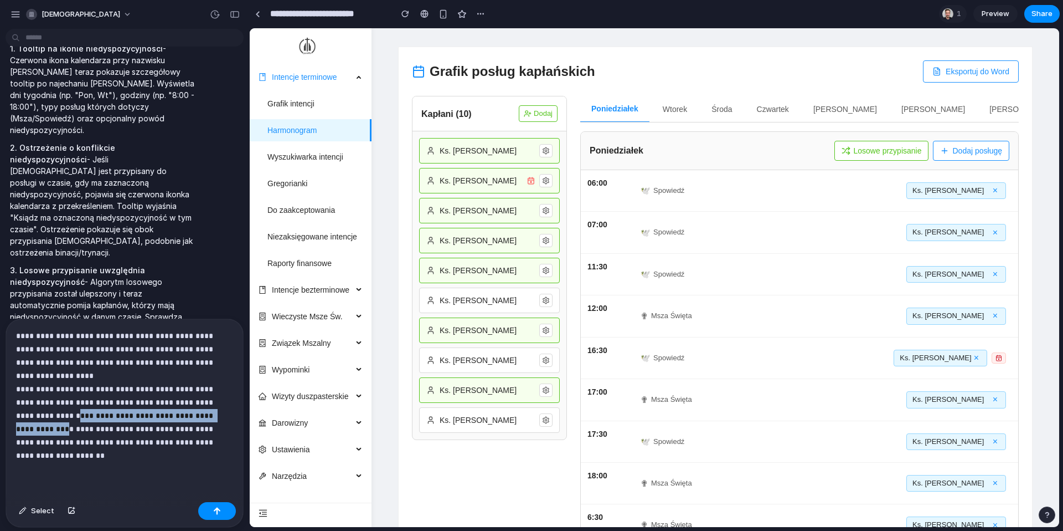
drag, startPoint x: 65, startPoint y: 418, endPoint x: 44, endPoint y: 425, distance: 22.9
click at [44, 425] on p "**********" at bounding box center [124, 395] width 217 height 133
copy p "**********"
click at [34, 430] on p "**********" at bounding box center [124, 395] width 217 height 133
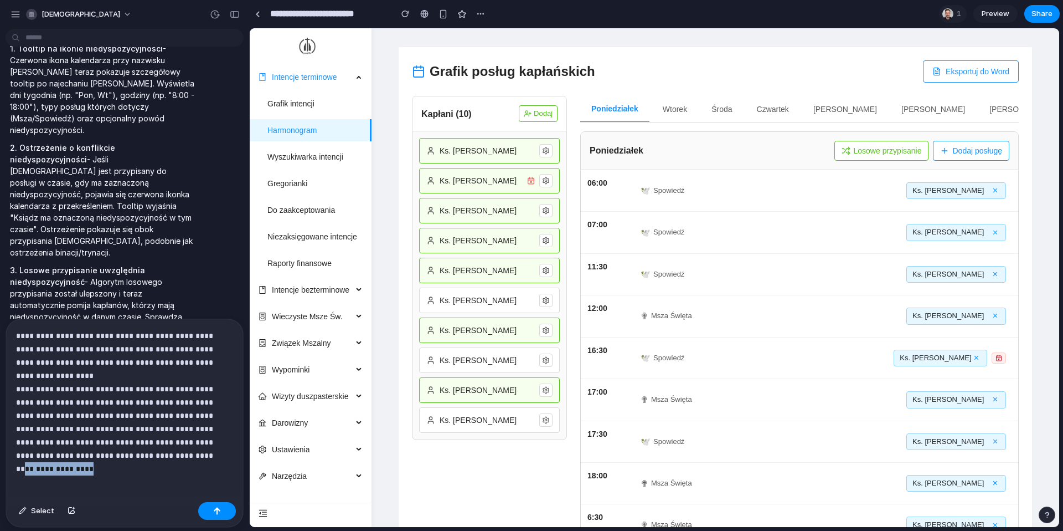
click at [149, 430] on p "**********" at bounding box center [124, 395] width 217 height 133
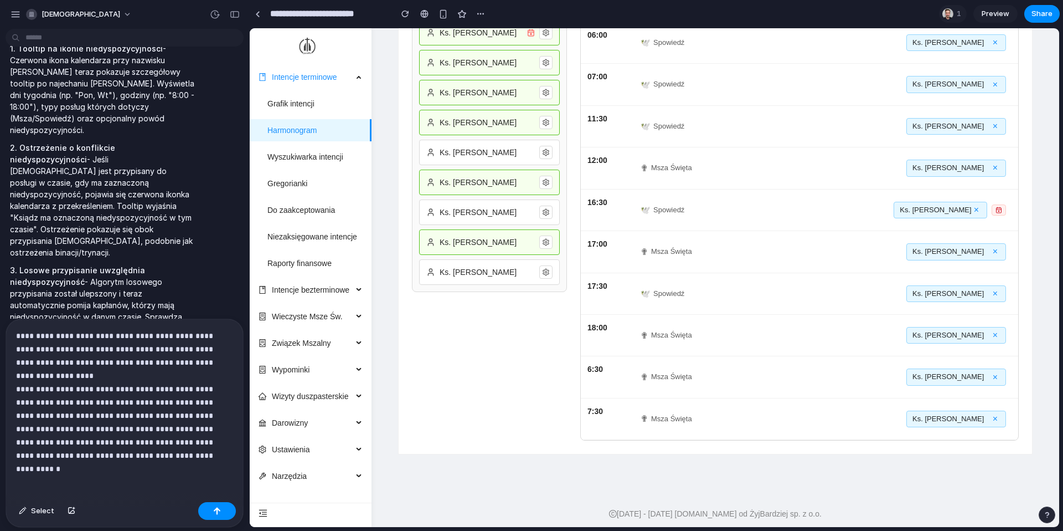
scroll to position [189, 0]
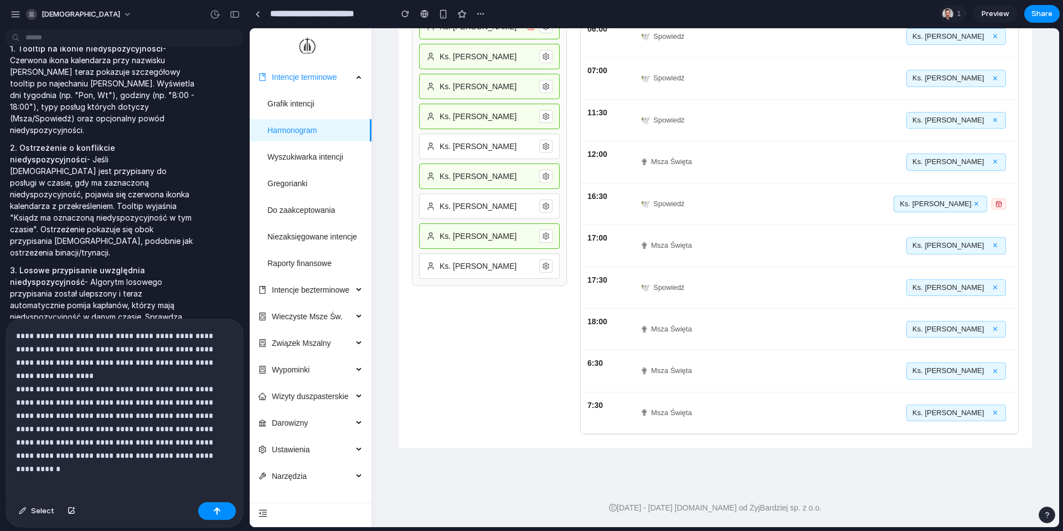
click at [797, 288] on span "Ks. Andrzej Kozłowski" at bounding box center [948, 287] width 71 height 11
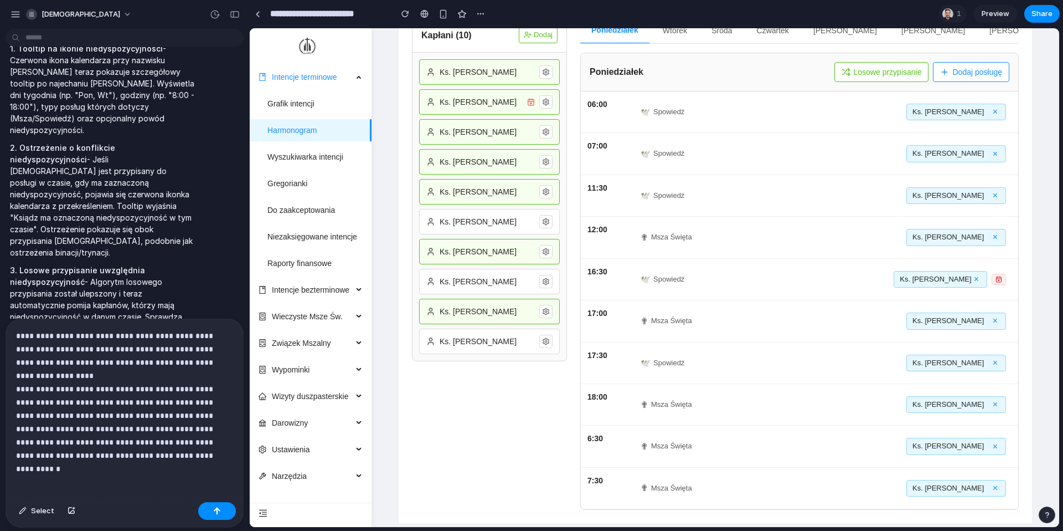
click at [797, 358] on span "Ks. Andrzej Kozłowski" at bounding box center [948, 362] width 71 height 11
click at [797, 367] on span "Ks. Andrzej Kozłowski" at bounding box center [948, 362] width 71 height 11
click at [797, 238] on span "Ks. Michał Dąbrowski" at bounding box center [948, 236] width 71 height 11
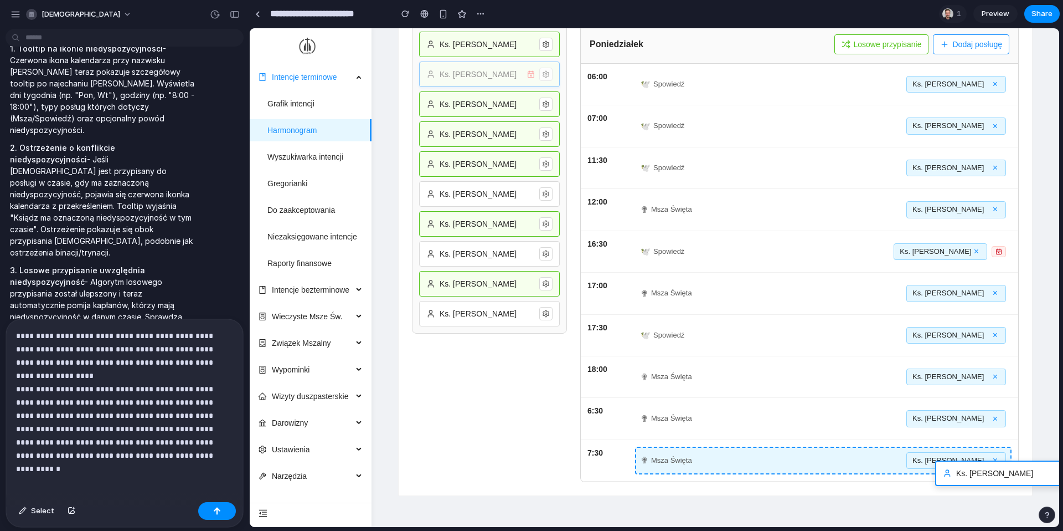
scroll to position [189, 0]
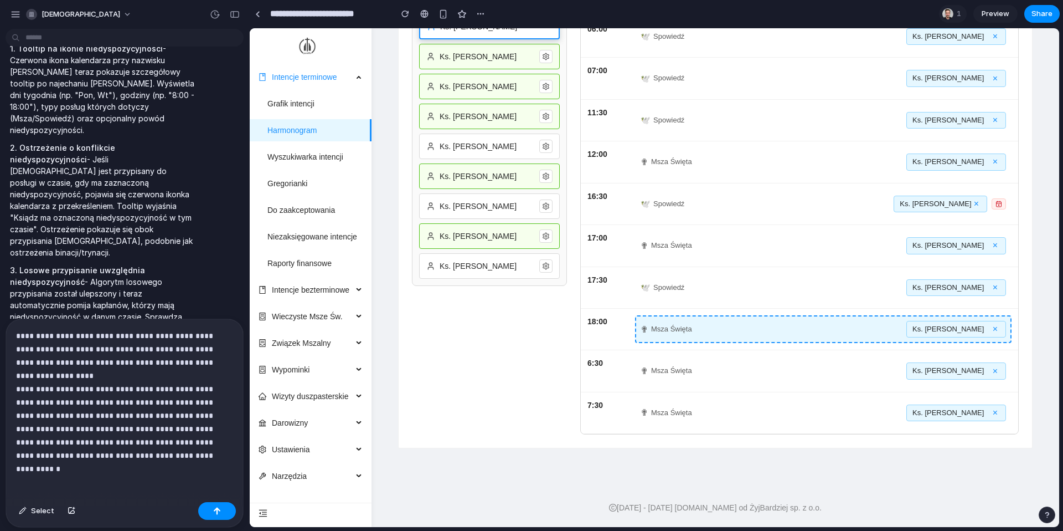
drag, startPoint x: 466, startPoint y: 102, endPoint x: 940, endPoint y: 320, distance: 521.6
click at [797, 320] on div "Grafik posług kapłańskich Eksportuj do Word Kapłani ( 10 ) Dodaj Ks. Jan Kowals…" at bounding box center [716, 170] width 634 height 554
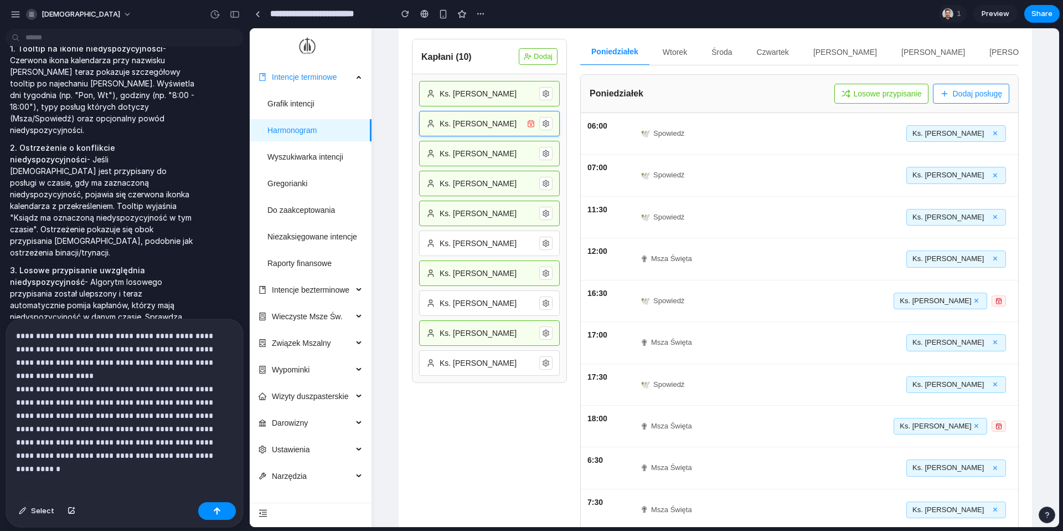
scroll to position [51, 0]
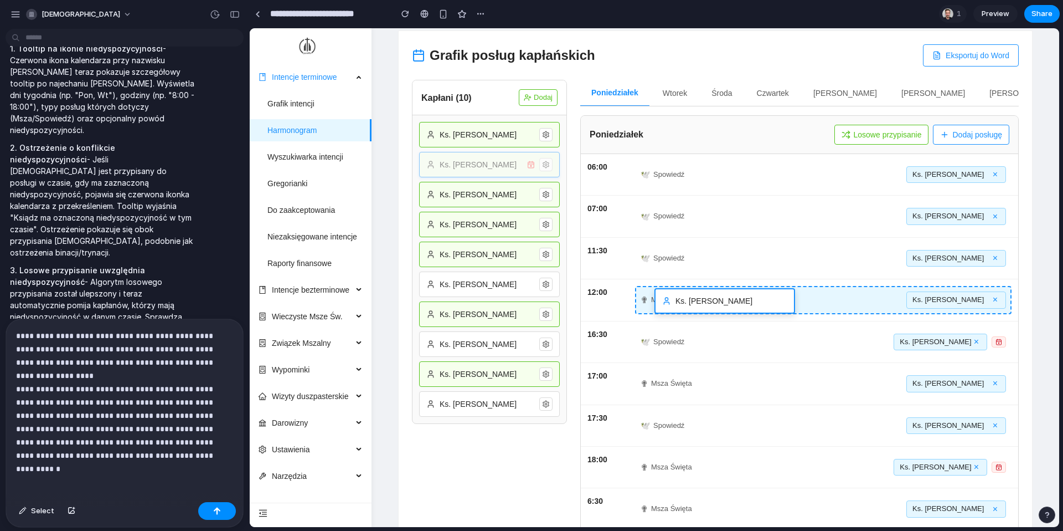
drag, startPoint x: 464, startPoint y: 163, endPoint x: 699, endPoint y: 299, distance: 272.0
click at [699, 299] on div "Grafik posług kapłańskich Eksportuj do Word Kapłani ( 10 ) Dodaj Ks. Jan Kowals…" at bounding box center [716, 308] width 634 height 554
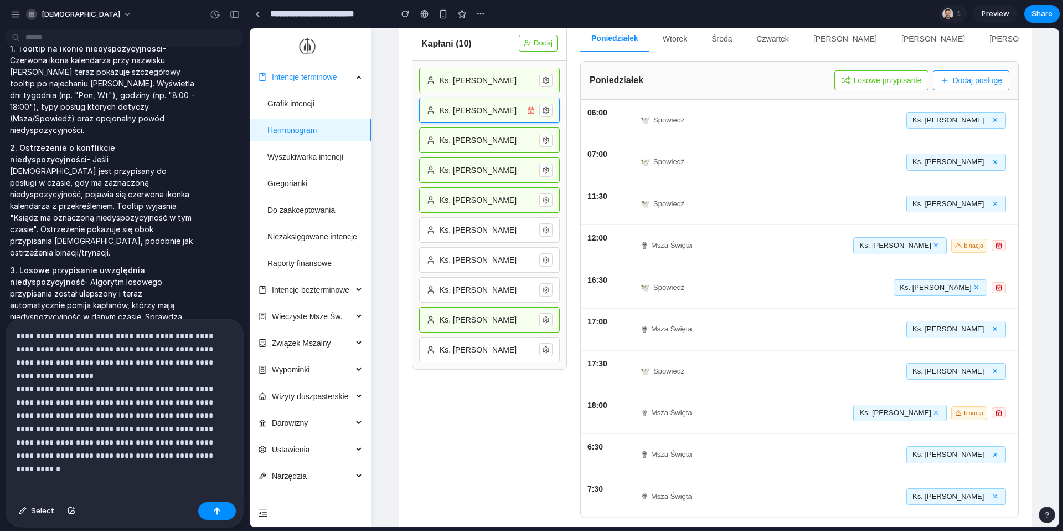
scroll to position [107, 0]
click at [797, 239] on span "Ks. Piotr Nowak" at bounding box center [895, 243] width 71 height 11
click at [205, 430] on div "**********" at bounding box center [124, 408] width 237 height 178
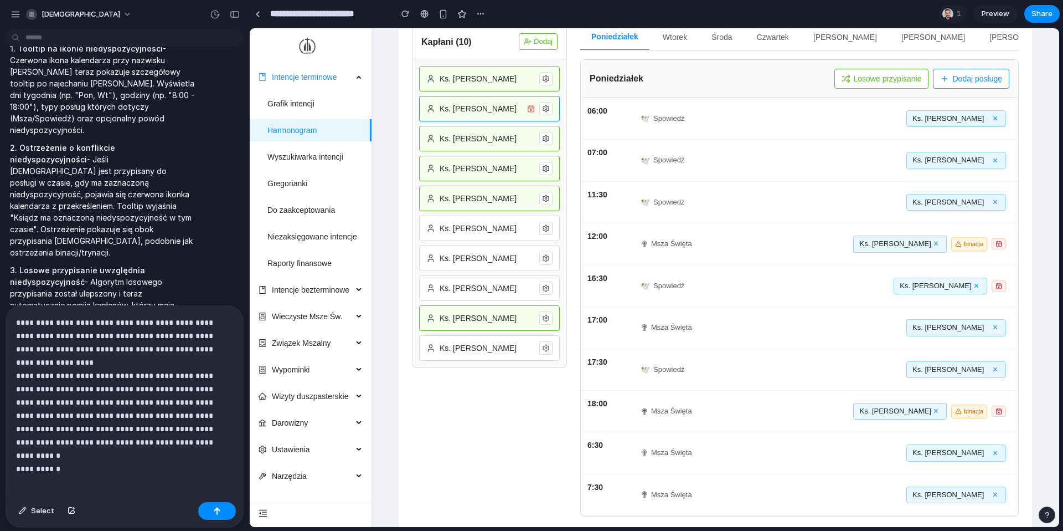
click at [797, 430] on button "×" at bounding box center [995, 453] width 9 height 9
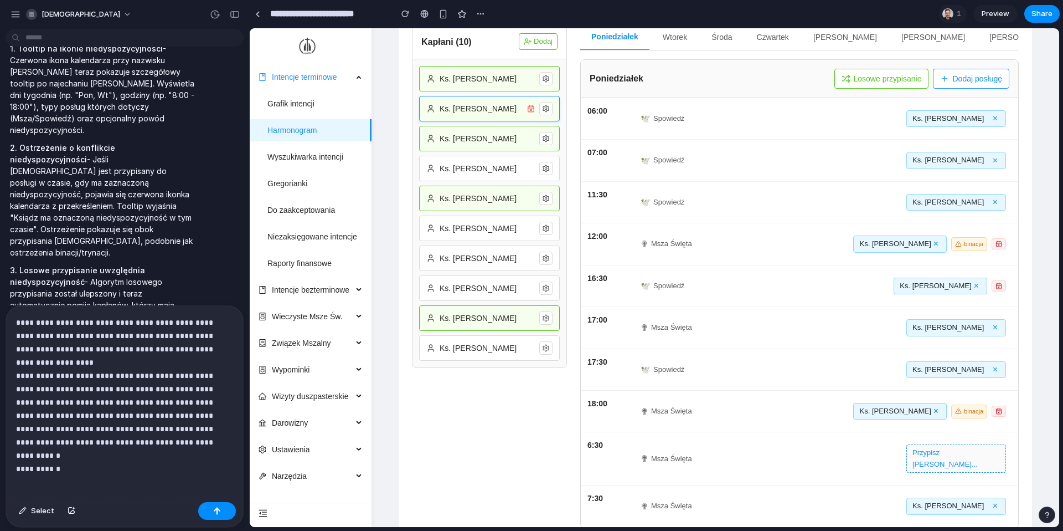
click at [797, 430] on button "Przypisz kapłana..." at bounding box center [957, 458] width 100 height 28
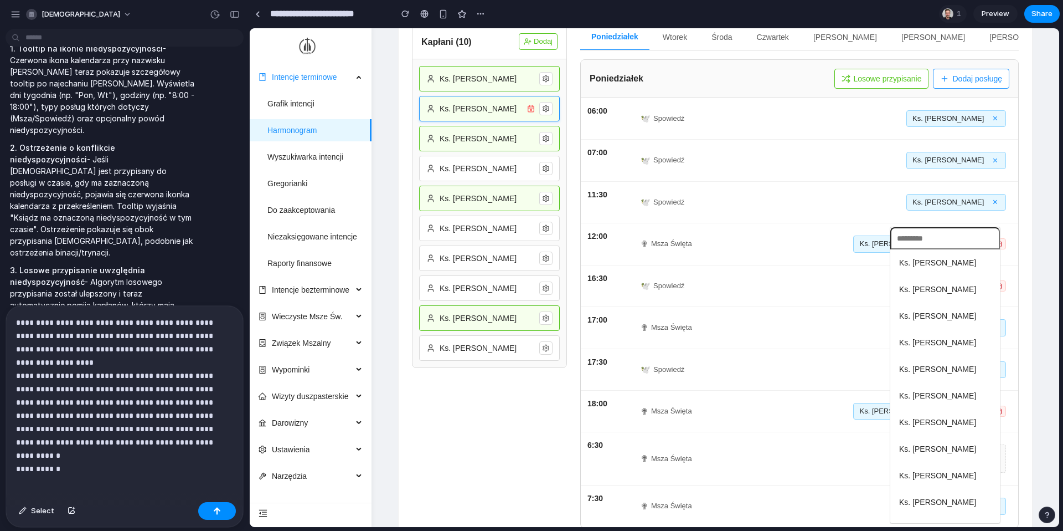
click at [797, 397] on span "Ks. Paweł Lewandowski" at bounding box center [937, 395] width 77 height 12
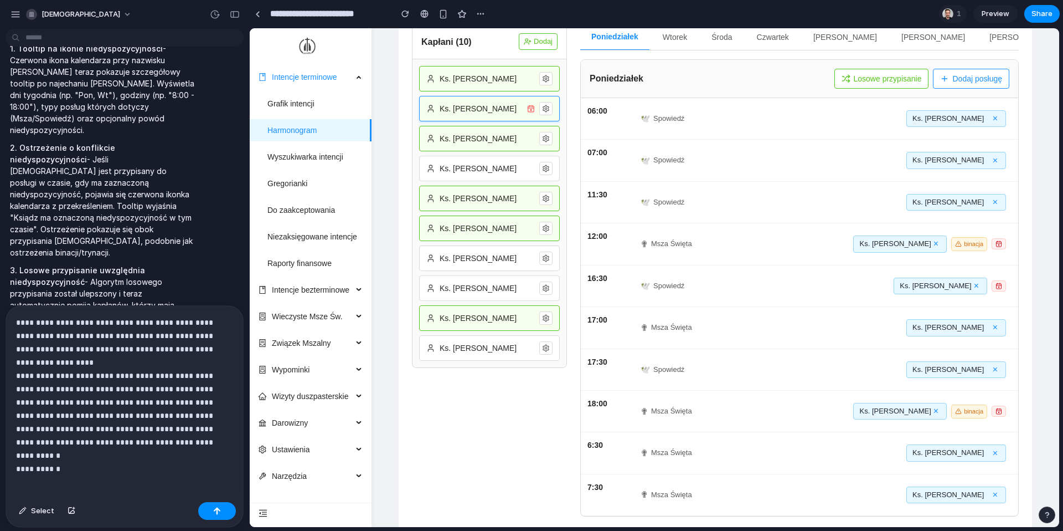
click at [155, 430] on p "**********" at bounding box center [124, 389] width 217 height 146
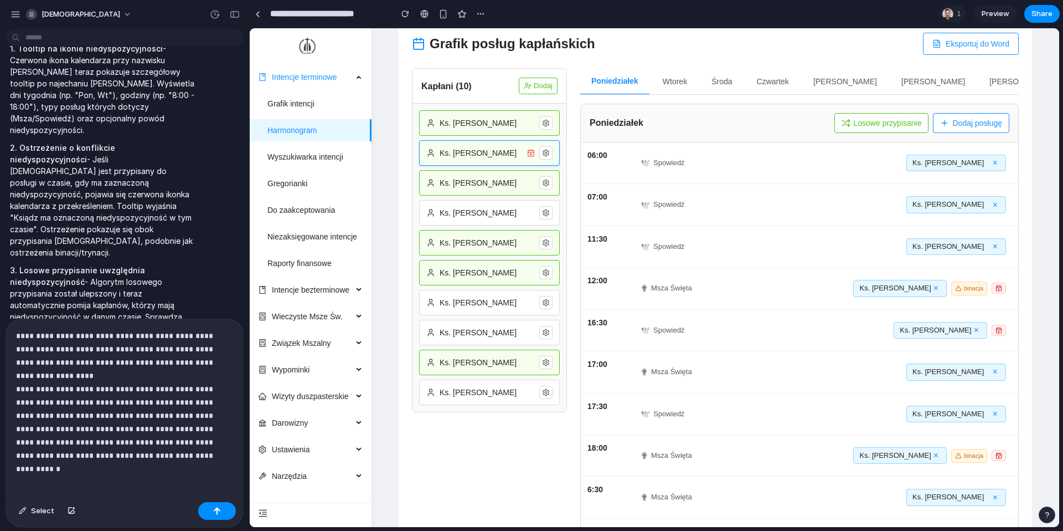
scroll to position [69, 0]
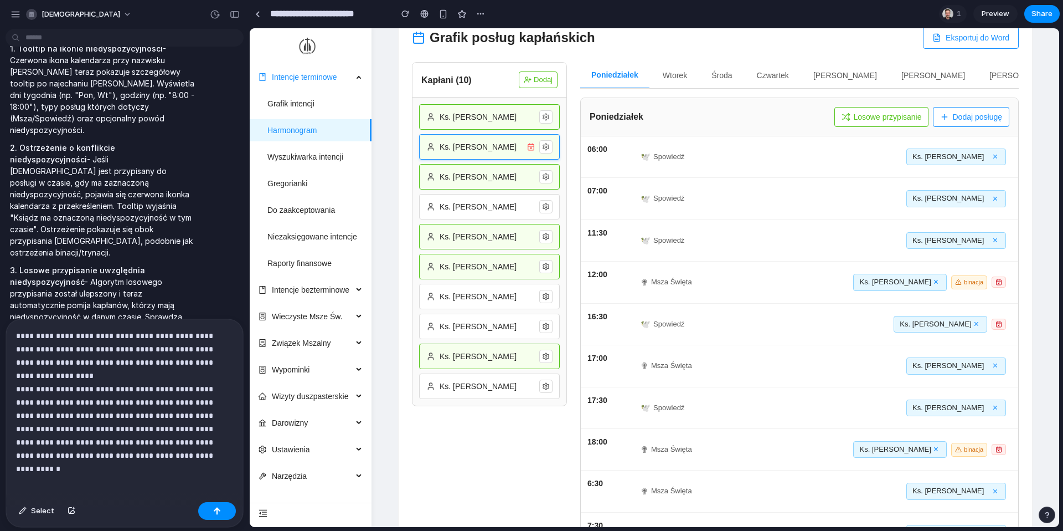
click at [202, 430] on p "**********" at bounding box center [124, 395] width 217 height 133
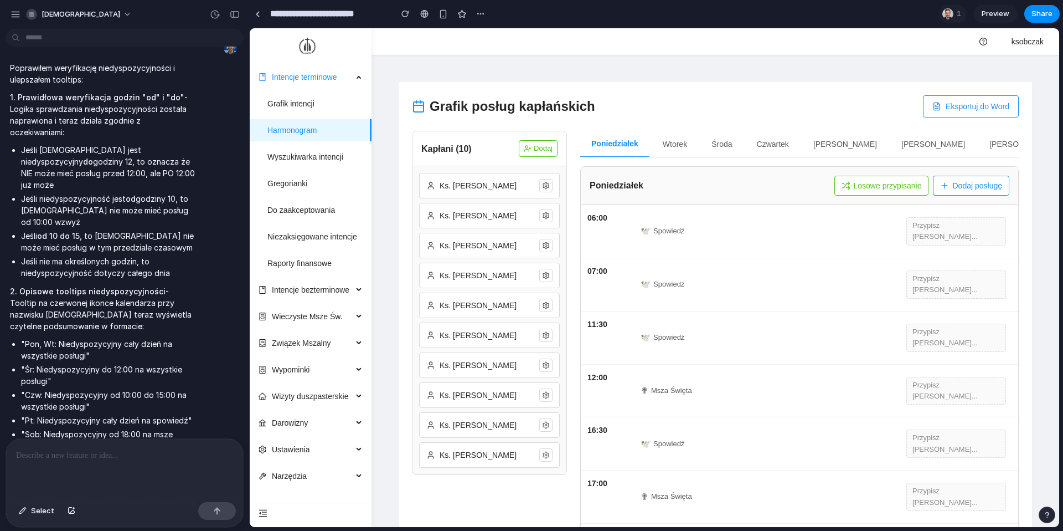
scroll to position [3246, 0]
click at [546, 219] on icon at bounding box center [546, 216] width 6 height 7
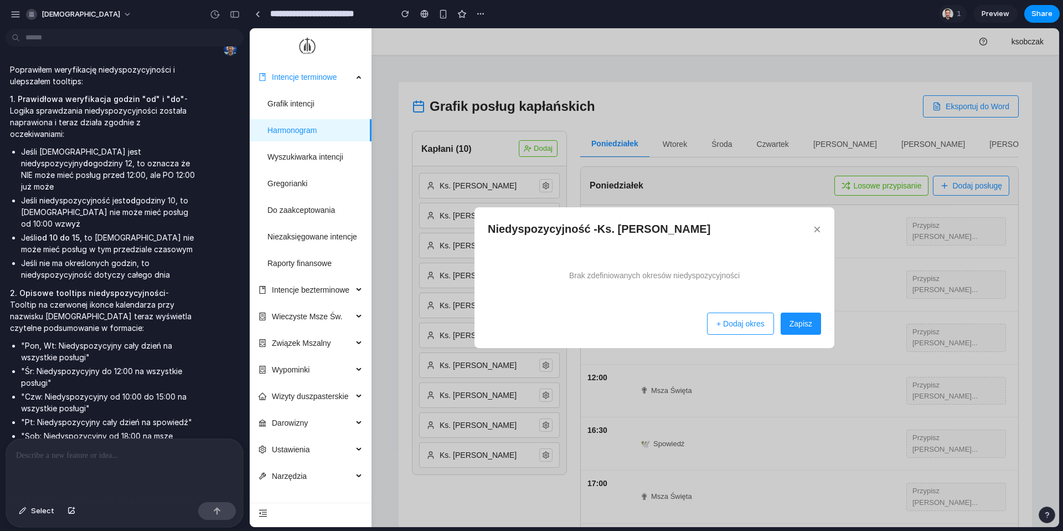
click at [744, 325] on button "+ Dodaj okres" at bounding box center [740, 323] width 67 height 22
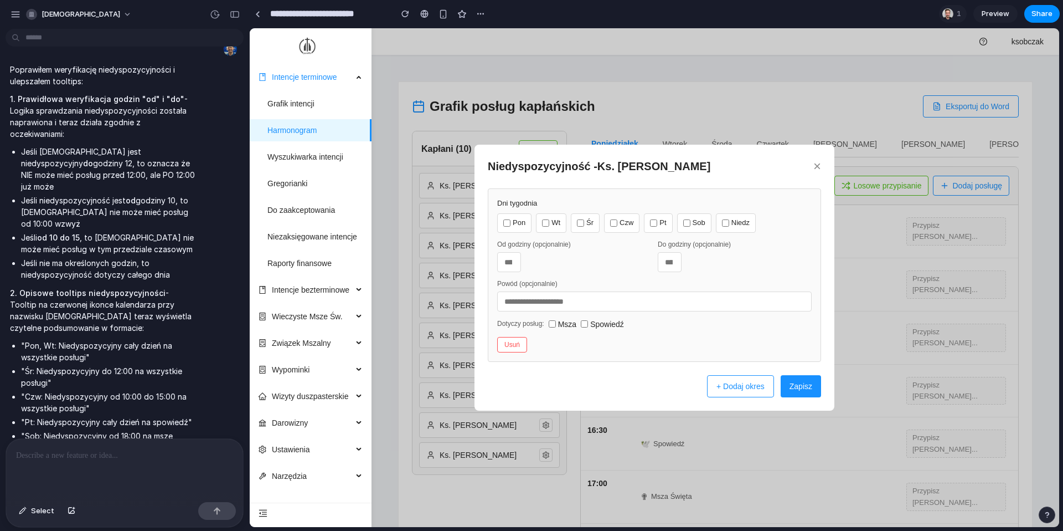
click at [517, 225] on label "Pon" at bounding box center [514, 222] width 34 height 19
click at [586, 225] on label "Śr" at bounding box center [585, 222] width 29 height 19
click at [674, 261] on input "number" at bounding box center [670, 262] width 24 height 20
type input "**"
click at [797, 388] on button "Zapisz" at bounding box center [801, 386] width 40 height 22
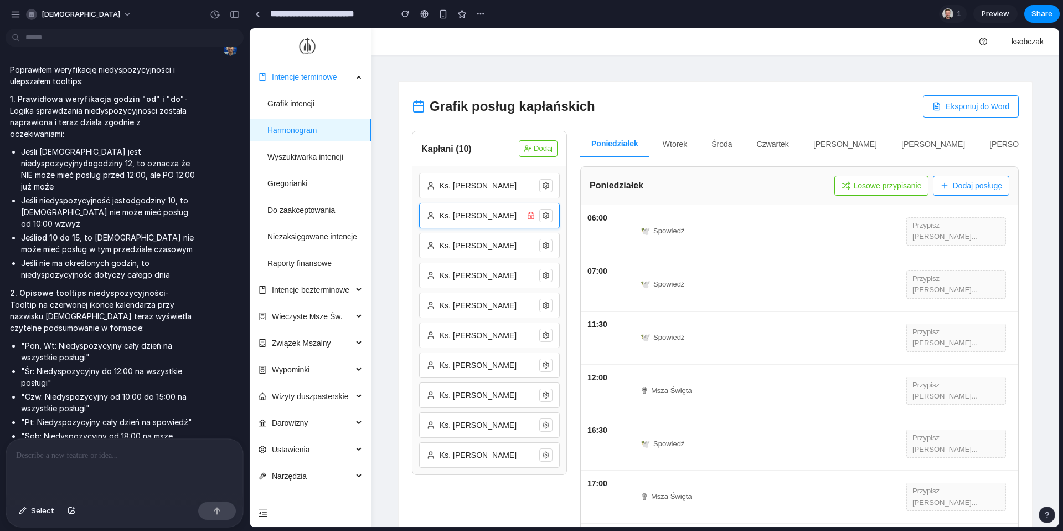
click at [531, 215] on icon at bounding box center [531, 216] width 8 height 8
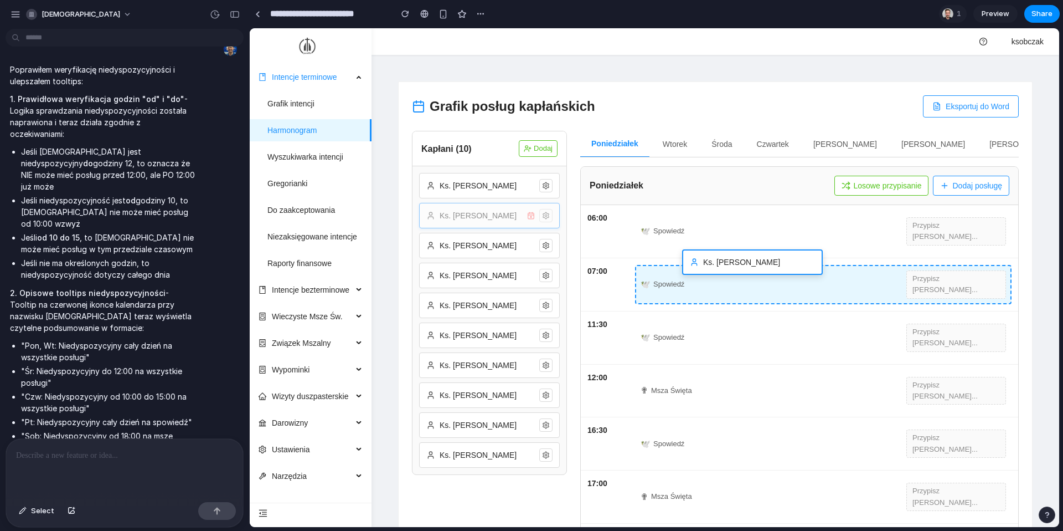
drag, startPoint x: 488, startPoint y: 217, endPoint x: 751, endPoint y: 264, distance: 266.6
click at [751, 264] on div "Grafik posług kapłańskich Eksportuj do Word Kapłani ( 10 ) Dodaj Ks. Jan Kowals…" at bounding box center [716, 415] width 634 height 667
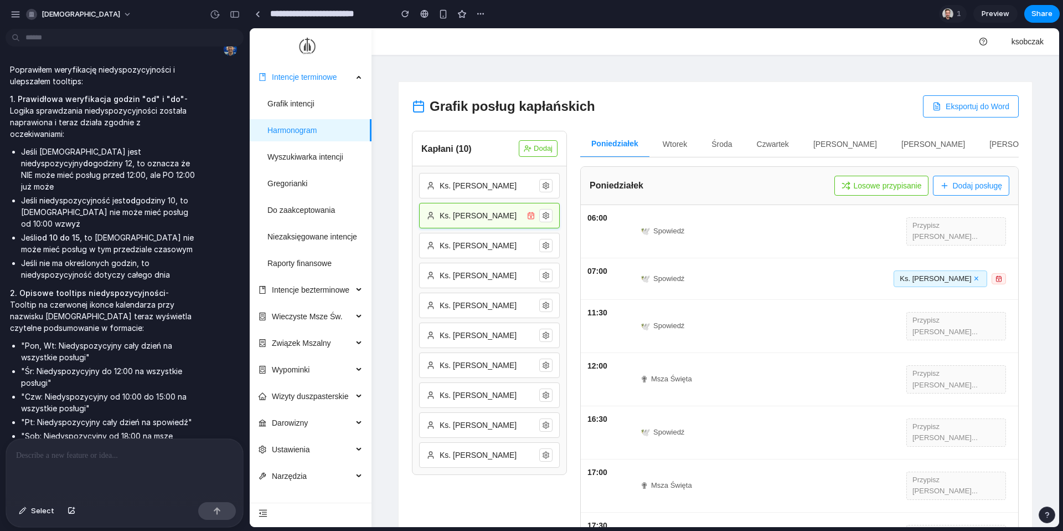
click at [797, 275] on icon at bounding box center [999, 278] width 7 height 7
click at [797, 265] on div "🕊 Spowiedź Ks. Piotr Nowak ×" at bounding box center [823, 279] width 377 height 28
click at [797, 278] on icon at bounding box center [999, 278] width 5 height 0
click at [531, 217] on icon at bounding box center [531, 217] width 1 height 1
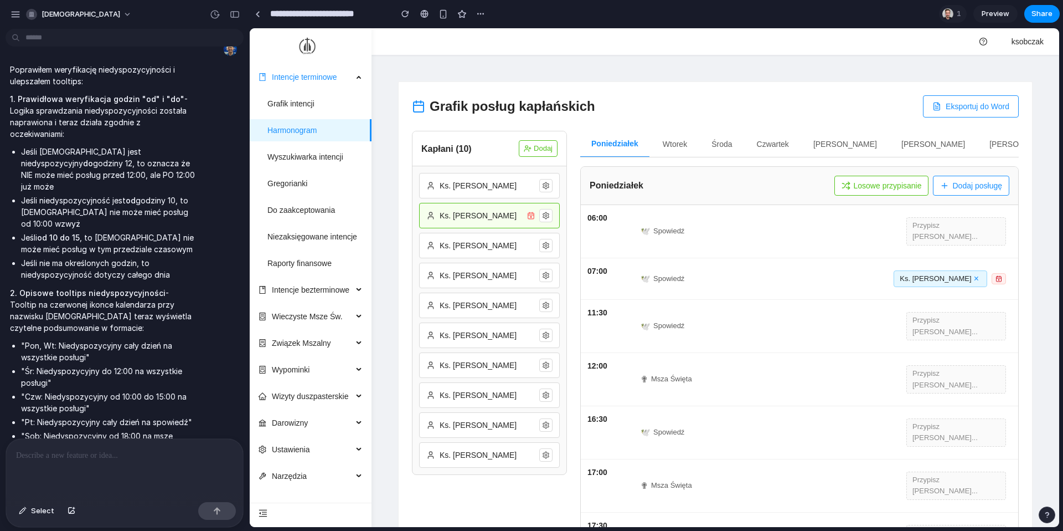
click at [778, 372] on div "✟ Msza Święta" at bounding box center [771, 379] width 261 height 14
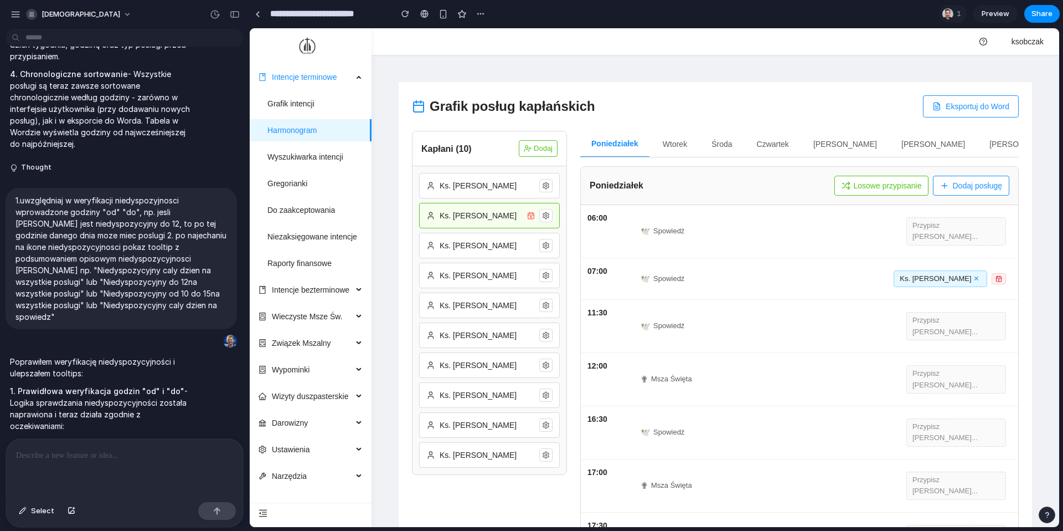
scroll to position [2944, 0]
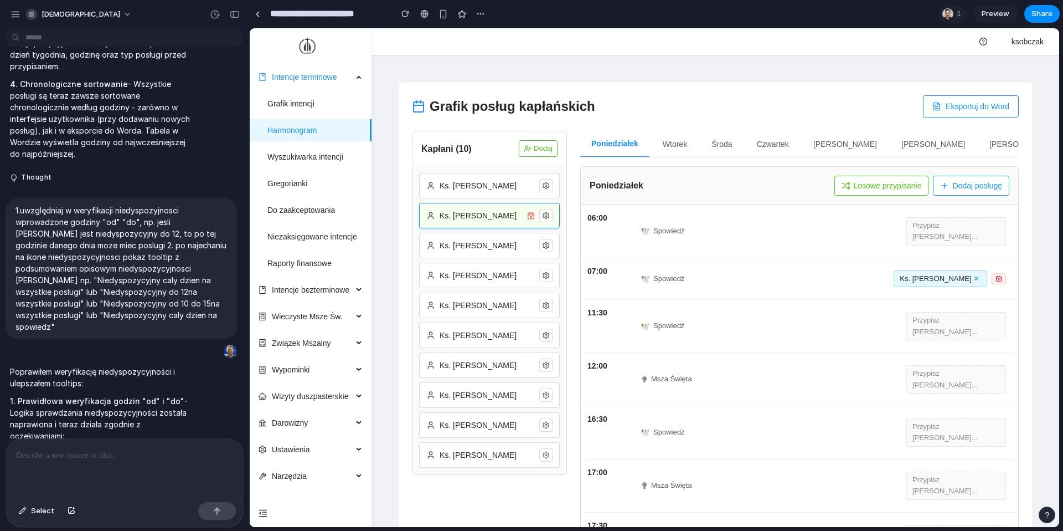
click at [532, 217] on icon at bounding box center [531, 216] width 8 height 8
click at [797, 278] on icon at bounding box center [999, 278] width 5 height 0
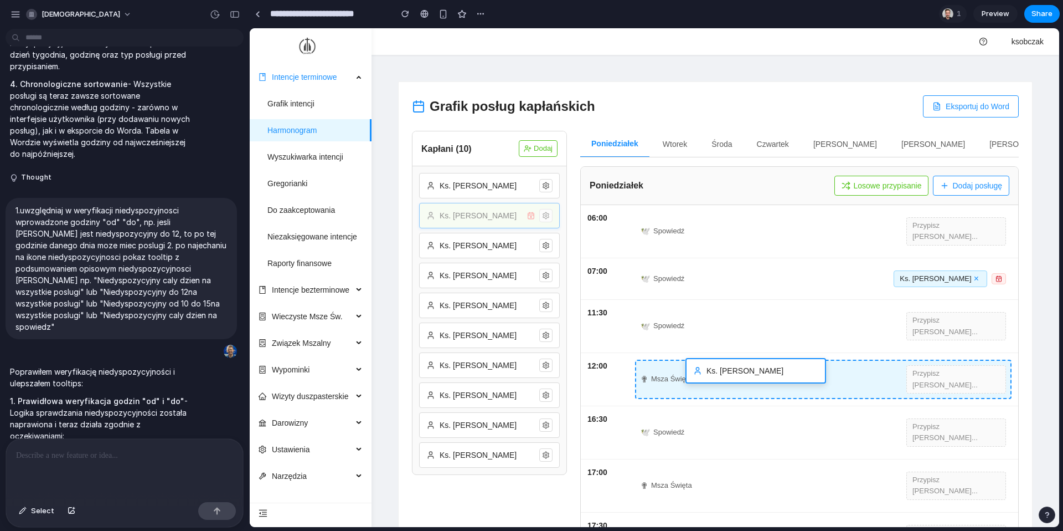
drag, startPoint x: 440, startPoint y: 213, endPoint x: 706, endPoint y: 367, distance: 307.5
click at [706, 367] on div "Grafik posług kapłańskich Eksportuj do Word Kapłani ( 10 ) Dodaj Ks. Jan Kowals…" at bounding box center [716, 410] width 634 height 656
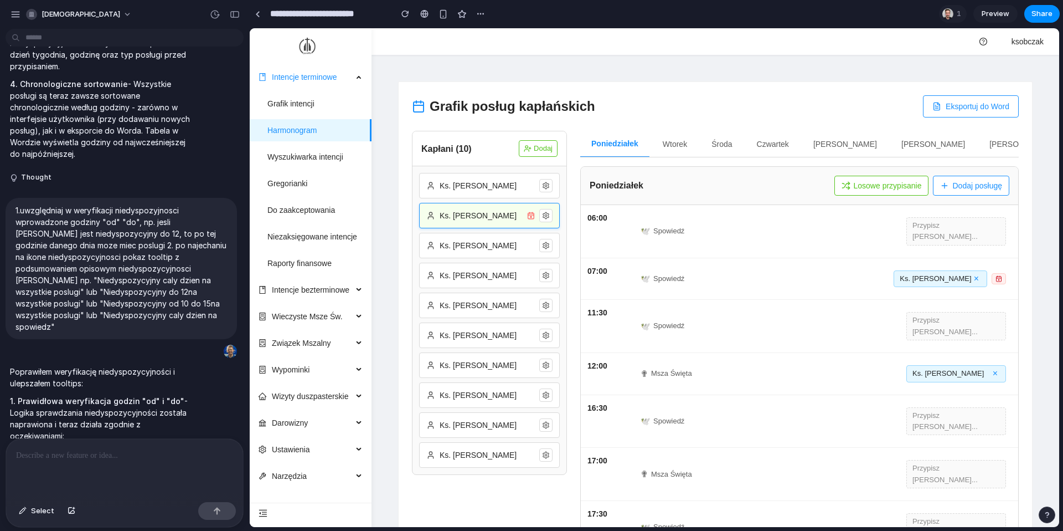
click at [547, 216] on icon at bounding box center [546, 216] width 8 height 8
click at [797, 278] on icon at bounding box center [999, 278] width 5 height 0
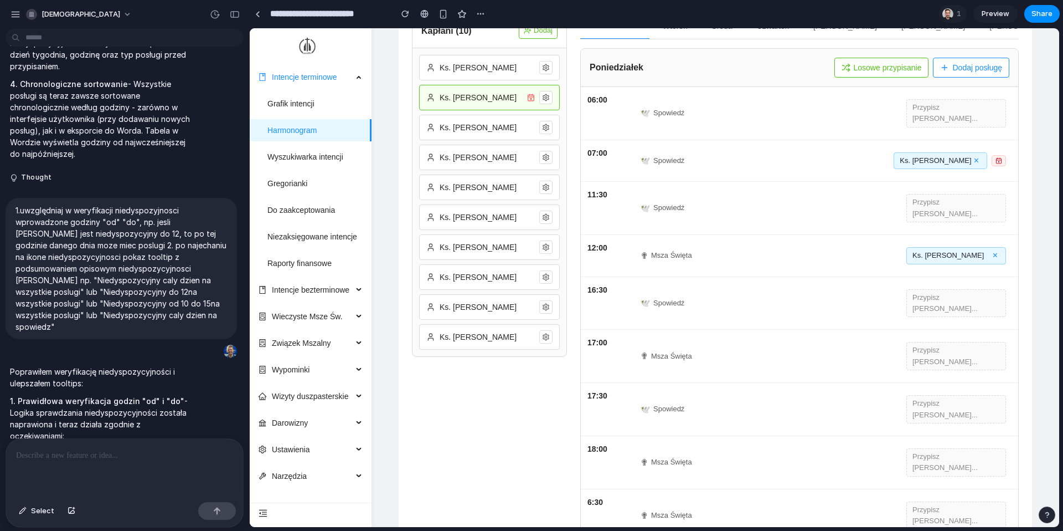
scroll to position [135, 0]
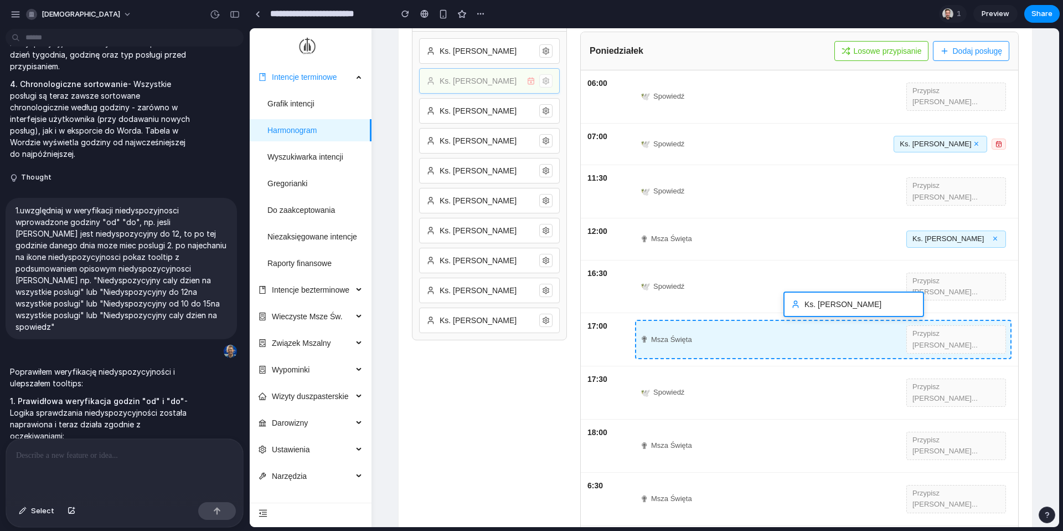
drag, startPoint x: 487, startPoint y: 84, endPoint x: 852, endPoint y: 307, distance: 427.3
click at [797, 307] on div "Grafik posług kapłańskich Eksportuj do Word Kapłani ( 10 ) Dodaj Ks. Jan Kowals…" at bounding box center [716, 269] width 634 height 645
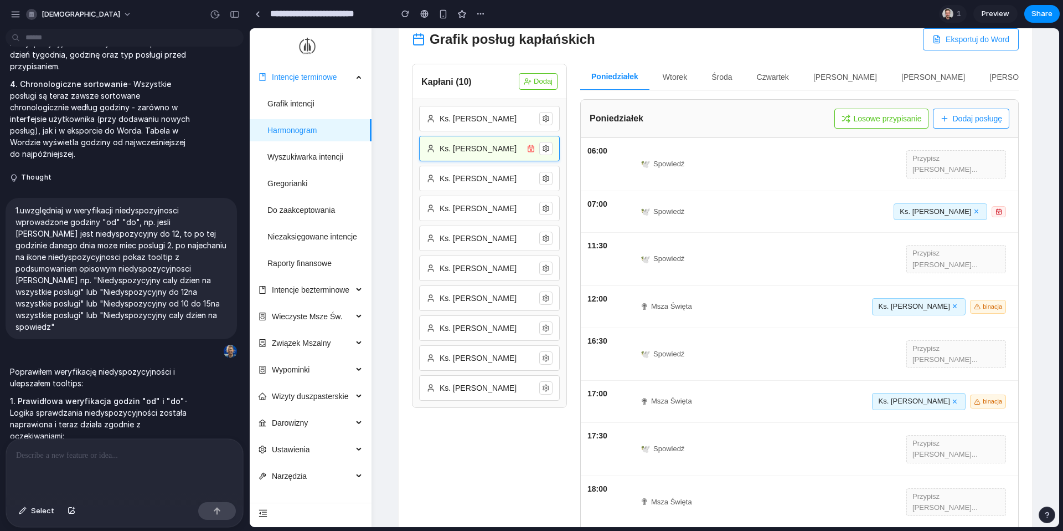
scroll to position [65, 0]
click at [797, 210] on icon at bounding box center [999, 213] width 7 height 7
click at [532, 151] on icon at bounding box center [531, 151] width 8 height 8
click at [160, 430] on div at bounding box center [124, 468] width 237 height 59
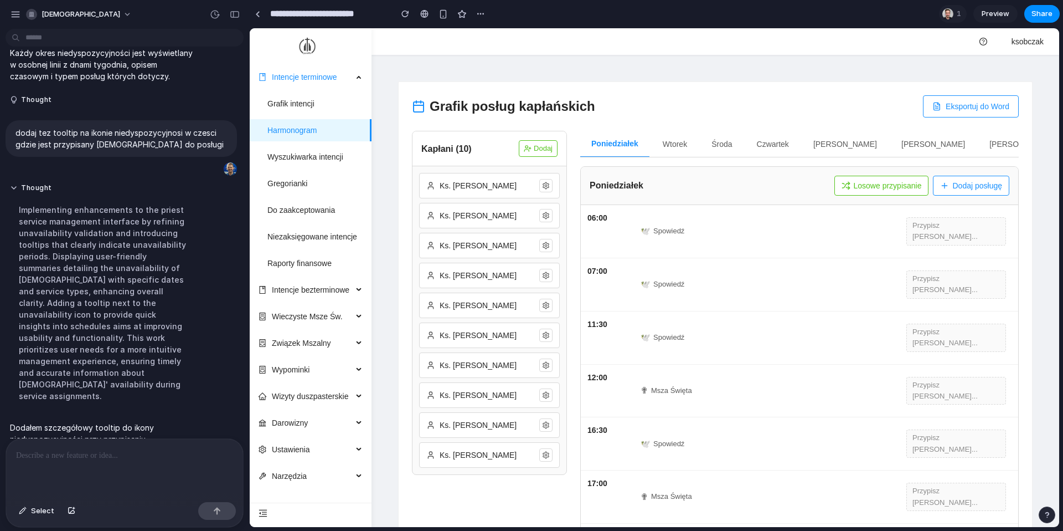
scroll to position [0, 0]
click at [542, 218] on icon at bounding box center [546, 216] width 8 height 8
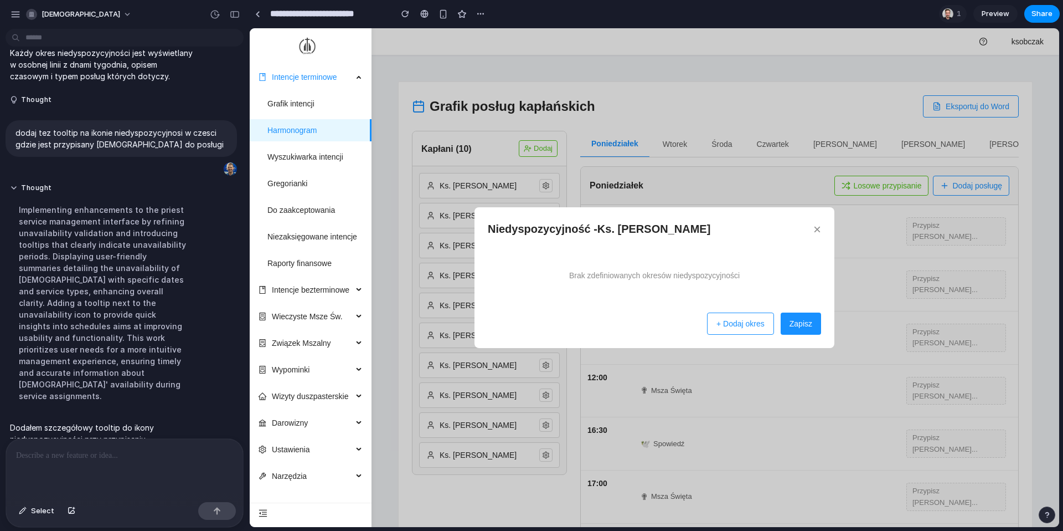
click at [732, 325] on button "+ Dodaj okres" at bounding box center [740, 323] width 67 height 22
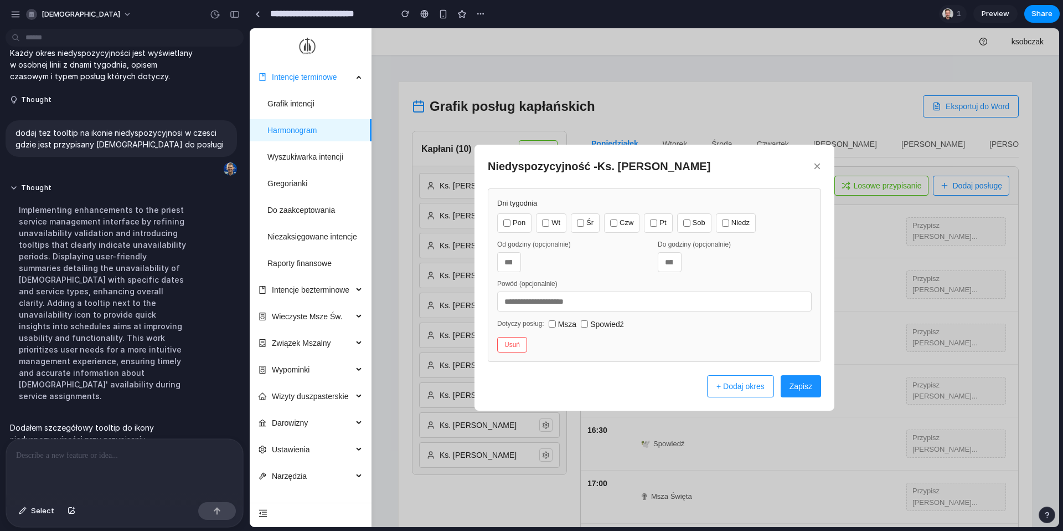
click at [514, 226] on label "Pon" at bounding box center [514, 222] width 34 height 19
click at [677, 261] on input "*" at bounding box center [670, 262] width 24 height 20
type input "**"
click at [595, 233] on div "Dni tygodnia Pon Wt Śr Czw Pt Sob Niedz Od godziny (opcjonalnie) Do godziny (op…" at bounding box center [654, 274] width 333 height 173
click at [590, 224] on label "Śr" at bounding box center [585, 222] width 29 height 19
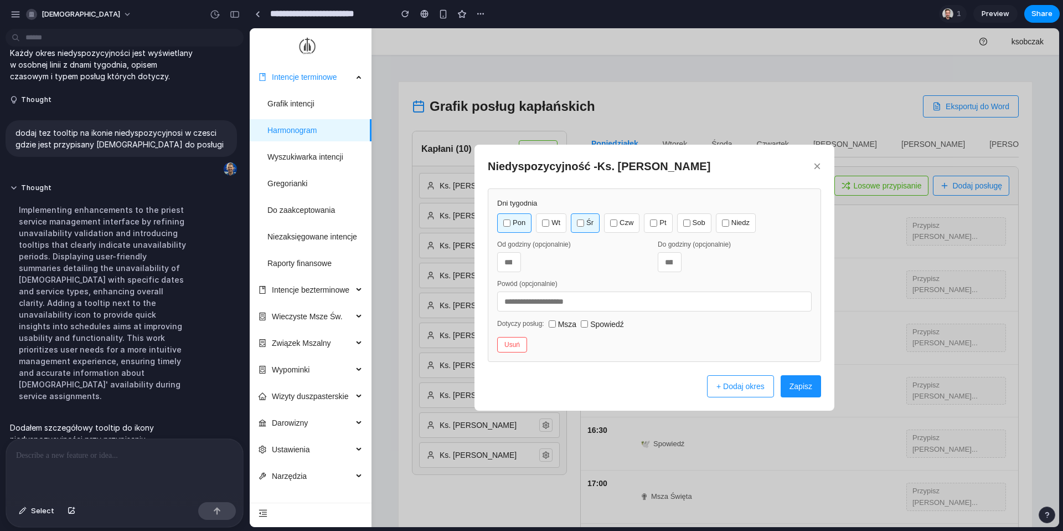
click at [797, 383] on button "Zapisz" at bounding box center [801, 386] width 40 height 22
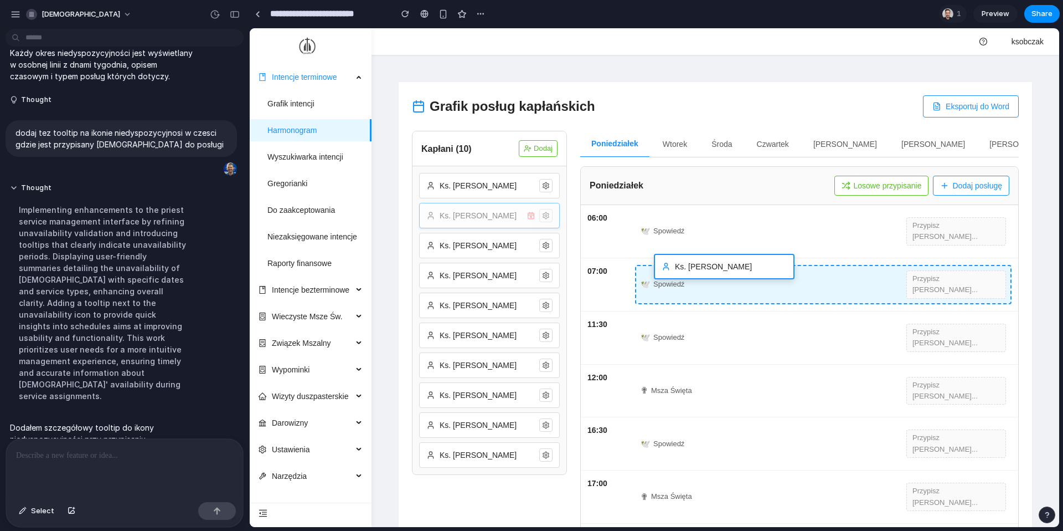
drag, startPoint x: 483, startPoint y: 217, endPoint x: 718, endPoint y: 267, distance: 240.2
click at [718, 267] on div "Grafik posług kapłańskich Eksportuj do Word Kapłani ( 10 ) Dodaj Ks. Jan Kowals…" at bounding box center [716, 415] width 634 height 667
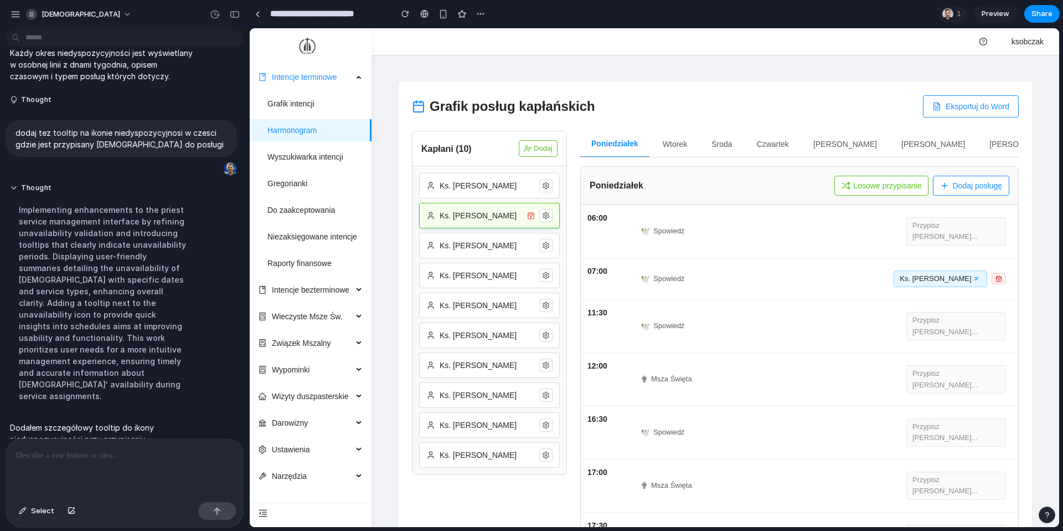
click at [797, 275] on icon at bounding box center [999, 278] width 7 height 7
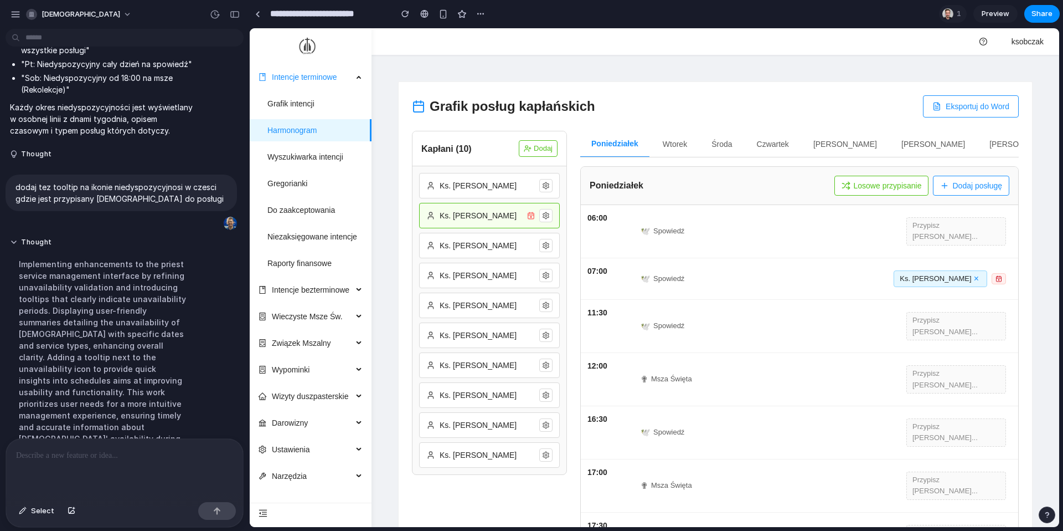
scroll to position [3608, 0]
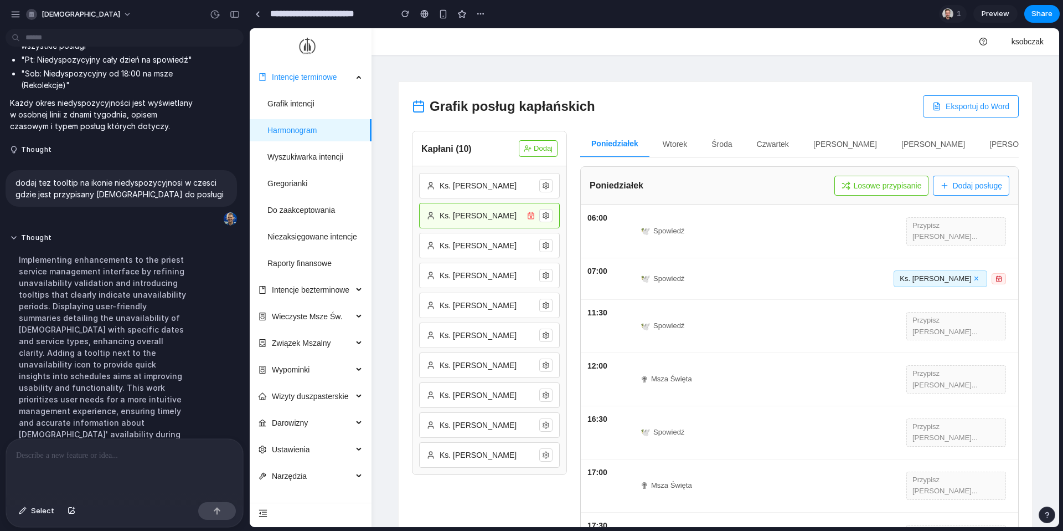
click at [797, 276] on rect at bounding box center [999, 278] width 5 height 5
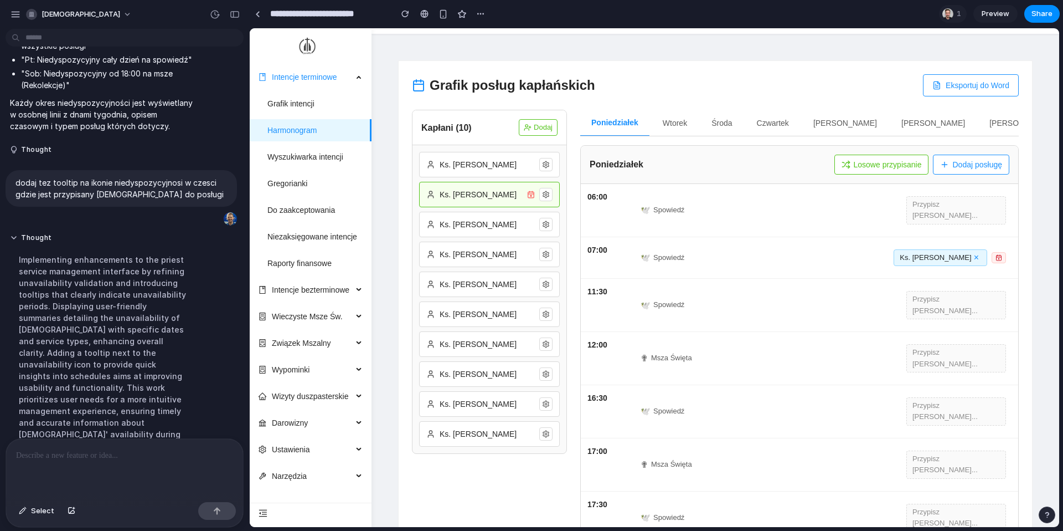
scroll to position [0, 0]
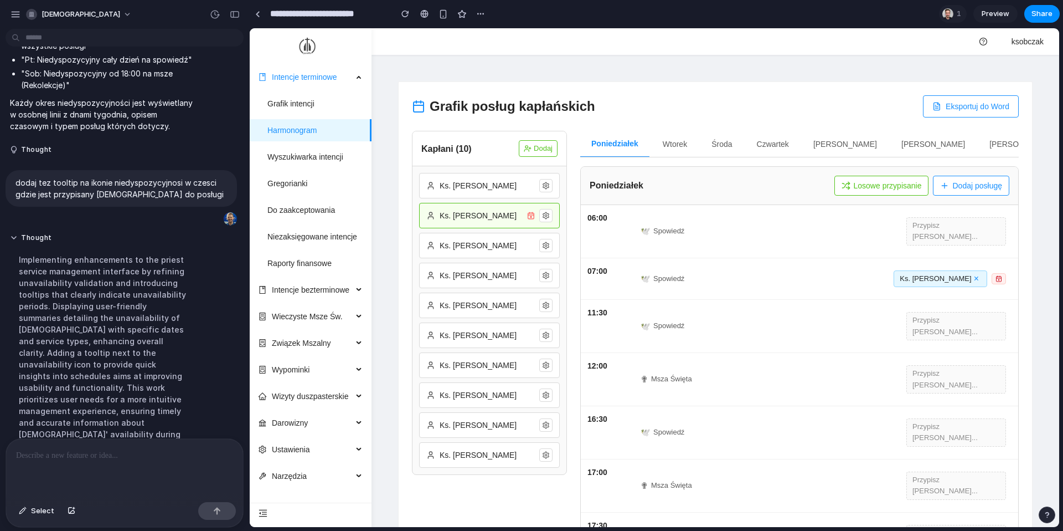
click at [797, 189] on button "Losowe przypisanie" at bounding box center [882, 186] width 95 height 20
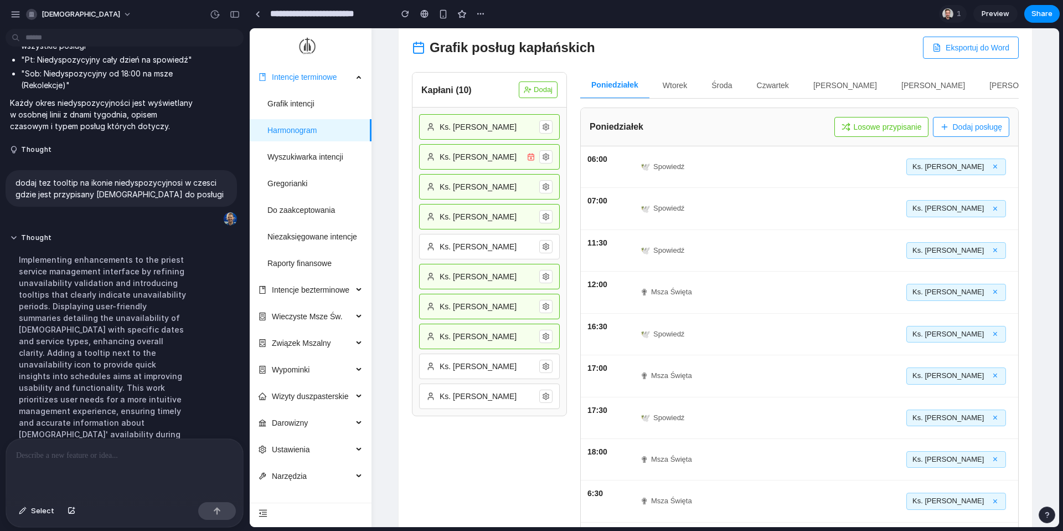
scroll to position [61, 0]
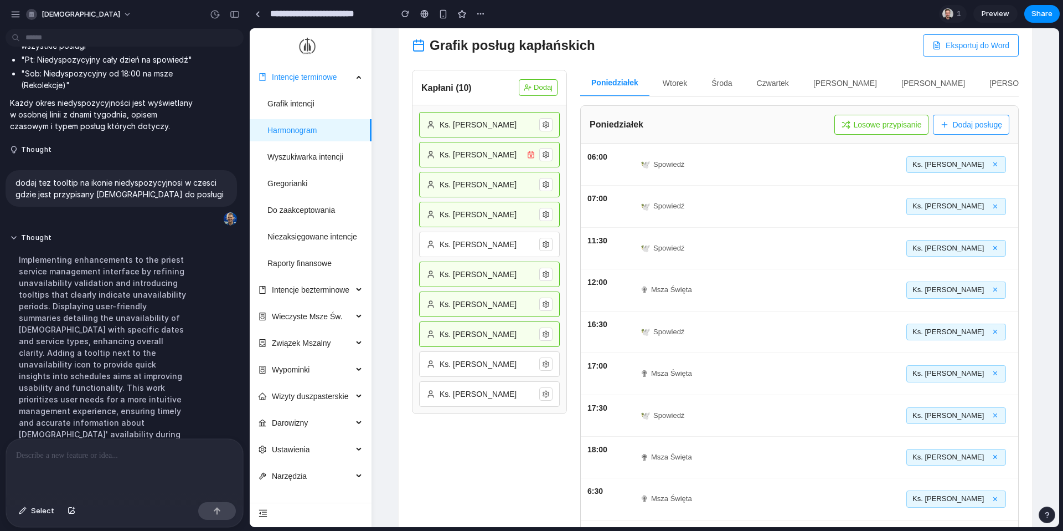
click at [133, 430] on p at bounding box center [124, 455] width 217 height 13
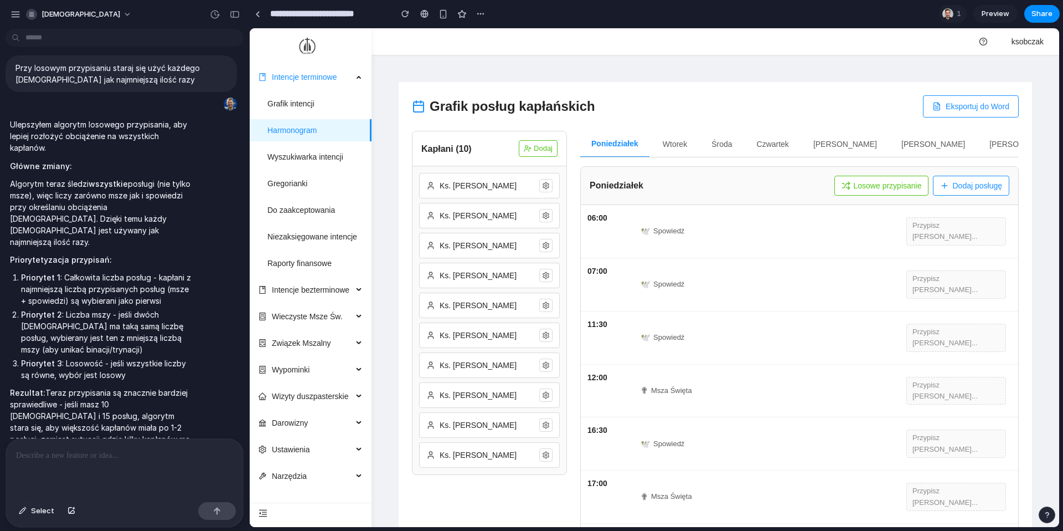
scroll to position [0, 0]
click at [797, 184] on button "Losowe przypisanie" at bounding box center [882, 186] width 95 height 20
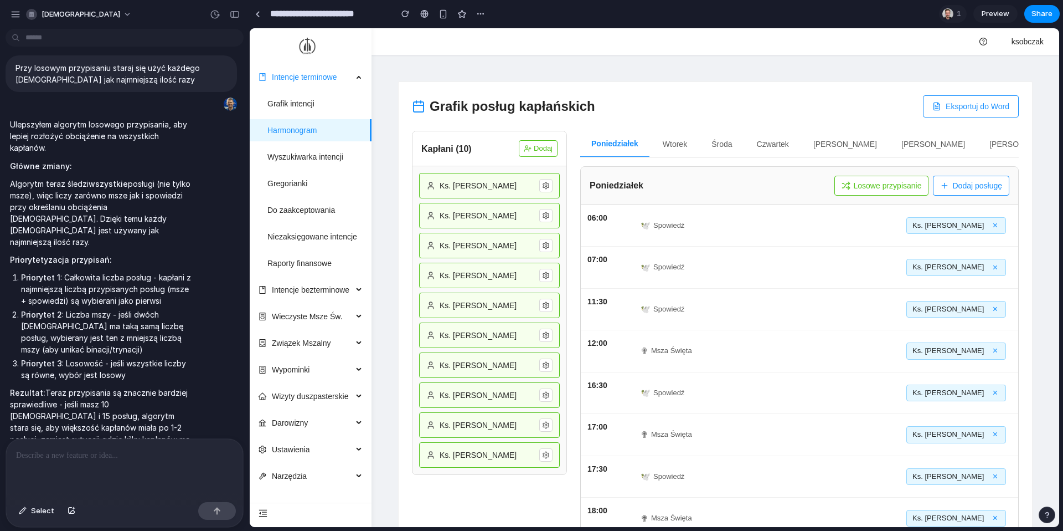
click at [673, 141] on button "Wtorek" at bounding box center [675, 144] width 47 height 27
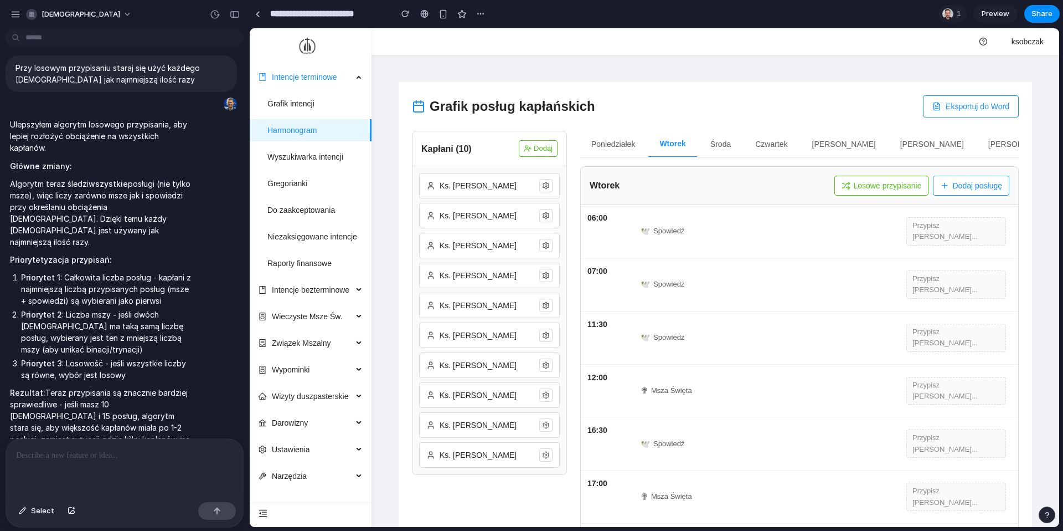
click at [797, 179] on button "Losowe przypisanie" at bounding box center [882, 186] width 95 height 20
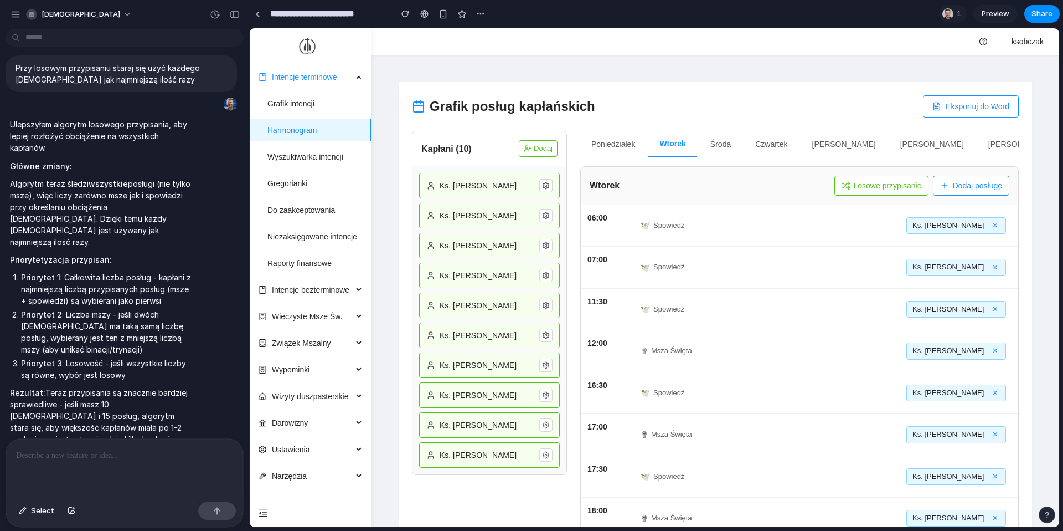
click at [621, 144] on button "Poniedziałek" at bounding box center [613, 144] width 66 height 27
click at [768, 142] on button "Czwartek" at bounding box center [773, 144] width 54 height 27
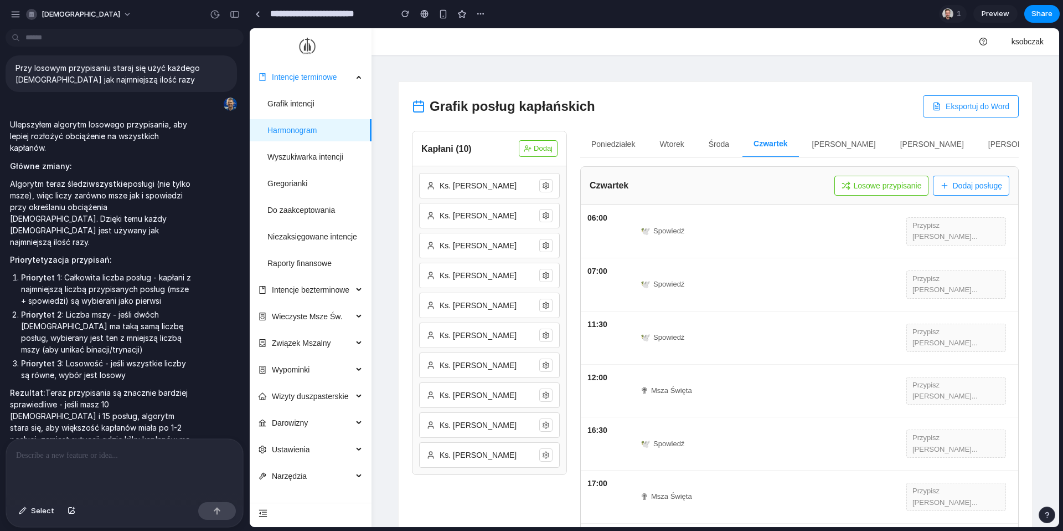
click at [138, 430] on div at bounding box center [124, 468] width 237 height 59
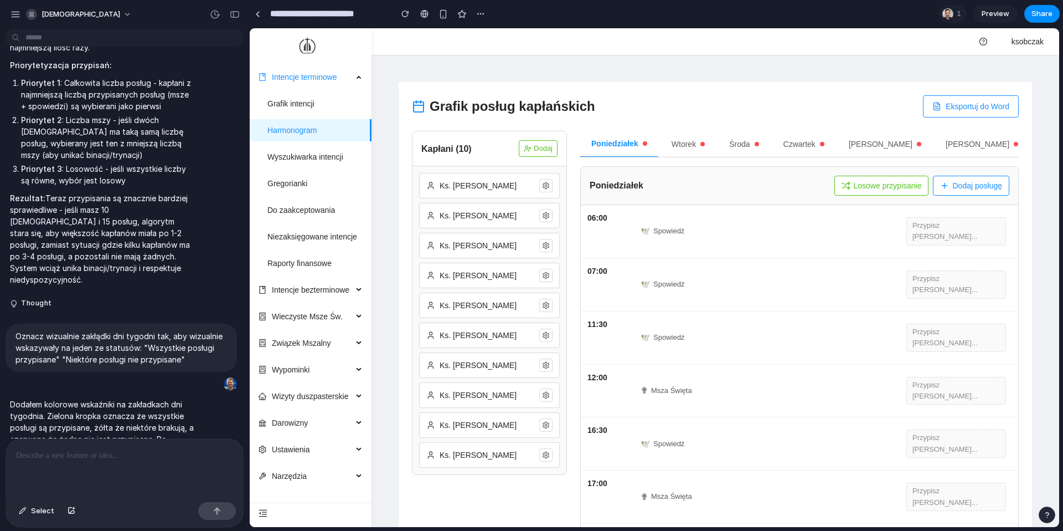
click at [797, 185] on button "Losowe przypisanie" at bounding box center [882, 186] width 95 height 20
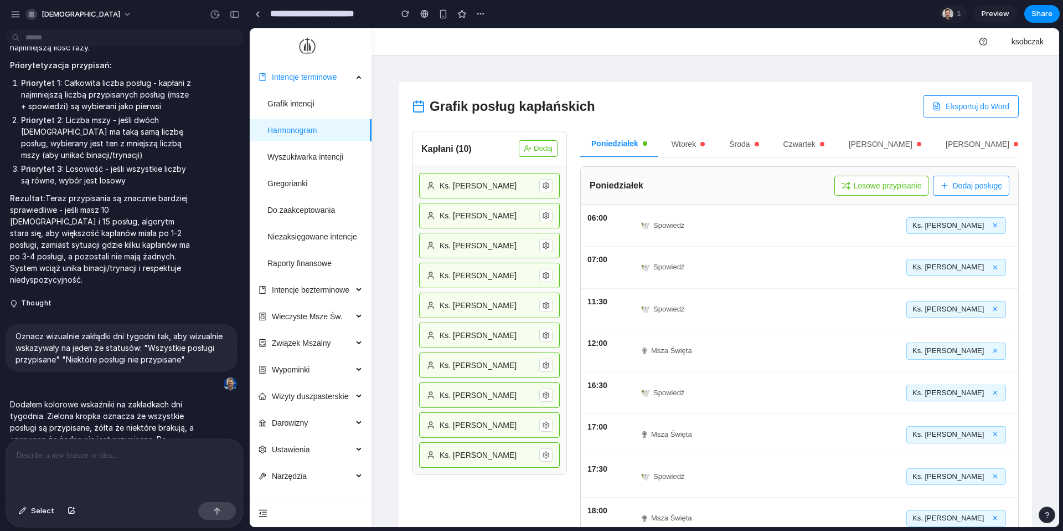
click at [686, 153] on button "Wtorek" at bounding box center [688, 144] width 55 height 27
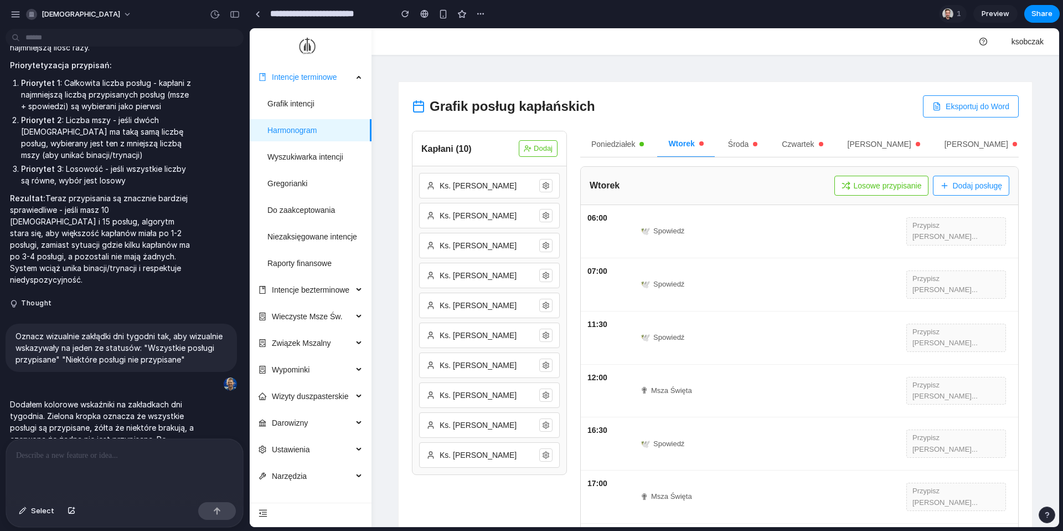
click at [797, 183] on button "Losowe przypisanie" at bounding box center [882, 186] width 95 height 20
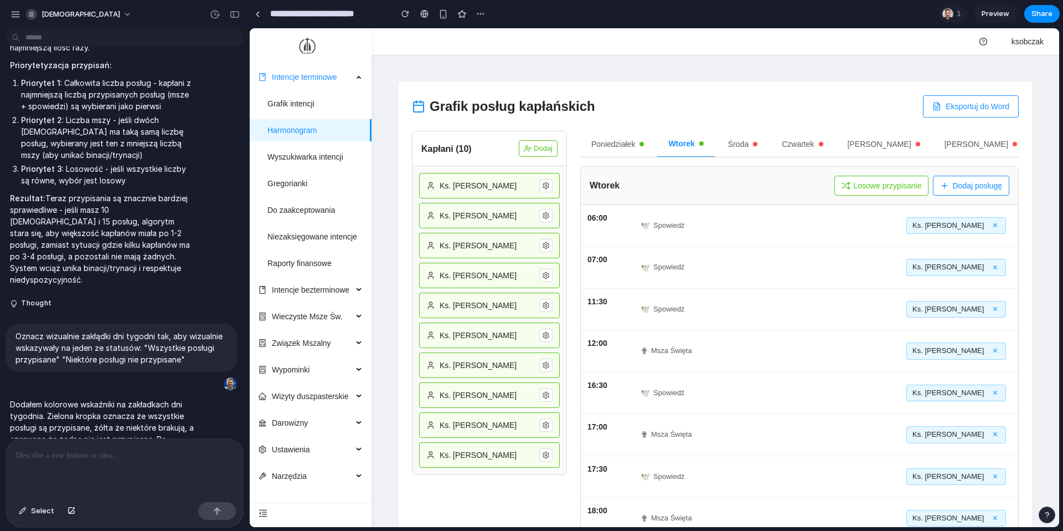
click at [797, 142] on button "Czwartek" at bounding box center [802, 144] width 63 height 27
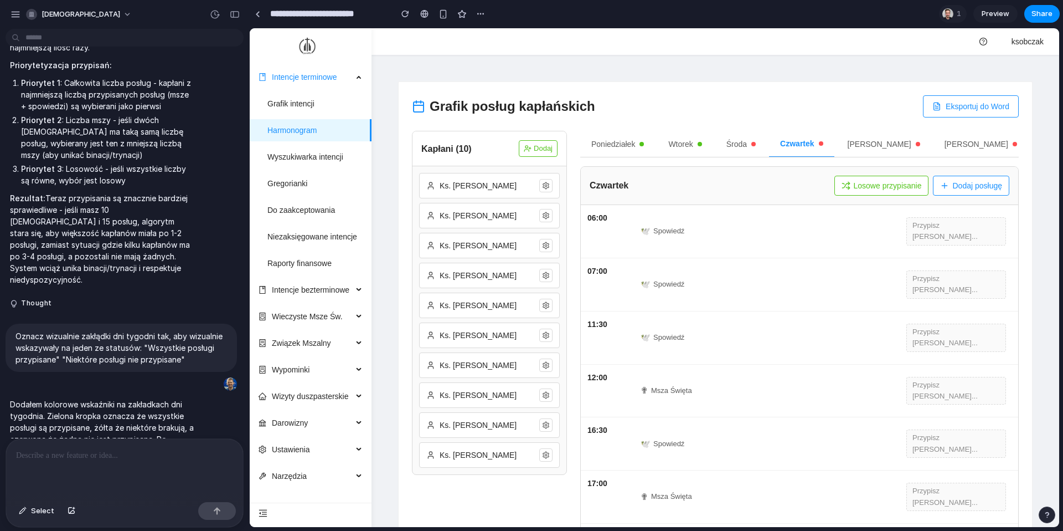
click at [797, 179] on button "Losowe przypisanie" at bounding box center [882, 186] width 95 height 20
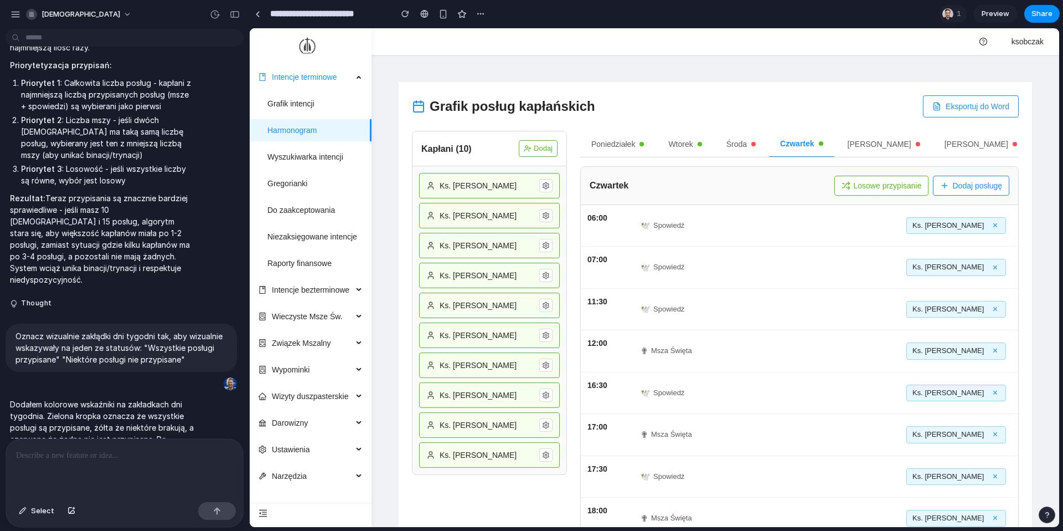
click at [797, 138] on button "Piątek" at bounding box center [884, 144] width 95 height 27
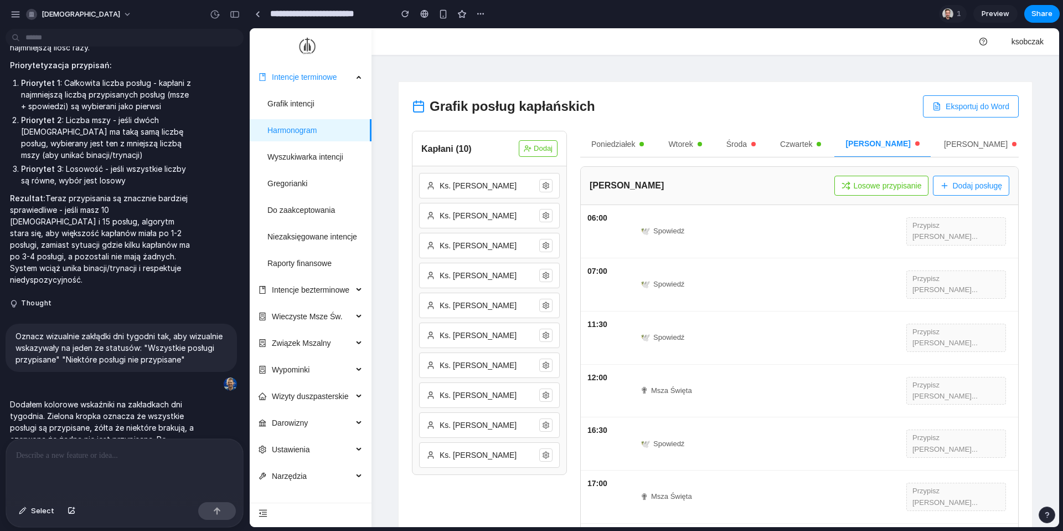
click at [797, 192] on button "Losowe przypisanie" at bounding box center [882, 186] width 95 height 20
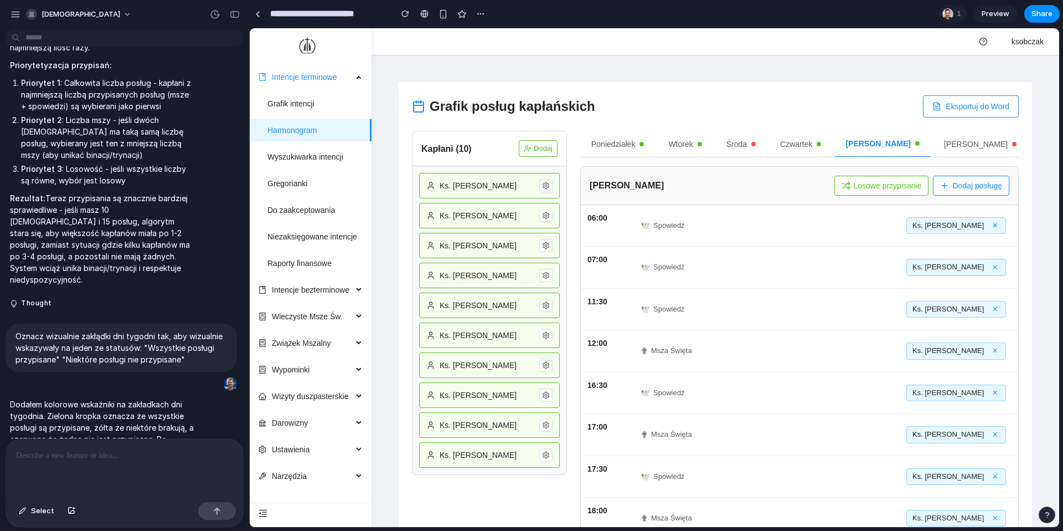
click at [797, 143] on button "Sobota" at bounding box center [980, 144] width 95 height 27
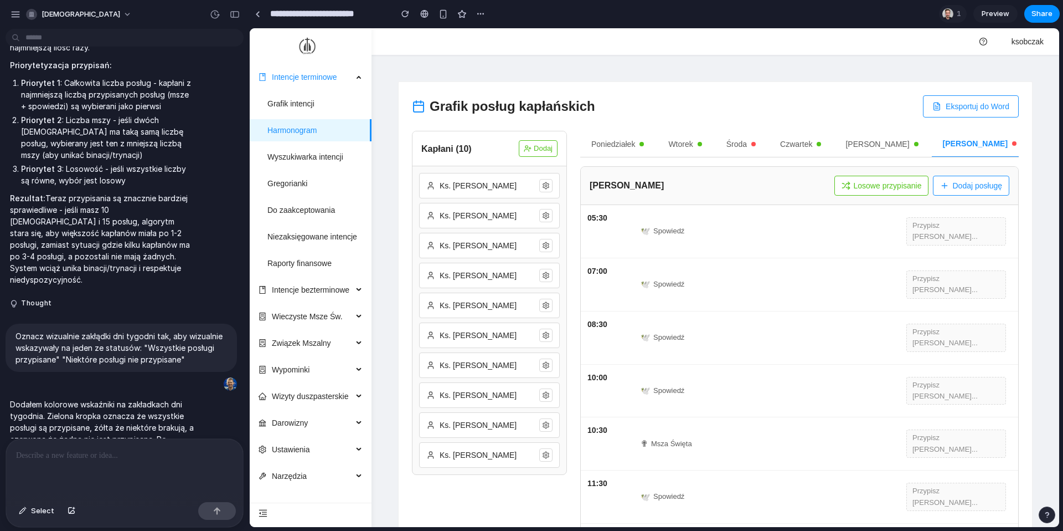
click at [797, 178] on button "Losowe przypisanie" at bounding box center [882, 186] width 95 height 20
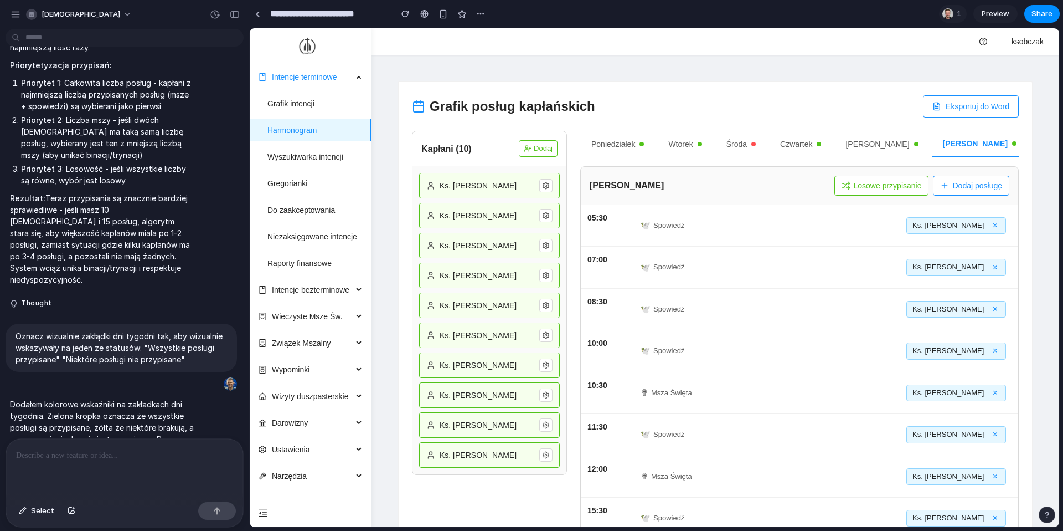
click at [797, 142] on button "Niedziela" at bounding box center [1077, 144] width 95 height 27
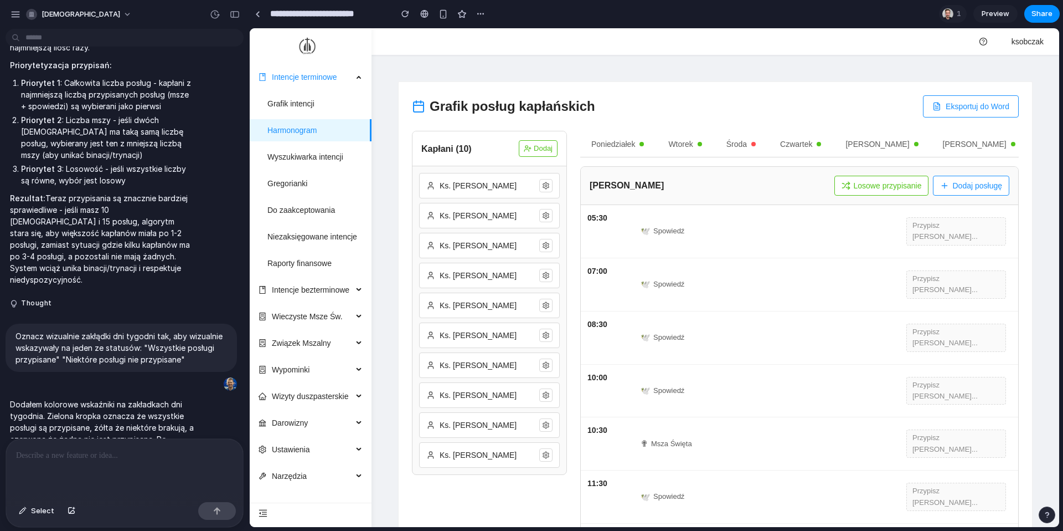
click at [797, 185] on button "Losowe przypisanie" at bounding box center [882, 186] width 95 height 20
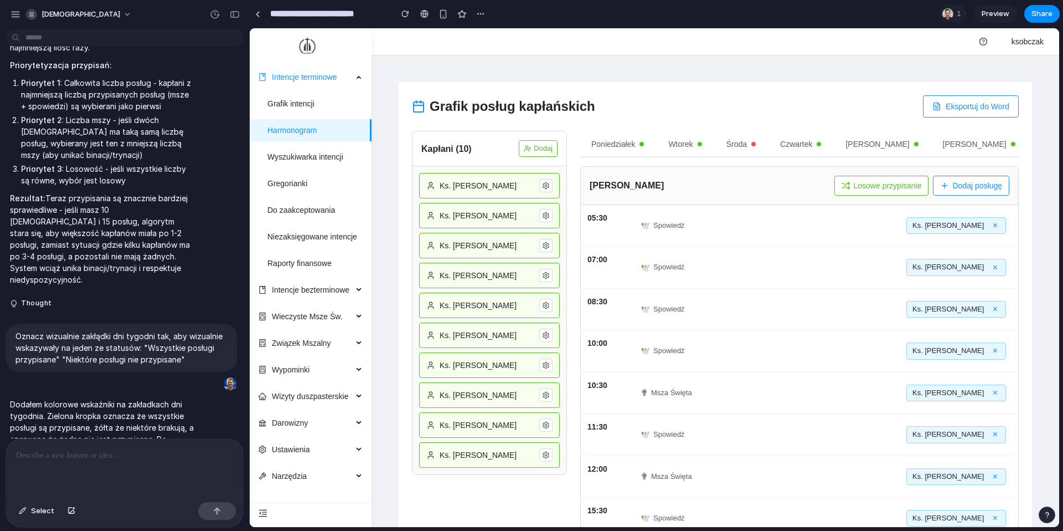
click at [733, 148] on button "Środa" at bounding box center [742, 144] width 52 height 27
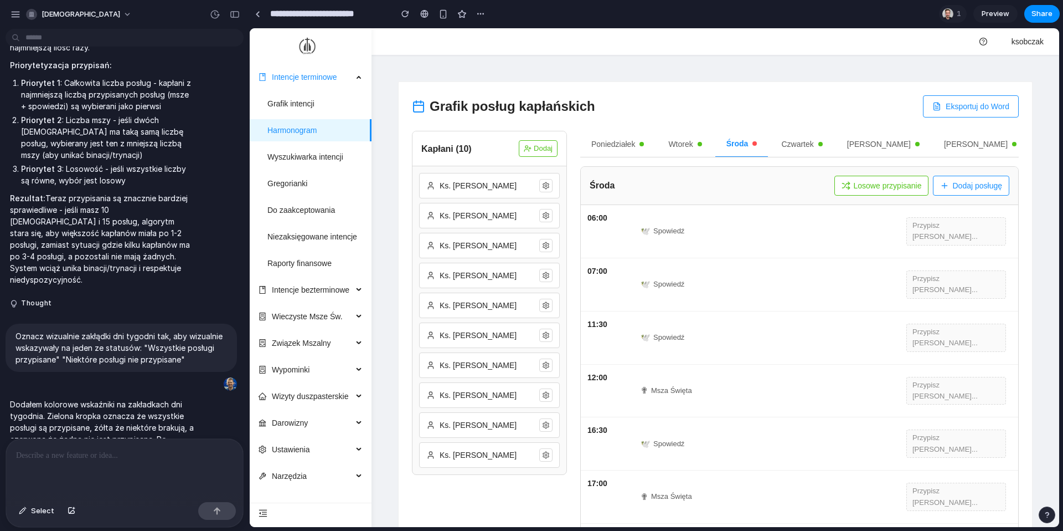
click at [797, 187] on button "Losowe przypisanie" at bounding box center [882, 186] width 95 height 20
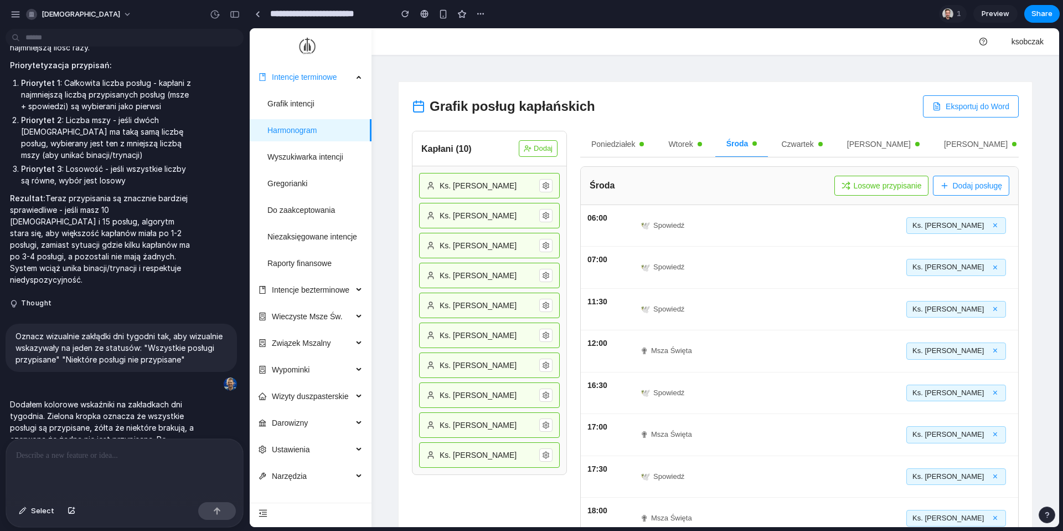
click at [621, 143] on button "Poniedziałek" at bounding box center [617, 144] width 75 height 27
click at [117, 430] on p at bounding box center [124, 455] width 217 height 13
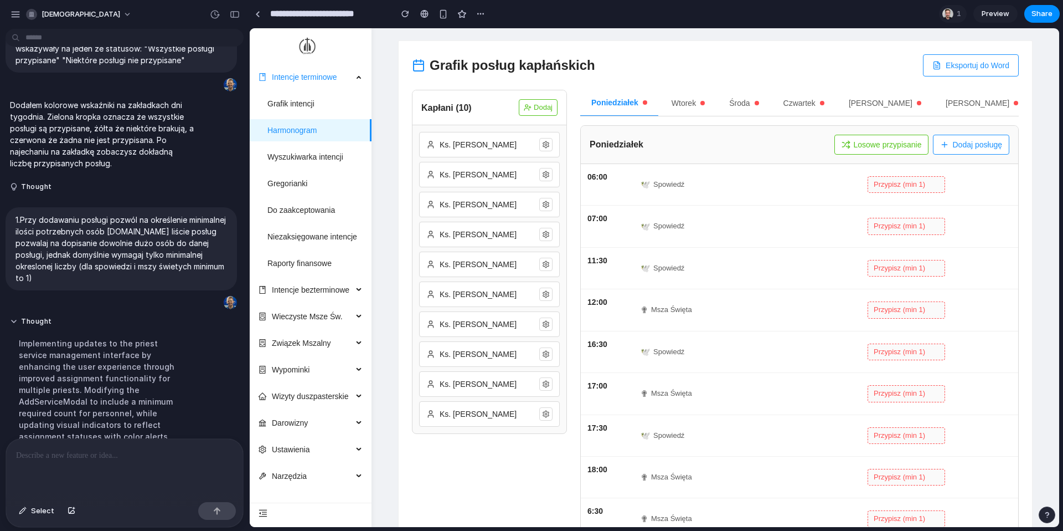
scroll to position [39, 0]
click at [797, 146] on button "Losowe przypisanie" at bounding box center [882, 146] width 95 height 20
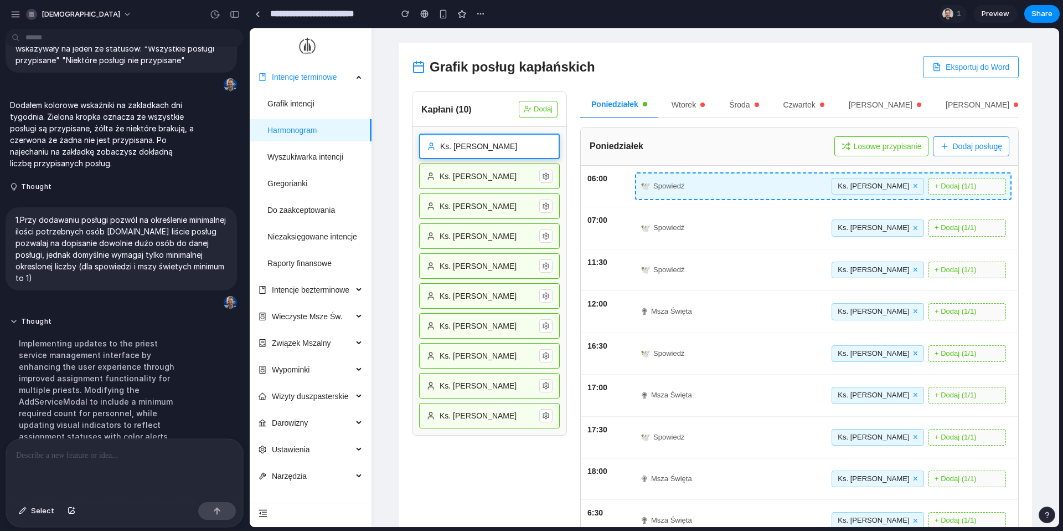
drag, startPoint x: 441, startPoint y: 150, endPoint x: 900, endPoint y: 179, distance: 460.0
click at [797, 179] on div "Grafik posług kapłańskich Eksportuj do Word Kapłani ( 10 ) Dodaj Ks. Jan Kowals…" at bounding box center [716, 320] width 634 height 554
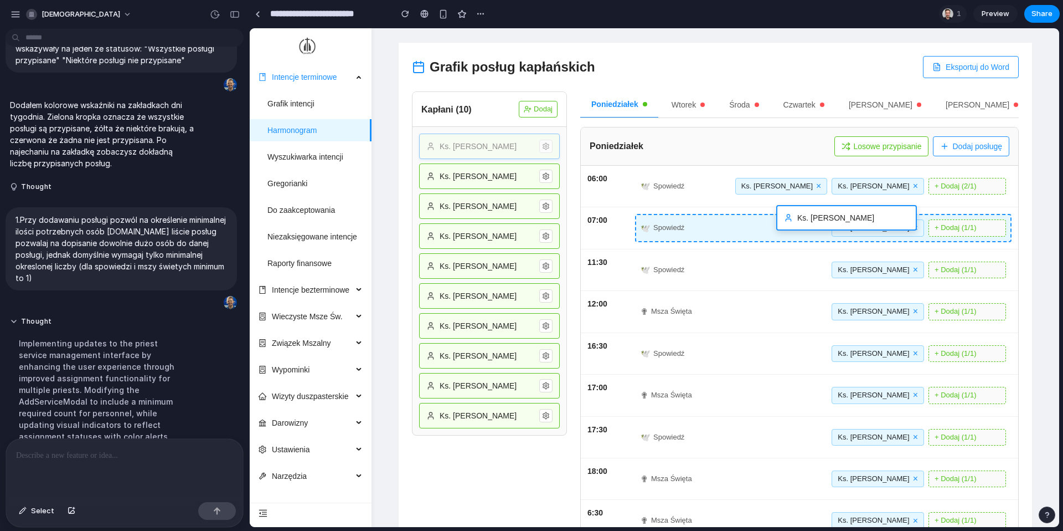
drag, startPoint x: 433, startPoint y: 145, endPoint x: 791, endPoint y: 230, distance: 368.5
click at [791, 230] on div "Grafik posług kapłańskich Eksportuj do Word Kapłani ( 10 ) Dodaj Ks. Jan Kowals…" at bounding box center [716, 320] width 634 height 554
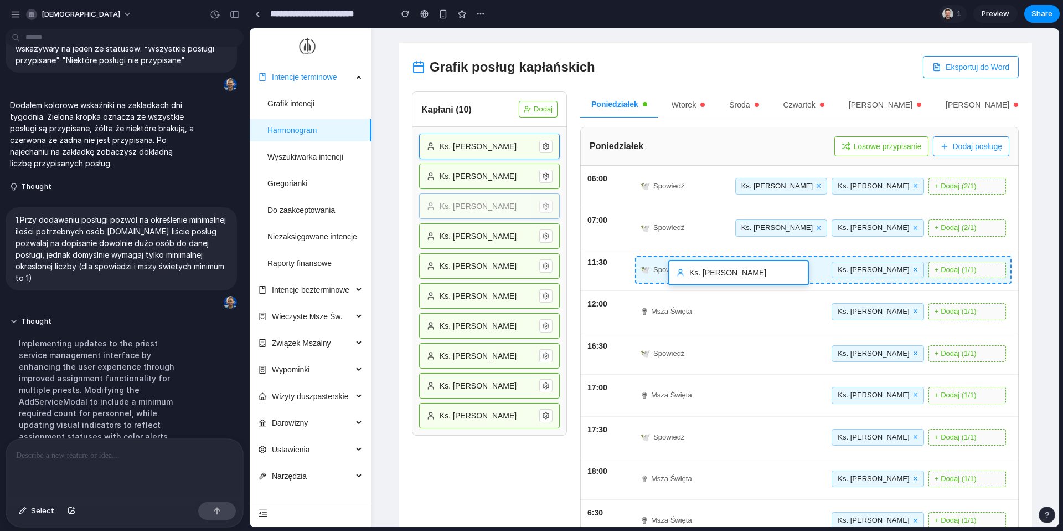
drag, startPoint x: 477, startPoint y: 204, endPoint x: 732, endPoint y: 275, distance: 264.4
click at [732, 275] on div "Grafik posług kapłańskich Eksportuj do Word Kapłani ( 10 ) Dodaj Ks. Jan Kowals…" at bounding box center [716, 320] width 634 height 554
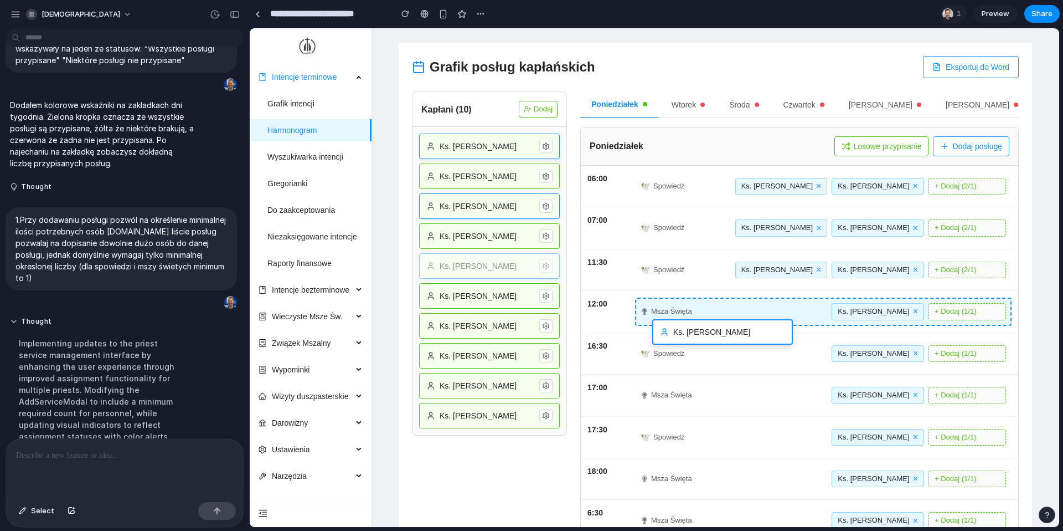
drag, startPoint x: 500, startPoint y: 265, endPoint x: 733, endPoint y: 332, distance: 242.4
click at [733, 332] on div "Grafik posług kapłańskich Eksportuj do Word Kapłani ( 10 ) Dodaj Ks. Jan Kowals…" at bounding box center [716, 320] width 634 height 554
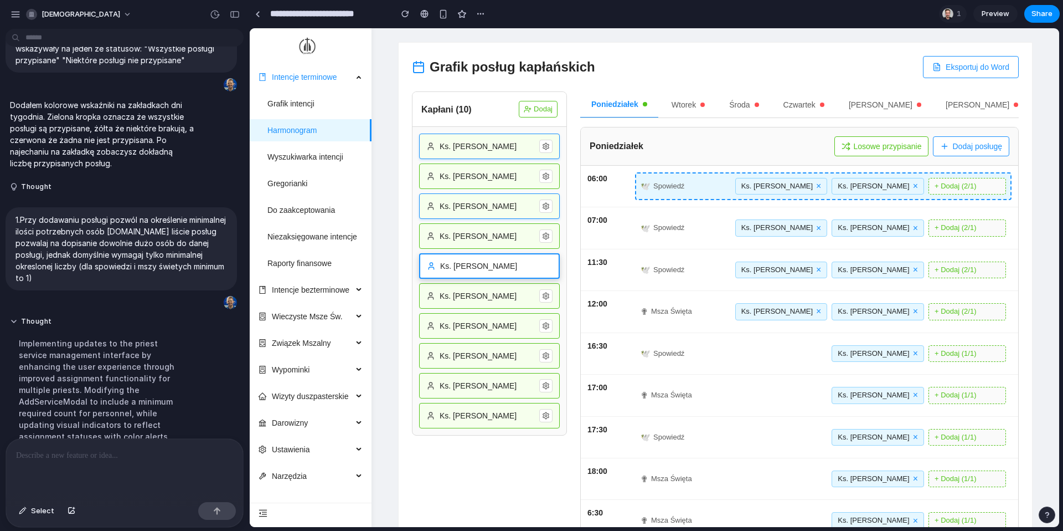
drag, startPoint x: 496, startPoint y: 266, endPoint x: 694, endPoint y: 187, distance: 213.7
click at [694, 187] on div "Grafik posług kapłańskich Eksportuj do Word Kapłani ( 10 ) Dodaj Ks. Jan Kowals…" at bounding box center [716, 320] width 634 height 554
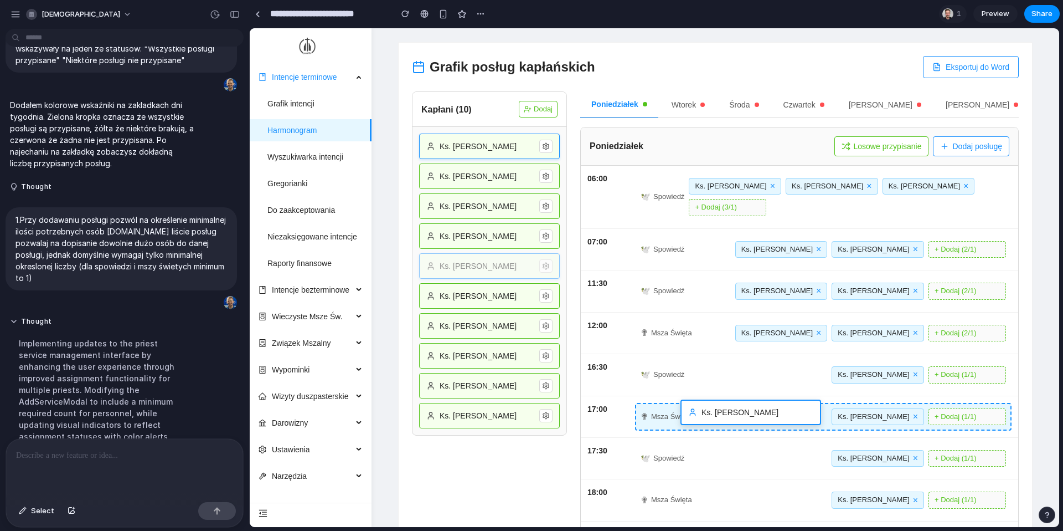
drag, startPoint x: 488, startPoint y: 265, endPoint x: 750, endPoint y: 411, distance: 300.0
click at [750, 411] on div "Grafik posług kapłańskich Eksportuj do Word Kapłani ( 10 ) Dodaj Ks. Jan Kowals…" at bounding box center [716, 331] width 634 height 576
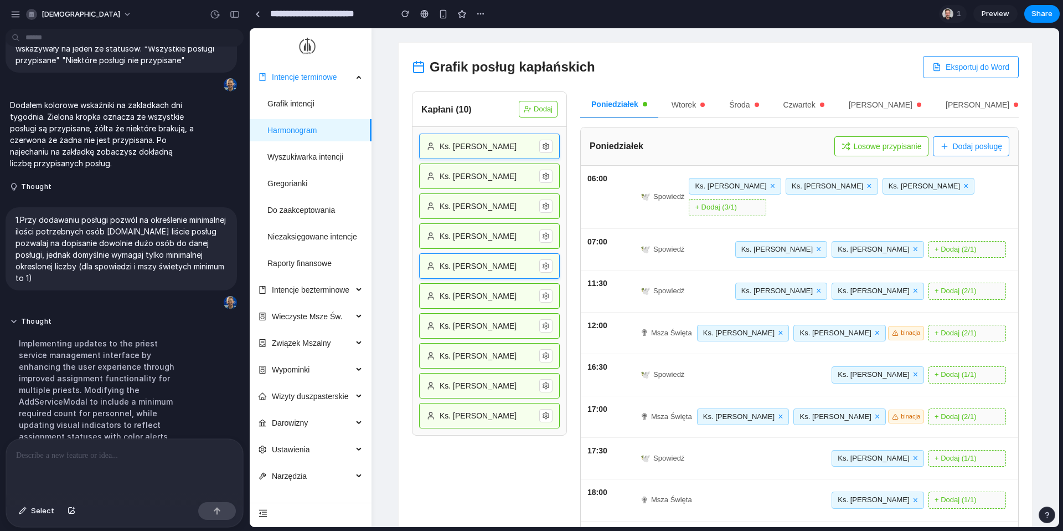
click at [797, 415] on button "×" at bounding box center [877, 416] width 5 height 9
click at [797, 148] on button "Losowe przypisanie" at bounding box center [882, 146] width 95 height 20
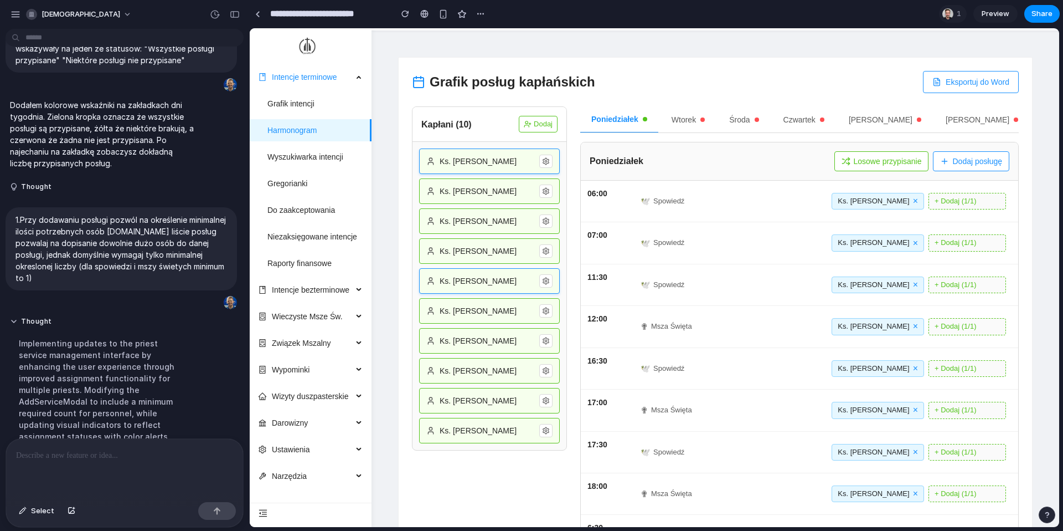
scroll to position [0, 0]
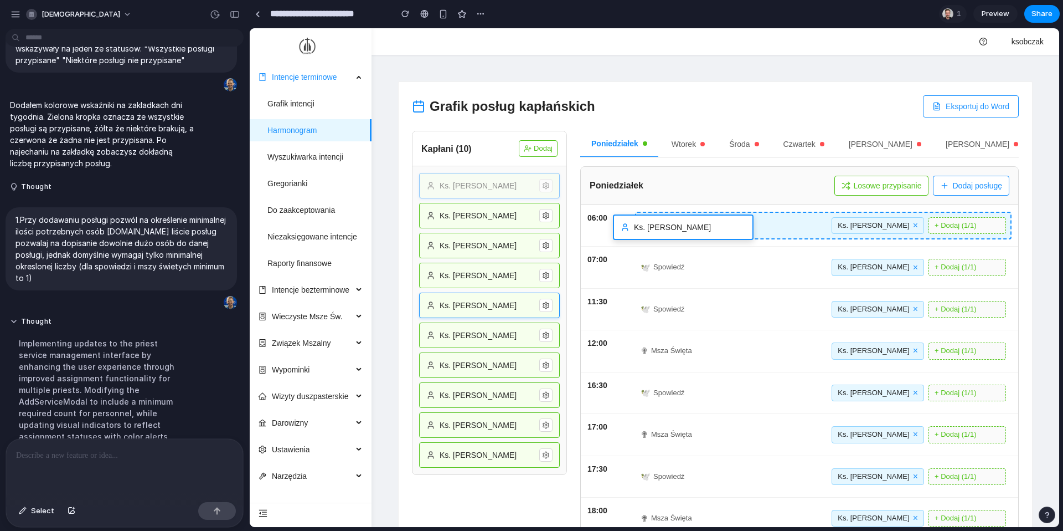
drag, startPoint x: 483, startPoint y: 188, endPoint x: 687, endPoint y: 238, distance: 209.9
click at [687, 238] on div "Grafik posług kapłańskich Eksportuj do Word Kapłani ( 10 ) Dodaj Ks. Jan Kowals…" at bounding box center [716, 359] width 634 height 554
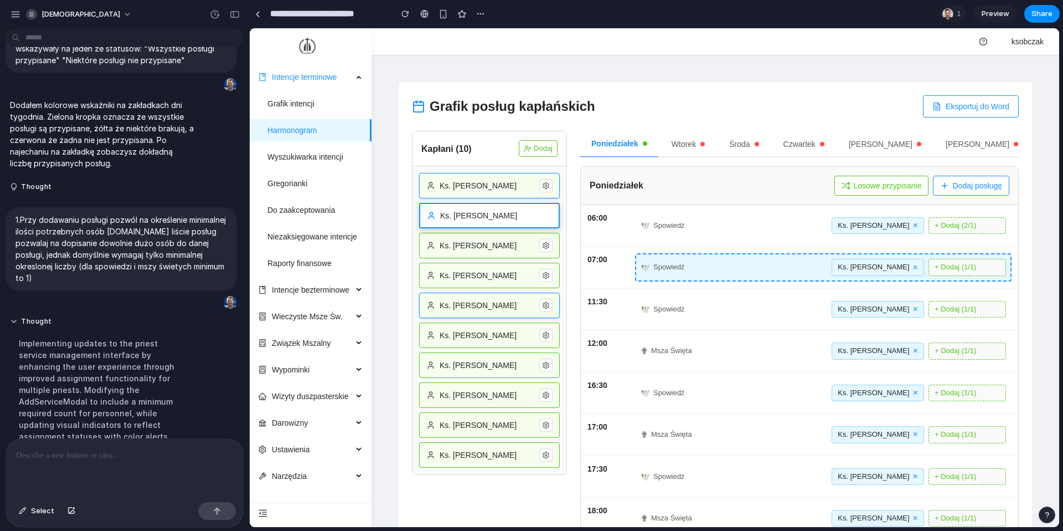
drag, startPoint x: 485, startPoint y: 209, endPoint x: 745, endPoint y: 212, distance: 260.9
click at [745, 213] on div "Grafik posług kapłańskich Eksportuj do Word Kapłani ( 10 ) Dodaj Ks. Jan Kowals…" at bounding box center [716, 359] width 634 height 554
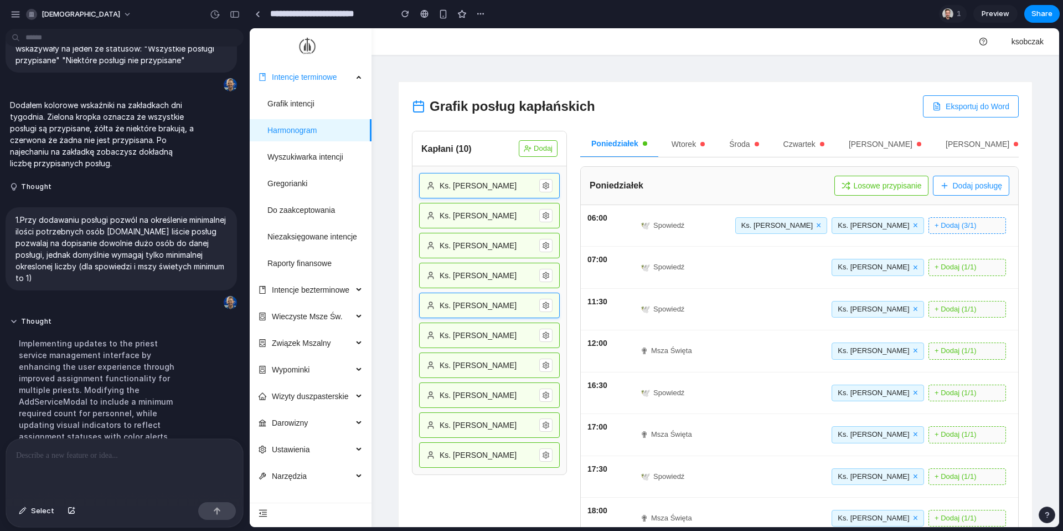
click at [797, 227] on button "+ Dodaj (3/1)" at bounding box center [968, 225] width 78 height 17
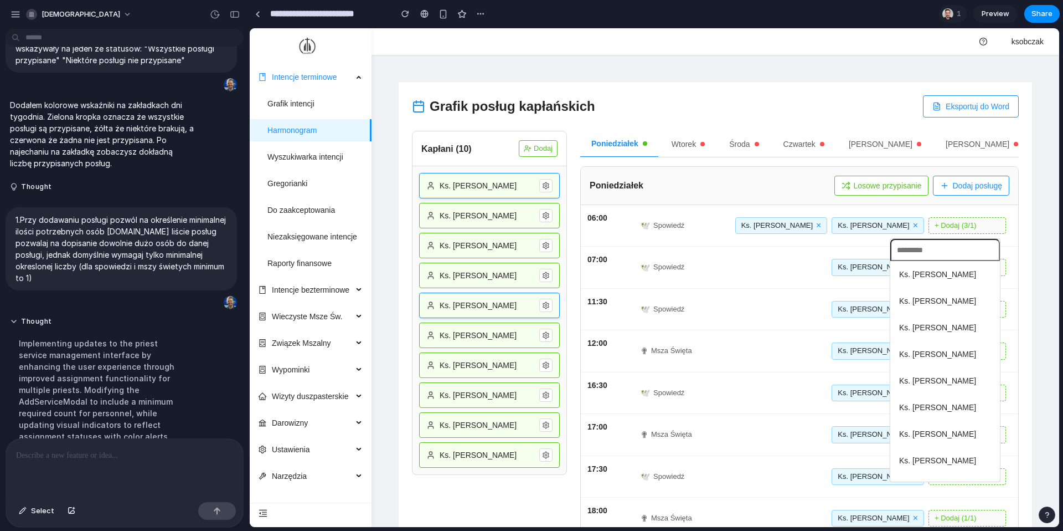
click at [797, 404] on span "Ks. Krzysztof Wójcik" at bounding box center [937, 407] width 77 height 12
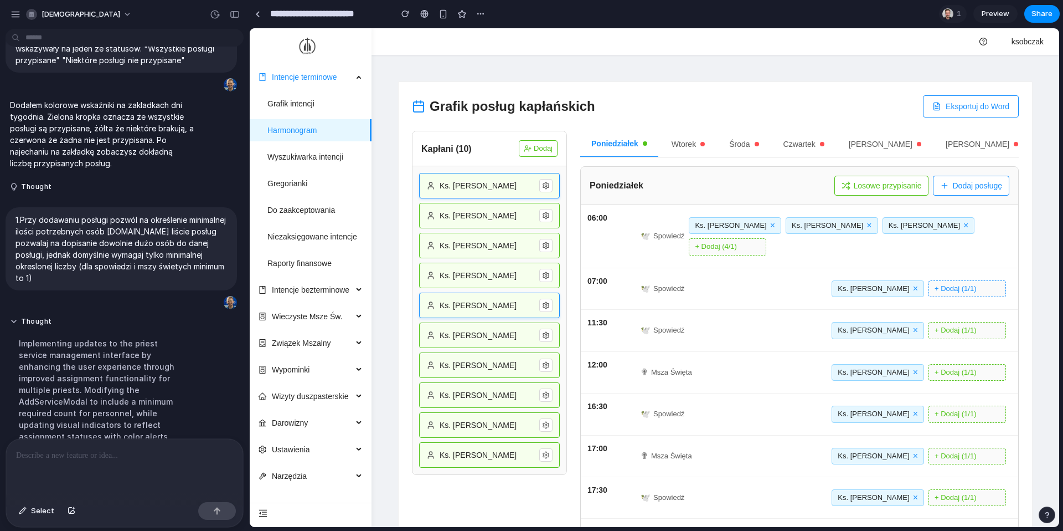
click at [797, 288] on button "+ Dodaj (1/1)" at bounding box center [968, 288] width 78 height 17
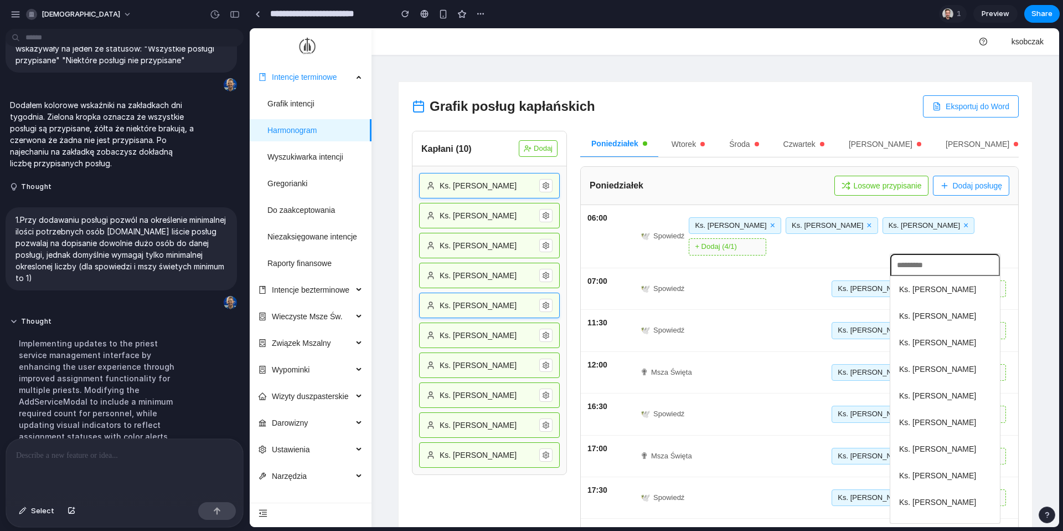
click at [797, 393] on span "Ks. Paweł Lewandowski" at bounding box center [937, 395] width 77 height 12
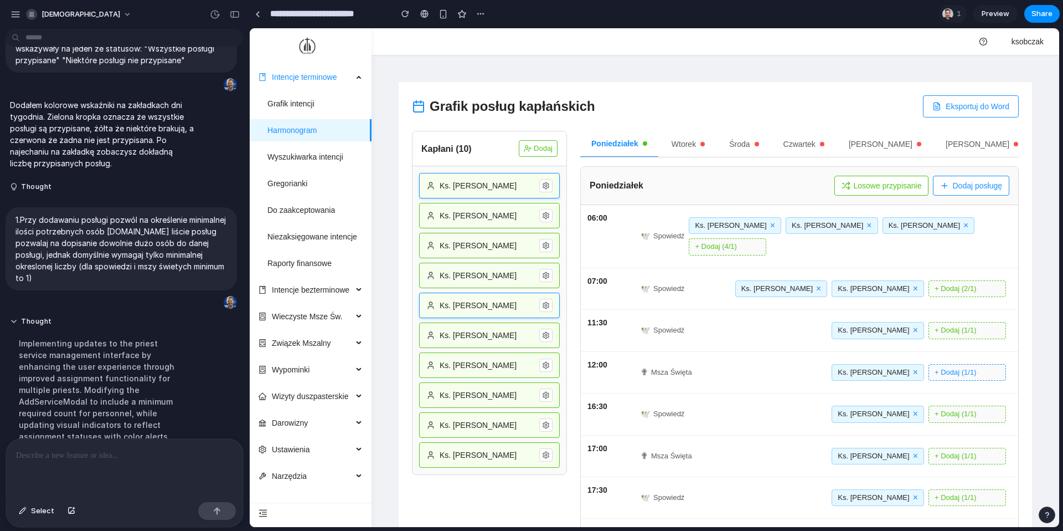
click at [797, 368] on button "+ Dodaj (1/1)" at bounding box center [968, 372] width 78 height 17
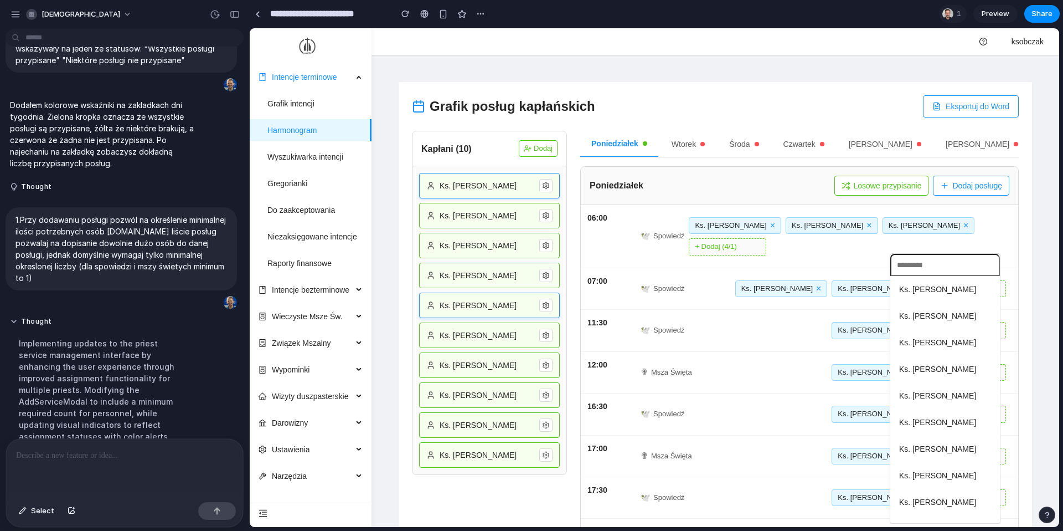
click at [797, 402] on li "Ks. Paweł Lewandowski" at bounding box center [945, 395] width 105 height 21
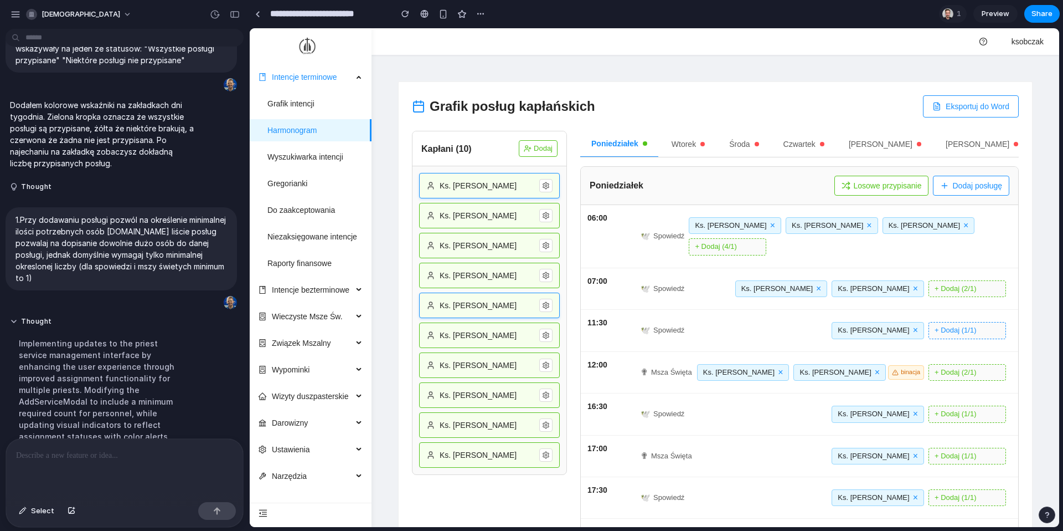
click at [797, 331] on button "+ Dodaj (1/1)" at bounding box center [968, 330] width 78 height 17
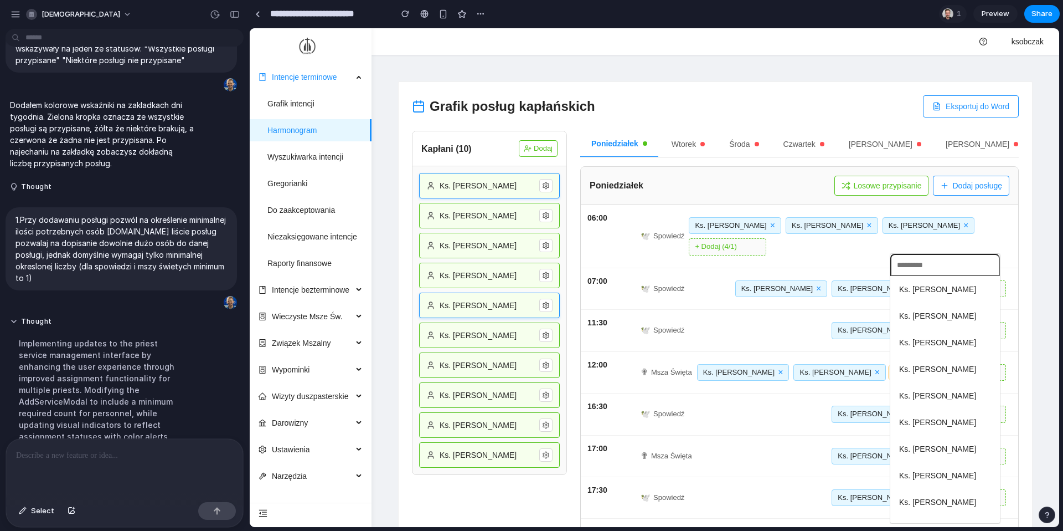
click at [797, 347] on span "Ks. Adam Wiśniewski" at bounding box center [937, 342] width 77 height 12
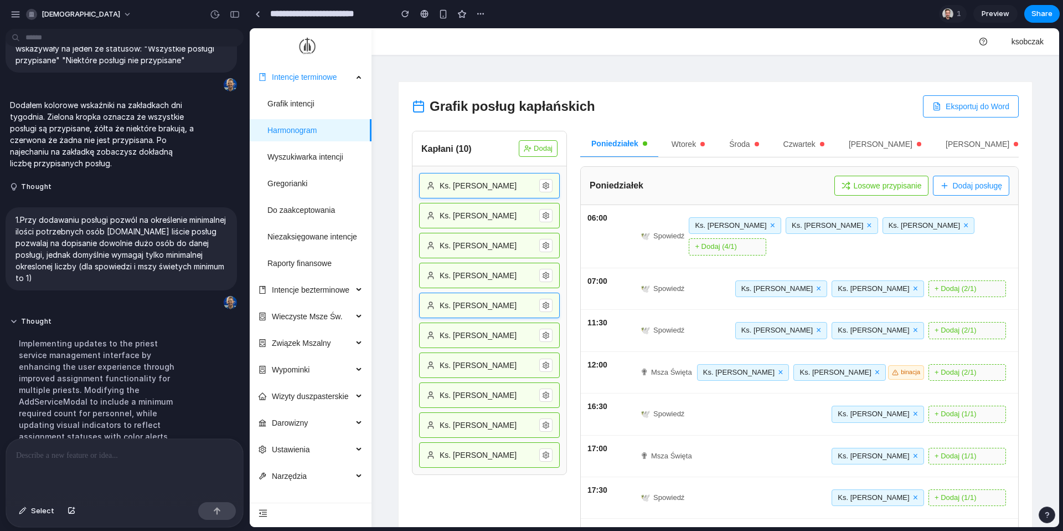
click at [797, 375] on button "×" at bounding box center [877, 372] width 5 height 9
click at [797, 379] on button "+ Dodaj (1/1)" at bounding box center [968, 372] width 78 height 17
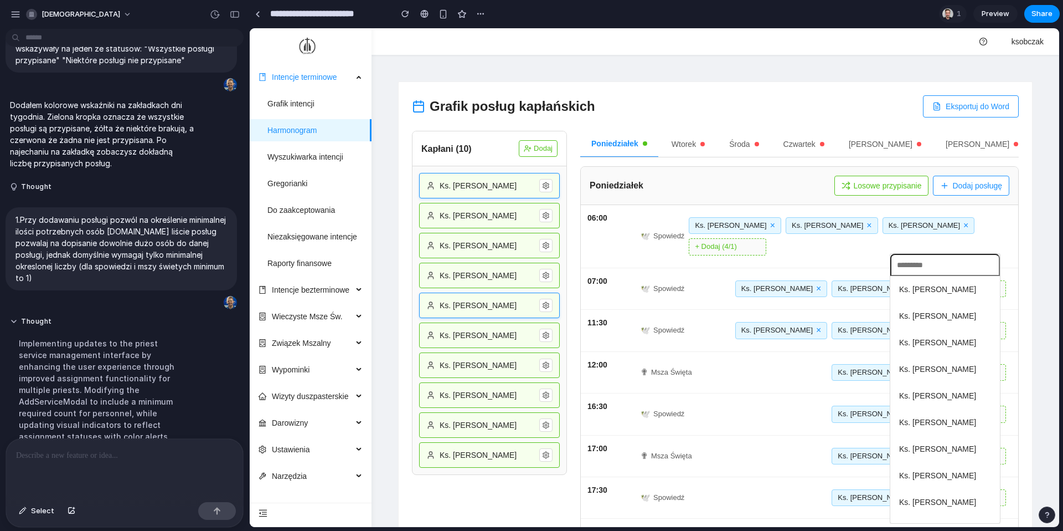
click at [797, 430] on span "Ks. Bartosz Jankowski" at bounding box center [937, 502] width 77 height 12
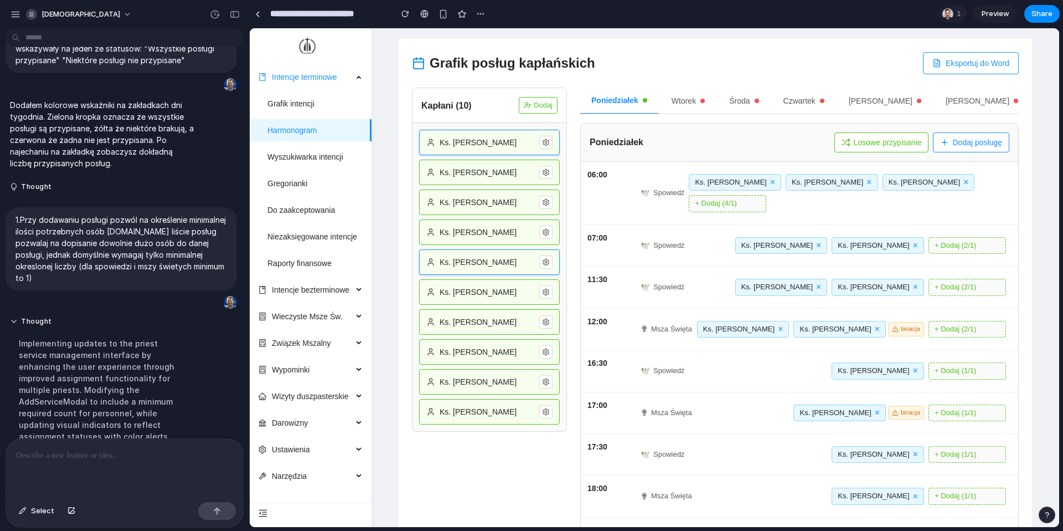
scroll to position [44, 0]
click at [797, 413] on button "×" at bounding box center [877, 411] width 5 height 9
click at [797, 413] on div "Przypisz (min 1)" at bounding box center [937, 411] width 138 height 17
click at [797, 413] on button "Przypisz (min 1)" at bounding box center [907, 411] width 78 height 17
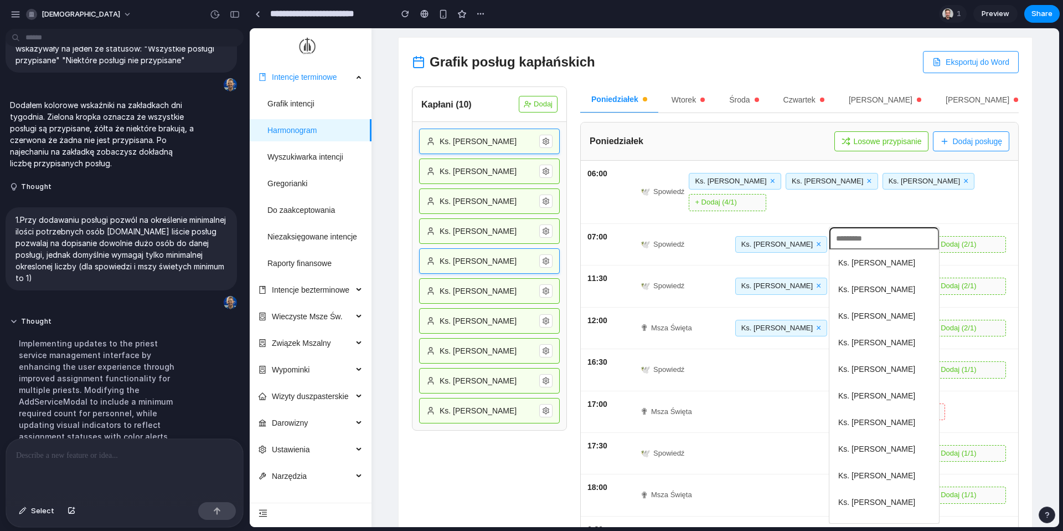
click at [797, 430] on span "Ks. Bartosz Jankowski" at bounding box center [876, 502] width 77 height 12
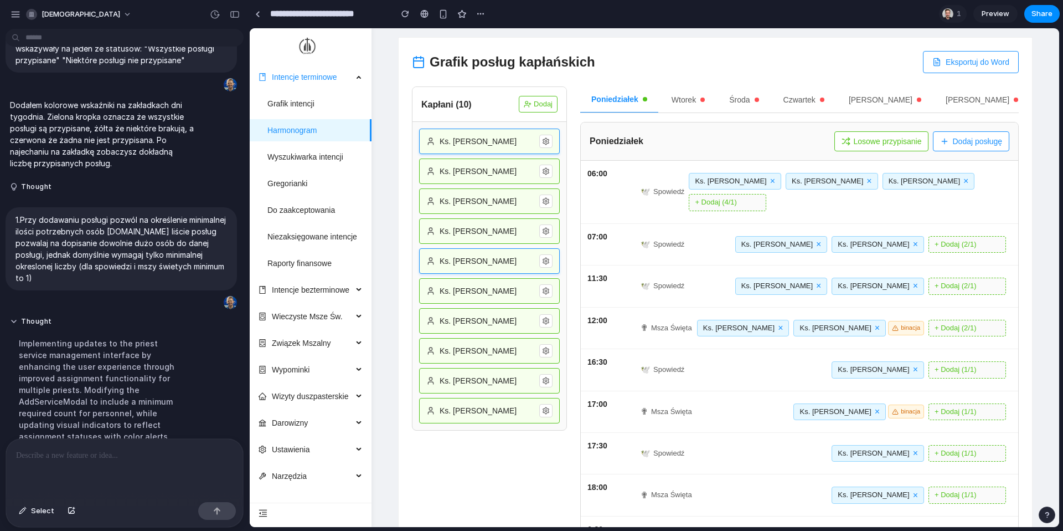
click at [797, 412] on span "Ks. Bartosz Jankowski" at bounding box center [835, 411] width 71 height 11
click at [797, 412] on button "×" at bounding box center [877, 411] width 5 height 9
click at [797, 412] on button "Przypisz (min 1)" at bounding box center [907, 411] width 78 height 17
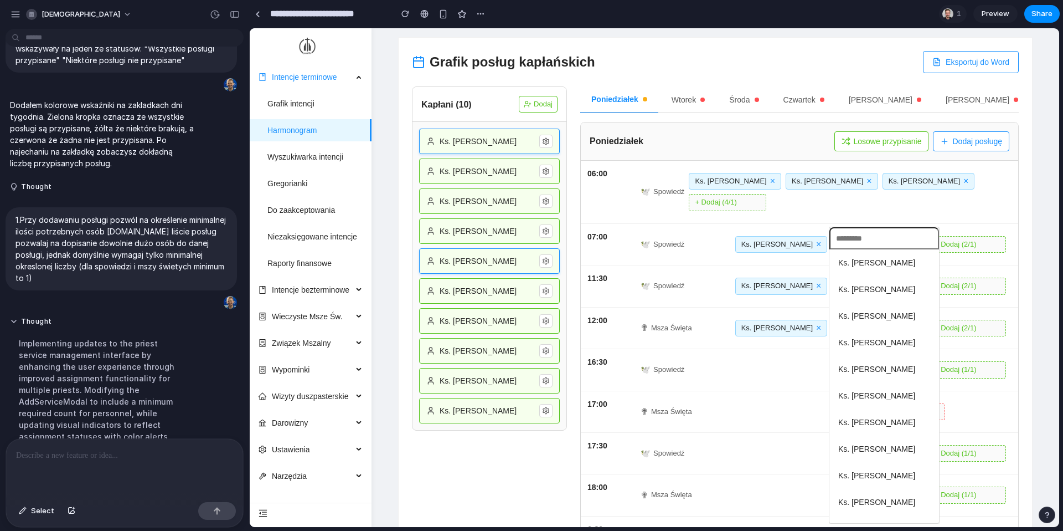
click at [797, 340] on span "Ks. Marek Zieliński" at bounding box center [876, 342] width 77 height 12
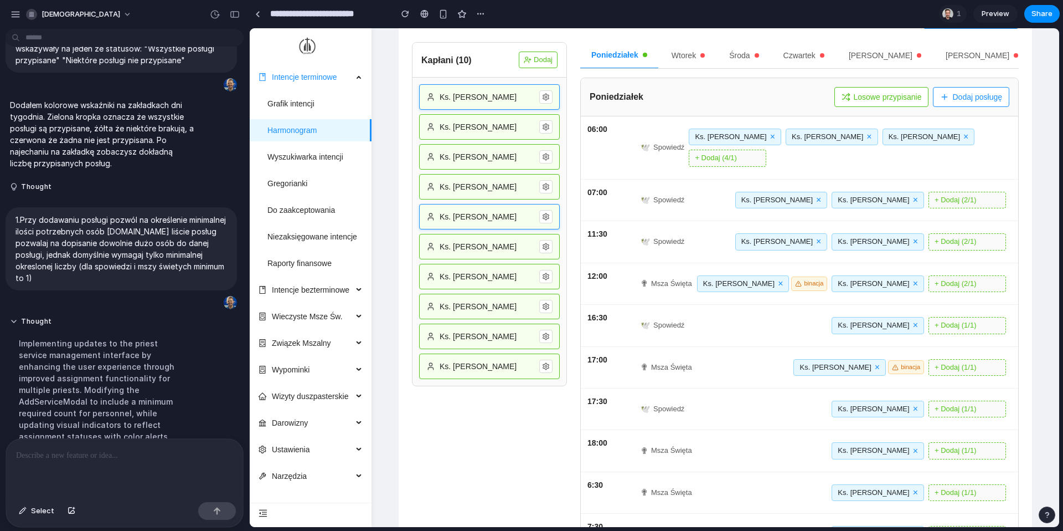
scroll to position [90, 0]
click at [797, 367] on button "×" at bounding box center [877, 365] width 5 height 9
click at [797, 367] on button "Przypisz (min 1)" at bounding box center [907, 365] width 78 height 17
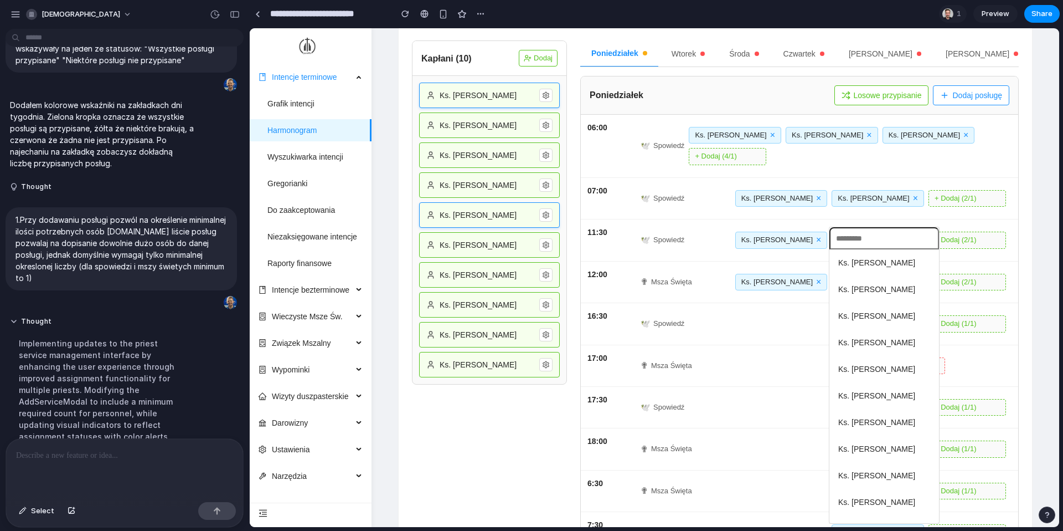
click at [797, 263] on li "Ks. Jan Kowalski" at bounding box center [884, 262] width 105 height 21
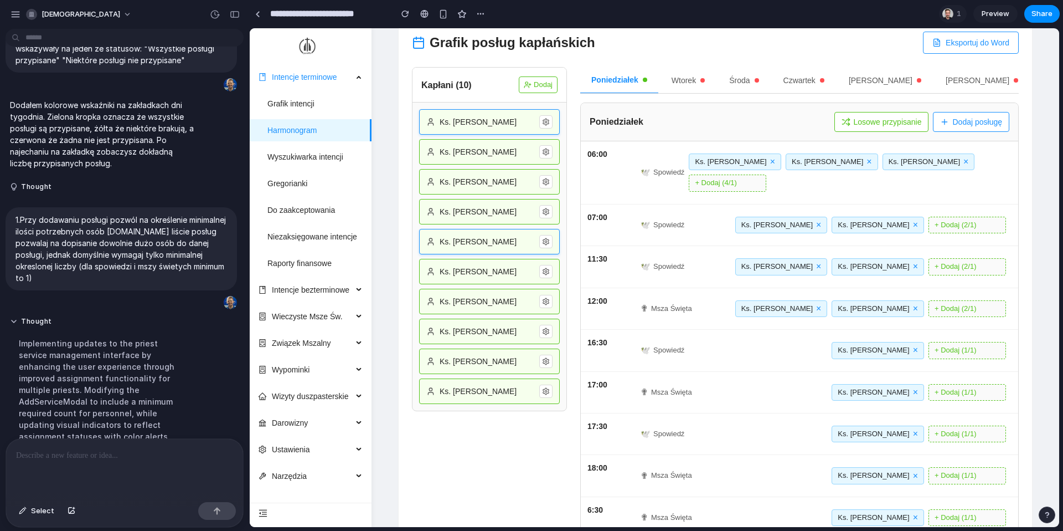
scroll to position [0, 0]
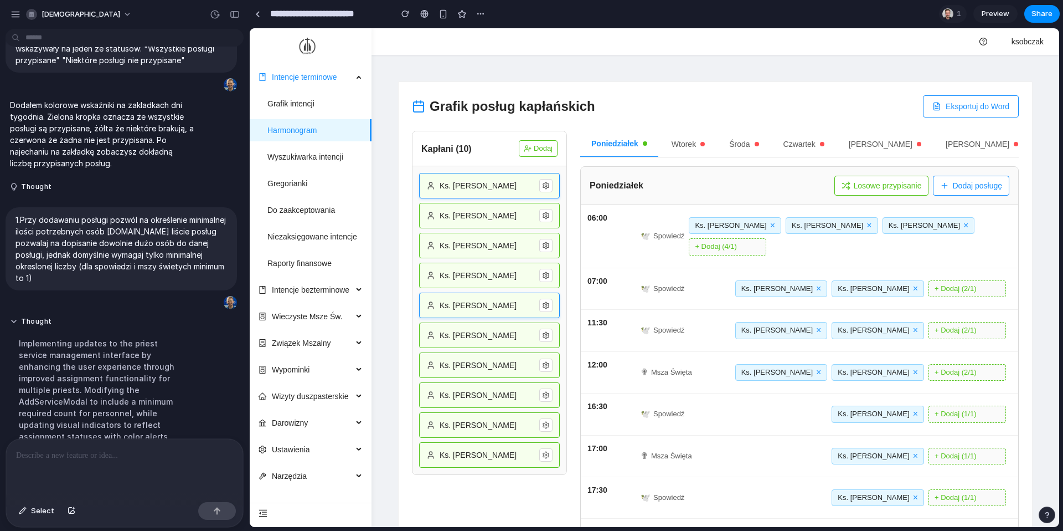
click at [797, 101] on button "Eksportuj do Word" at bounding box center [971, 106] width 96 height 22
click at [797, 248] on div "Ks. Jan Kowalski × Ks. Piotr Nowak × Ks. Krzysztof Wójcik × + Dodaj (4/1)" at bounding box center [847, 236] width 317 height 38
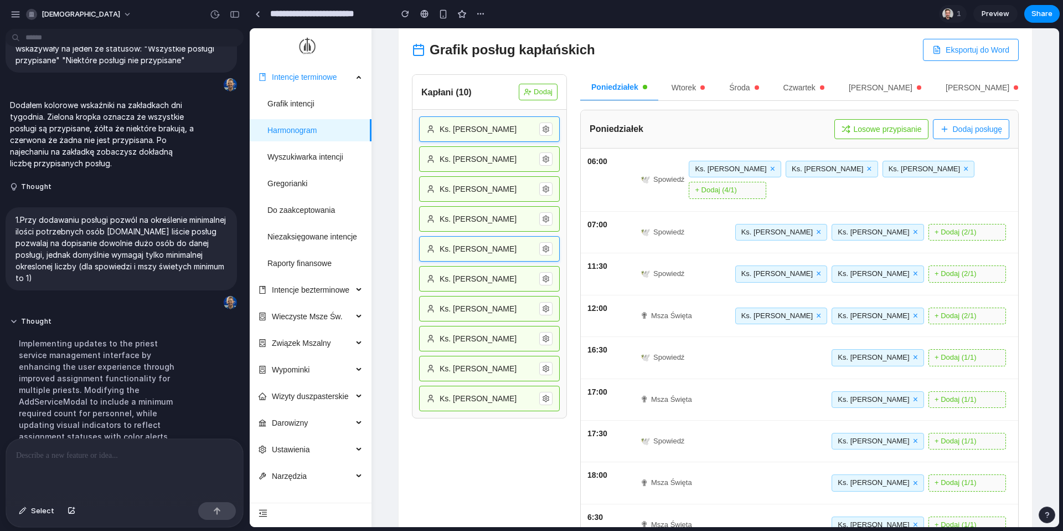
click at [546, 135] on button at bounding box center [545, 128] width 13 height 13
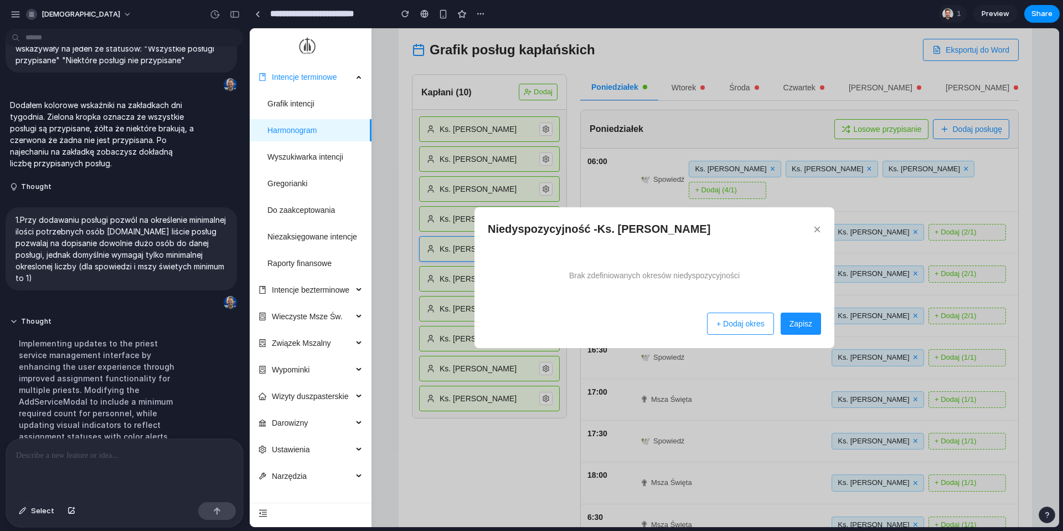
click at [753, 333] on button "+ Dodaj okres" at bounding box center [740, 323] width 67 height 22
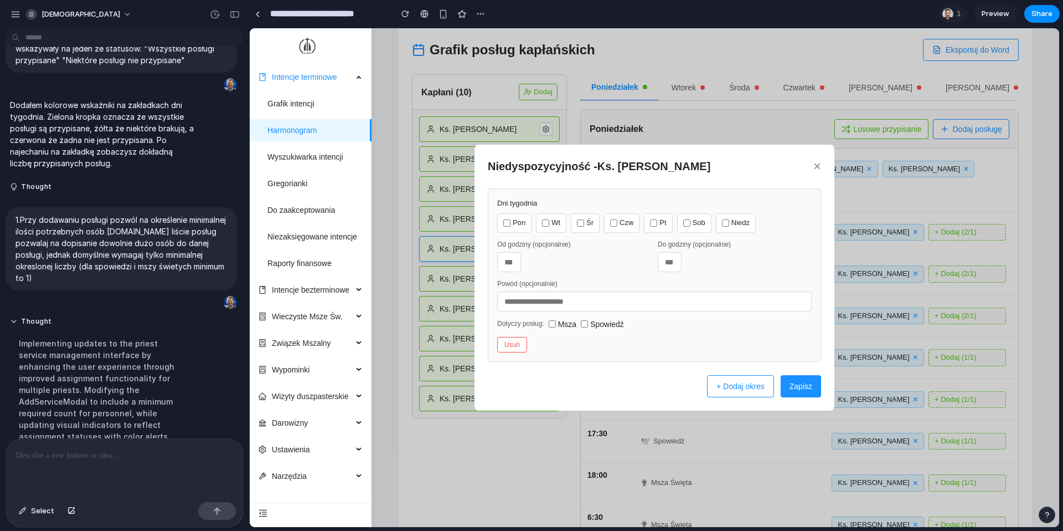
click at [528, 225] on label "Pon" at bounding box center [514, 222] width 34 height 19
click at [658, 263] on input "number" at bounding box center [670, 262] width 24 height 20
type input "**"
click at [569, 325] on label "Msza" at bounding box center [563, 324] width 28 height 12
click at [797, 388] on button "Zapisz" at bounding box center [801, 386] width 40 height 22
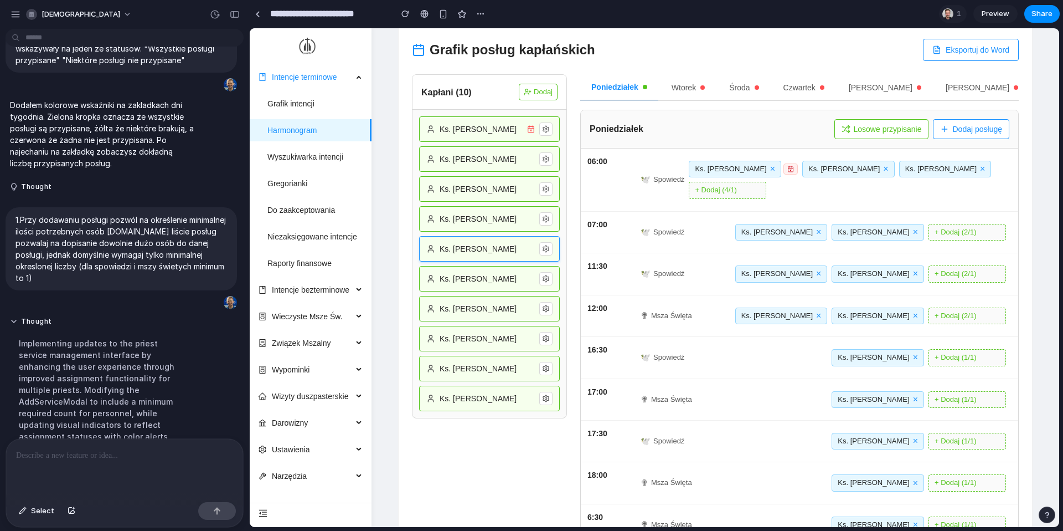
click at [788, 169] on icon at bounding box center [791, 169] width 7 height 7
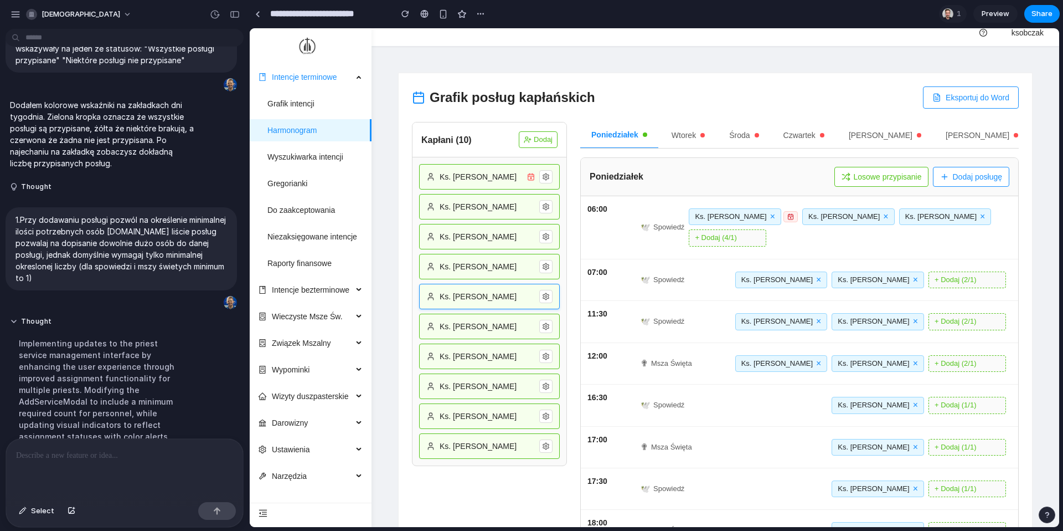
scroll to position [6, 0]
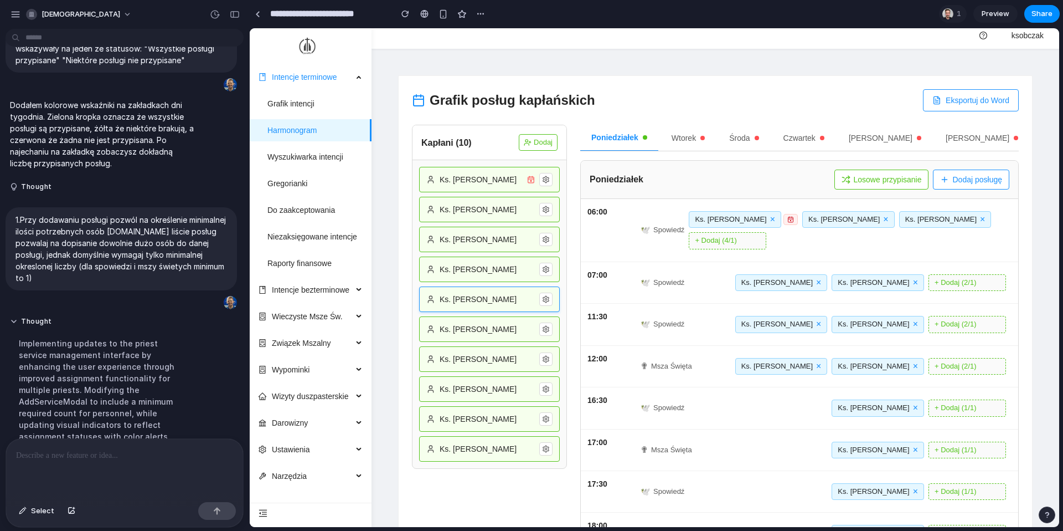
click at [102, 430] on p at bounding box center [124, 455] width 217 height 13
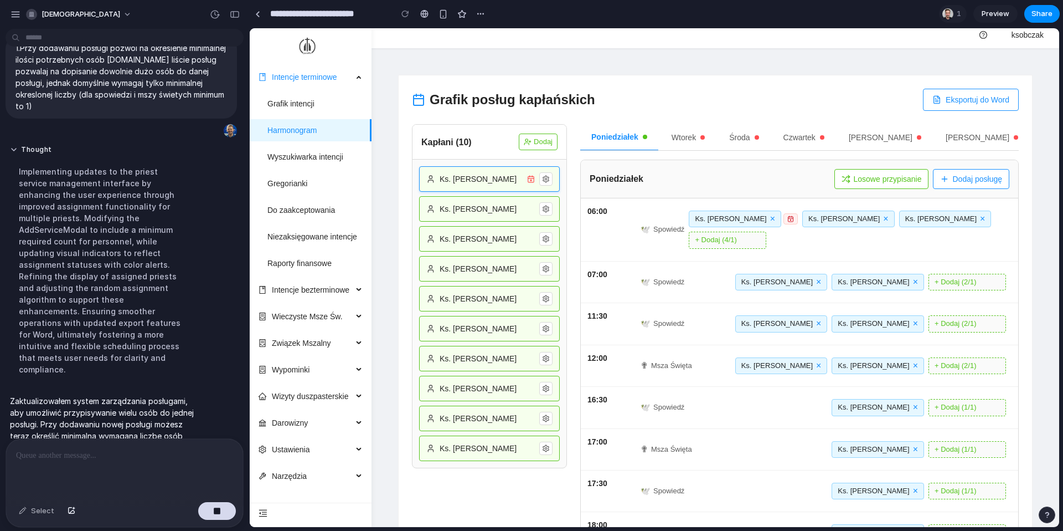
scroll to position [0, 0]
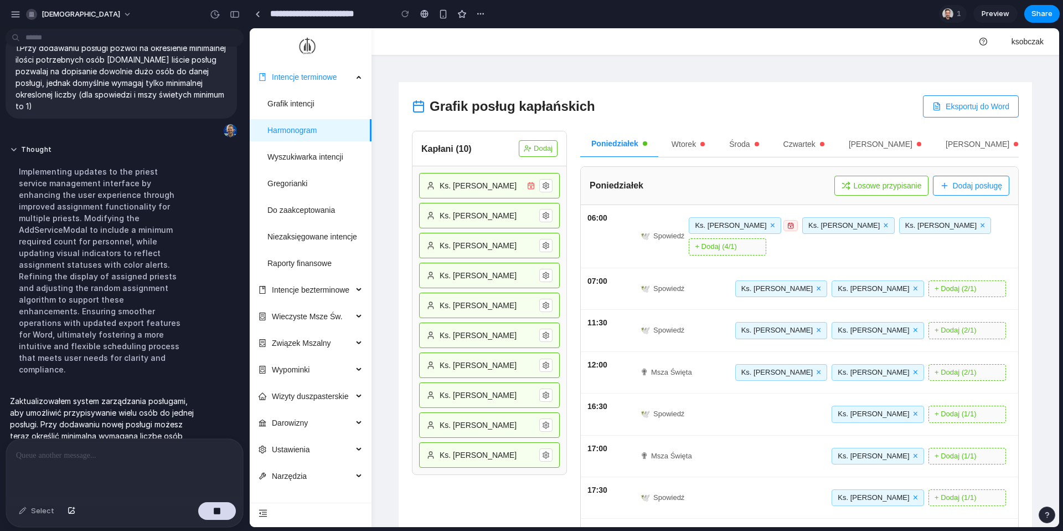
click at [537, 151] on button "Dodaj" at bounding box center [538, 148] width 39 height 17
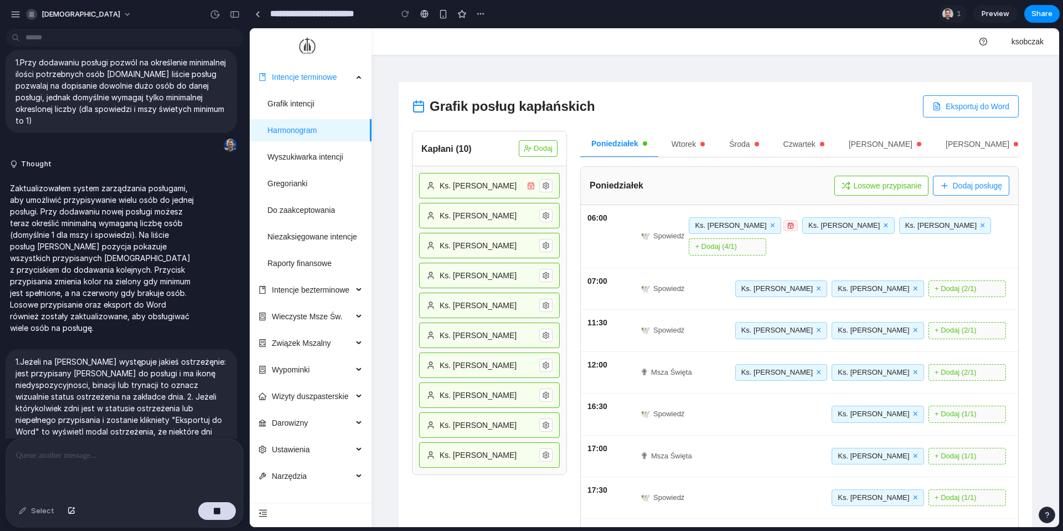
scroll to position [4773, 0]
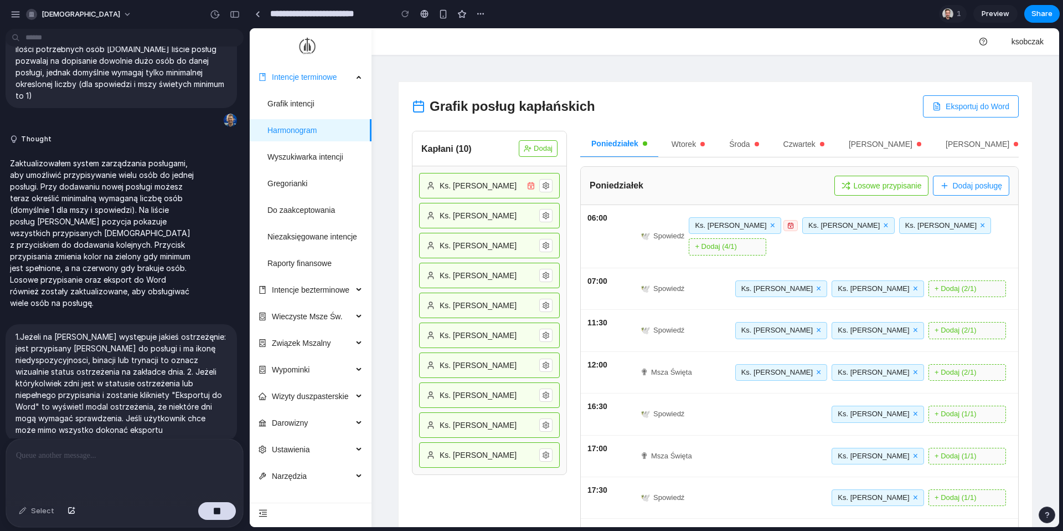
click at [80, 430] on p at bounding box center [124, 455] width 217 height 13
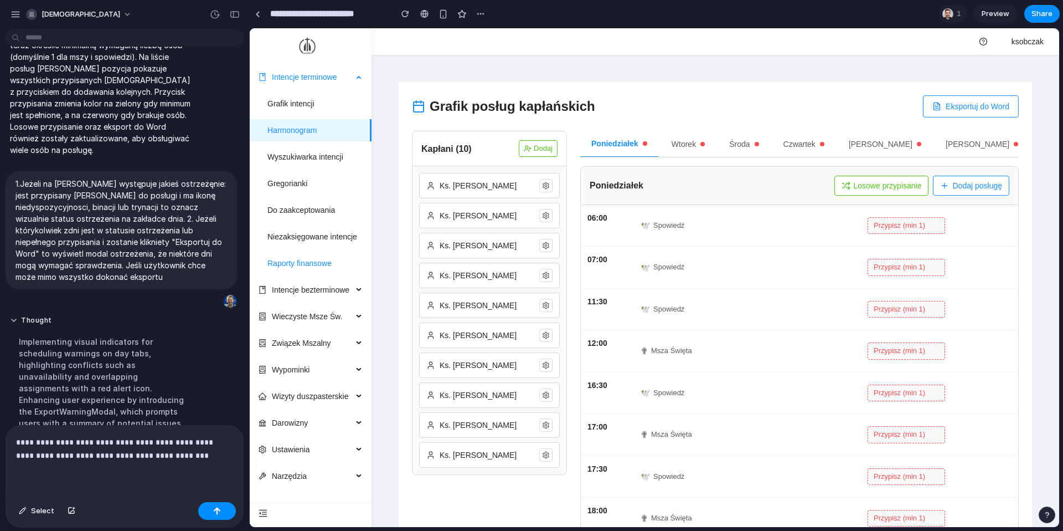
scroll to position [0, 0]
click at [797, 187] on button "Losowe przypisanie" at bounding box center [882, 186] width 95 height 20
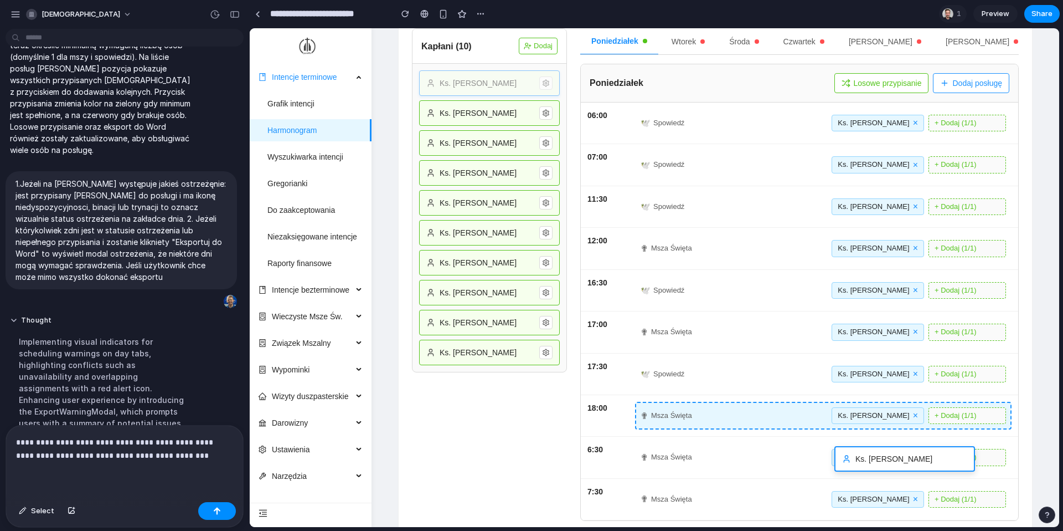
scroll to position [107, 0]
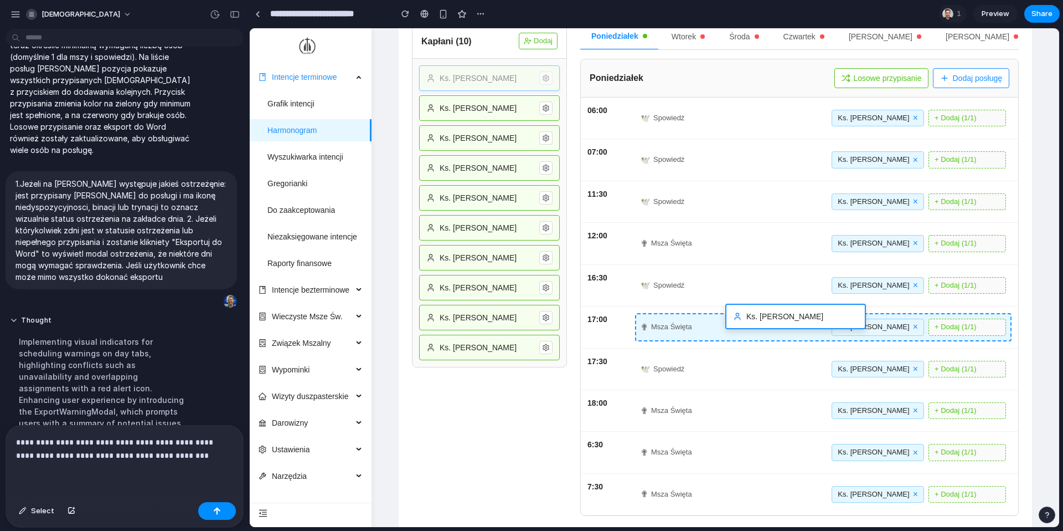
drag, startPoint x: 480, startPoint y: 190, endPoint x: 786, endPoint y: 321, distance: 333.2
click at [786, 321] on div "Grafik posług kapłańskich Eksportuj do Word Kapłani ( 10 ) Dodaj Ks. Jan Kowals…" at bounding box center [716, 252] width 634 height 554
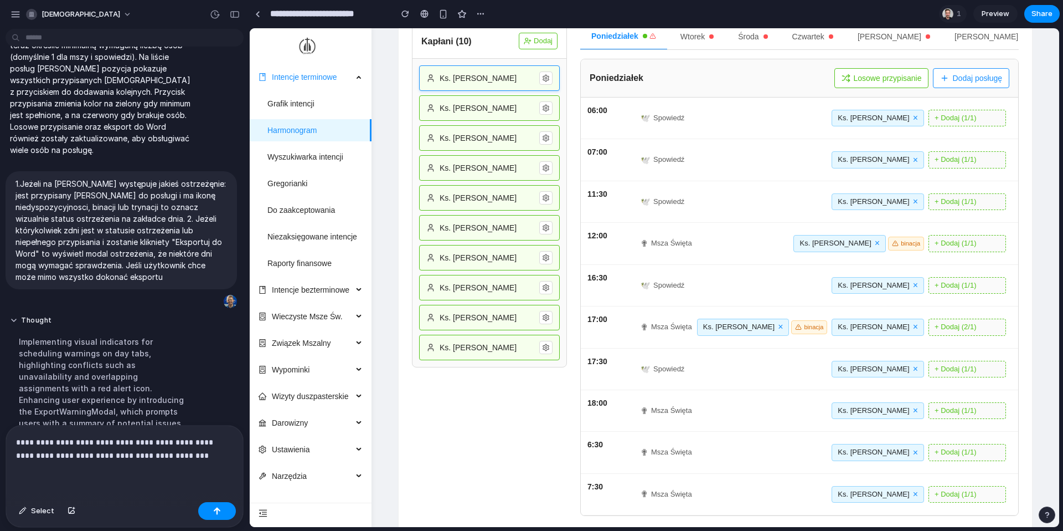
scroll to position [0, 0]
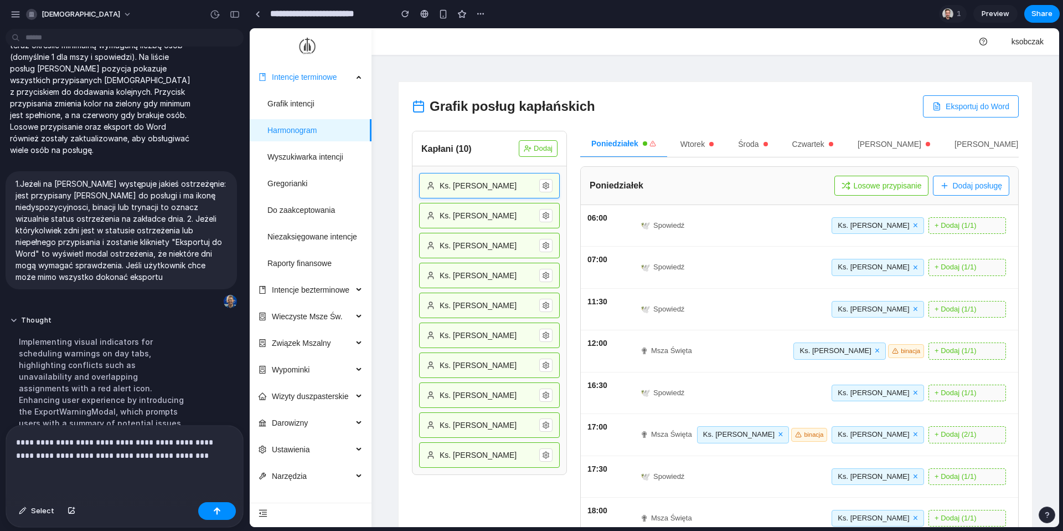
click at [797, 106] on button "Eksportuj do Word" at bounding box center [971, 106] width 96 height 22
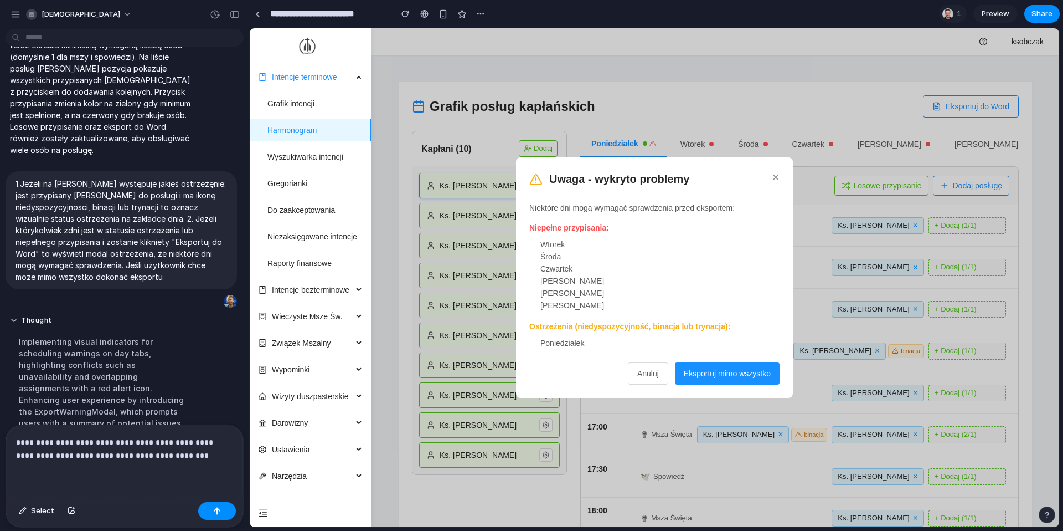
click at [776, 174] on button "×" at bounding box center [776, 177] width 8 height 13
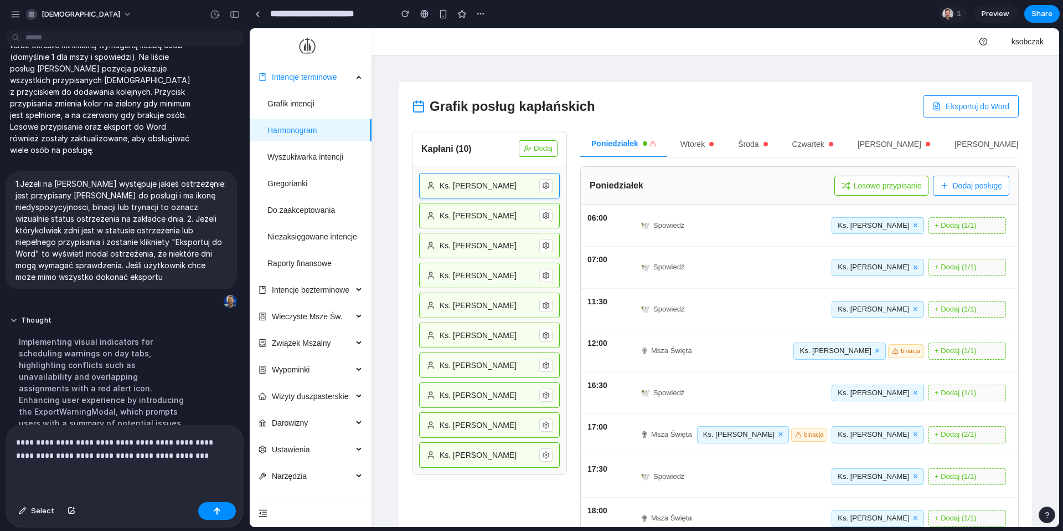
click at [206, 430] on div "**********" at bounding box center [124, 461] width 237 height 72
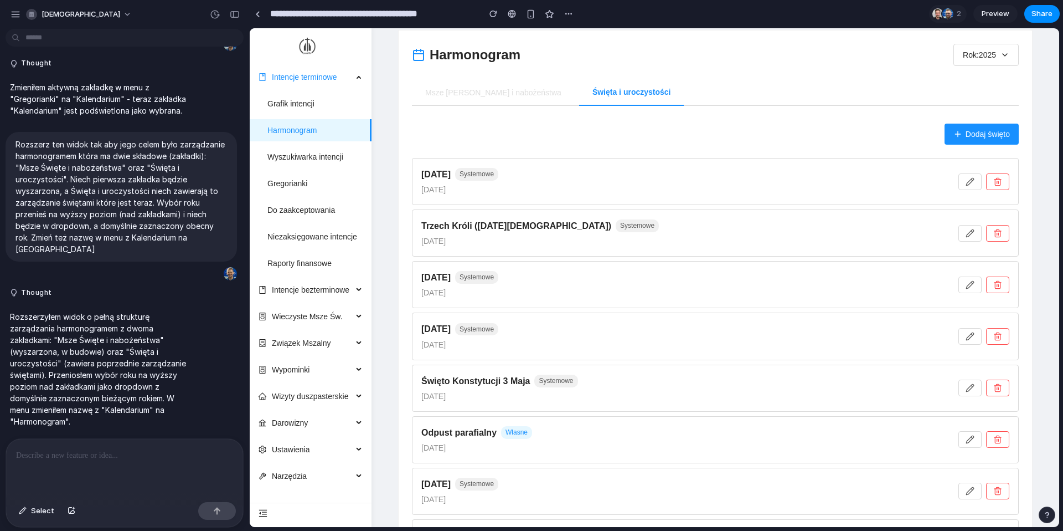
scroll to position [866, 0]
type input "**********"
click at [456, 12] on div "button" at bounding box center [456, 13] width 9 height 9
click at [492, 36] on span "Duplicate" at bounding box center [485, 38] width 34 height 11
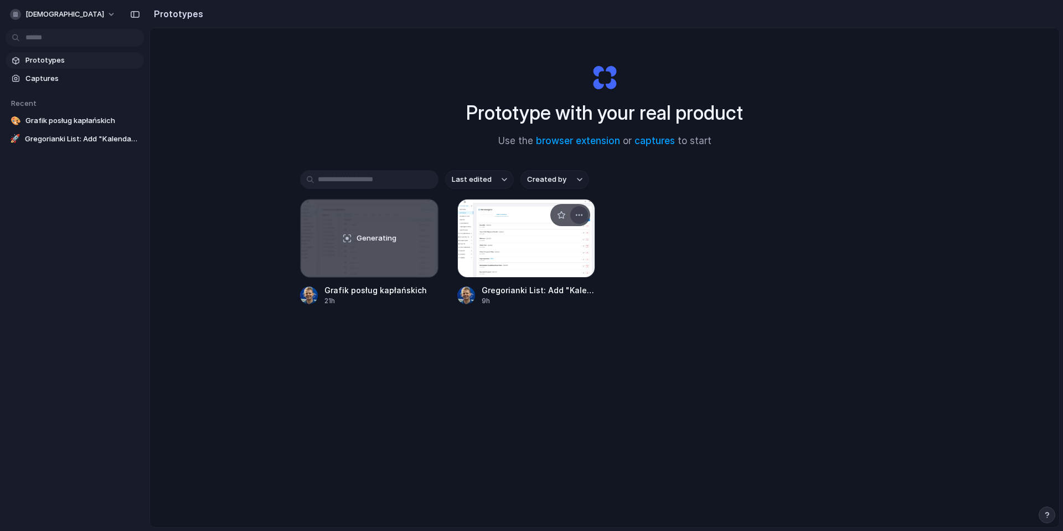
click at [575, 213] on div "button" at bounding box center [579, 214] width 9 height 9
click at [555, 254] on li "Rename" at bounding box center [547, 258] width 79 height 18
type input "*********"
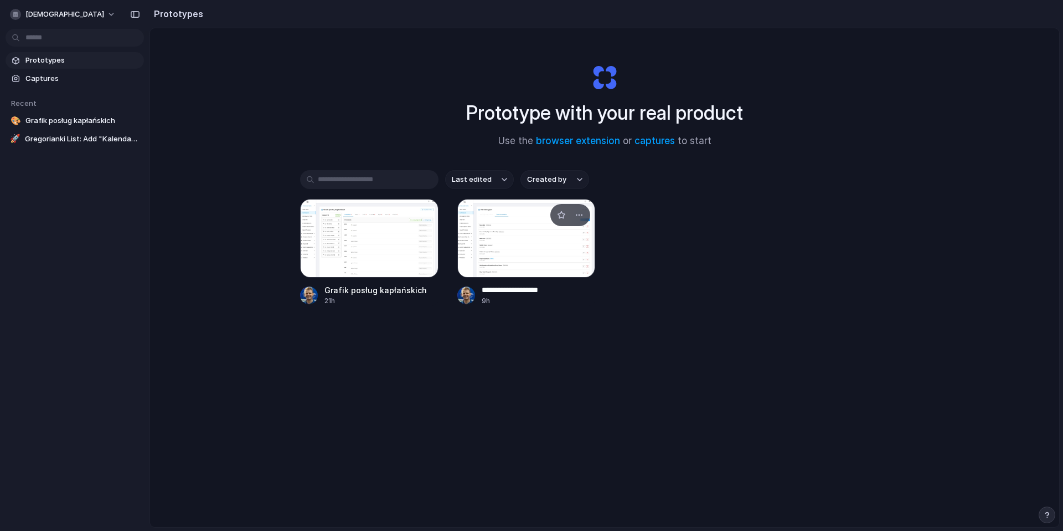
type input "**********"
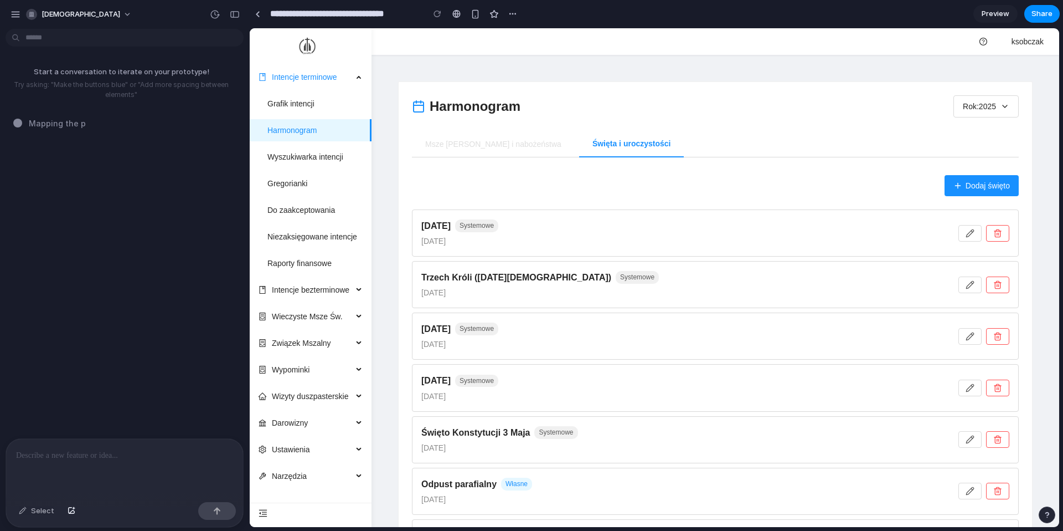
click at [364, 12] on input "**********" at bounding box center [344, 14] width 152 height 20
type input "**********"
click at [76, 465] on div at bounding box center [124, 468] width 237 height 59
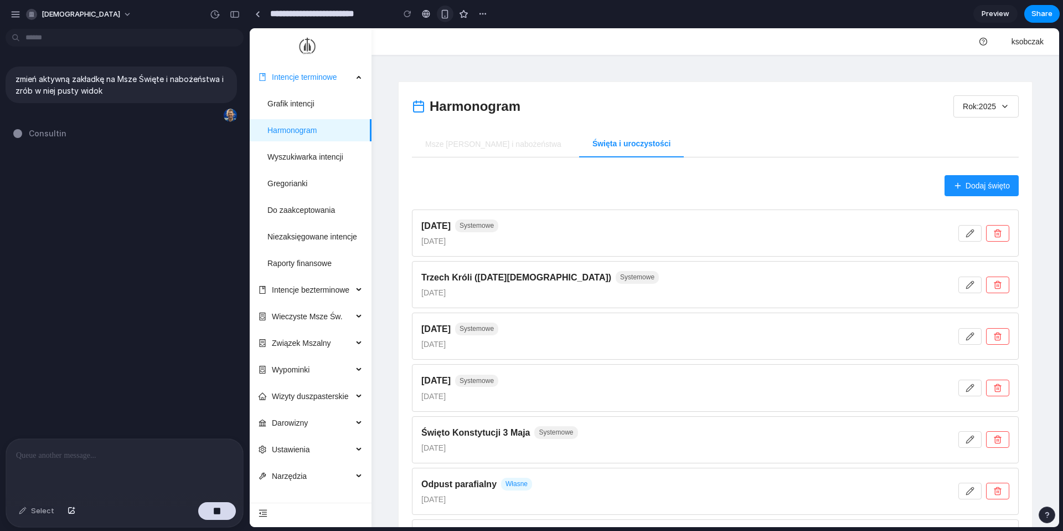
type input "**********"
